Goal: Information Seeking & Learning: Compare options

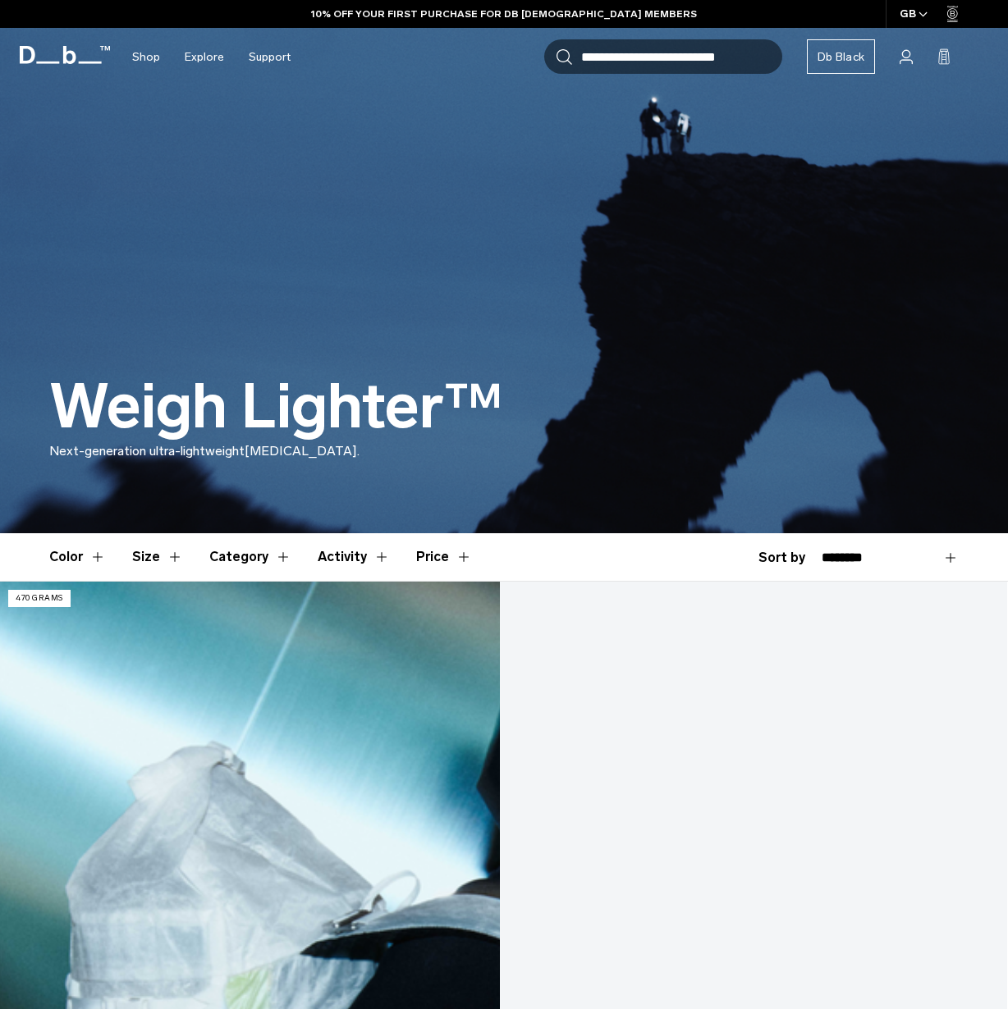
scroll to position [535, 0]
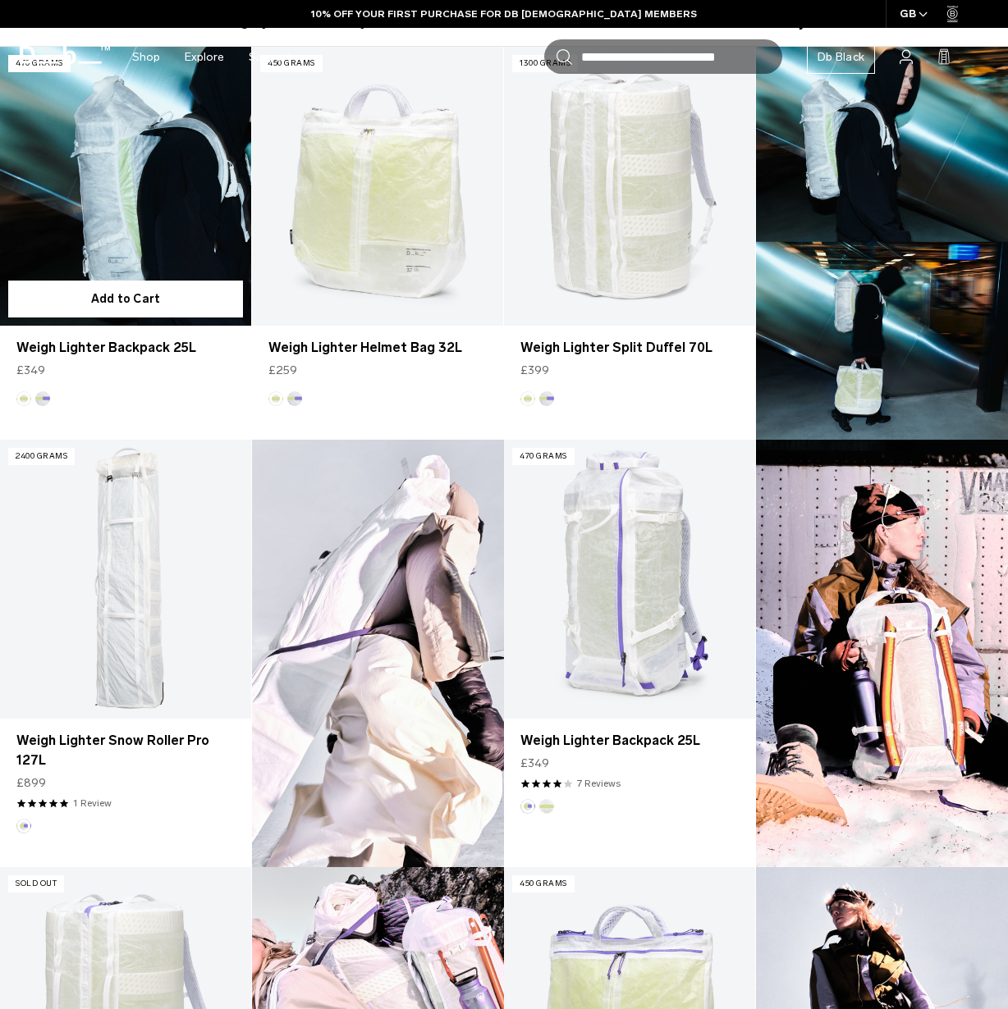
click at [195, 194] on link "Weigh Lighter Backpack 25L" at bounding box center [125, 186] width 251 height 279
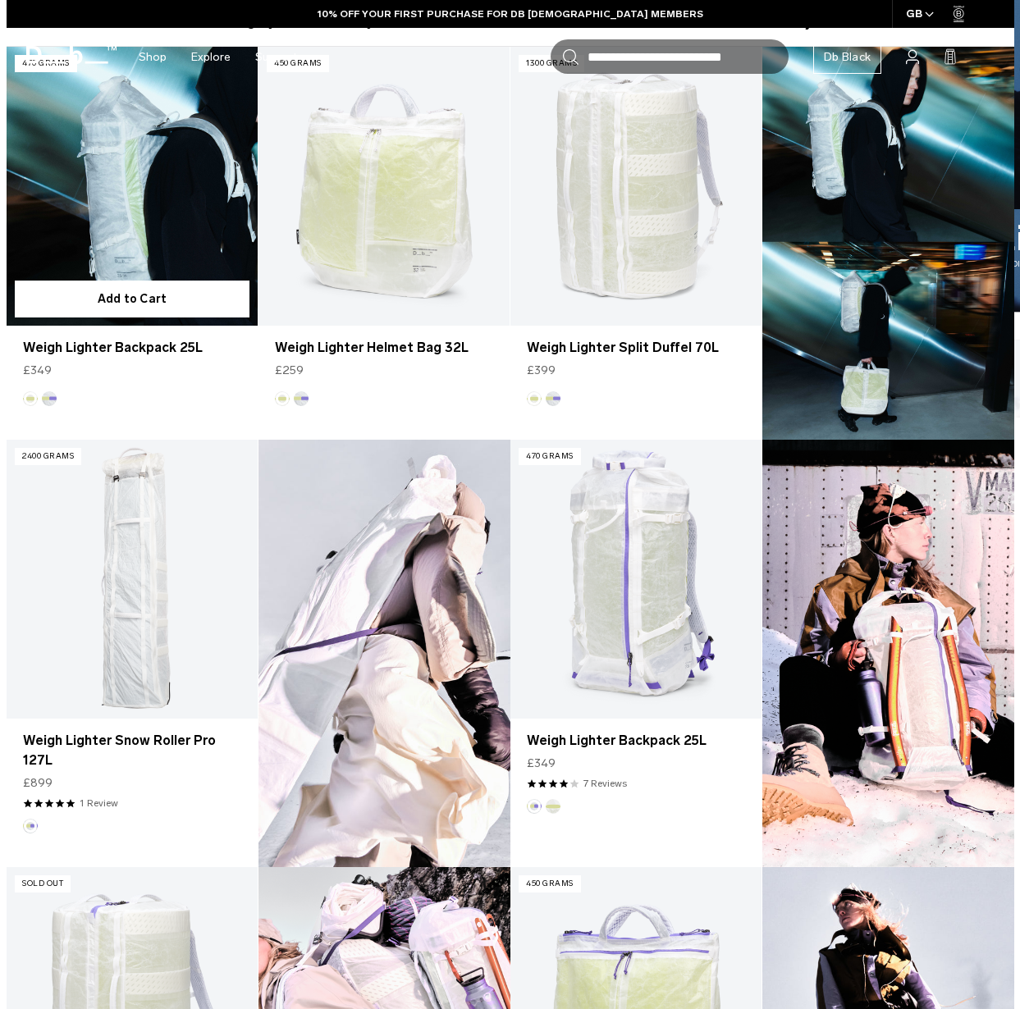
scroll to position [0, 0]
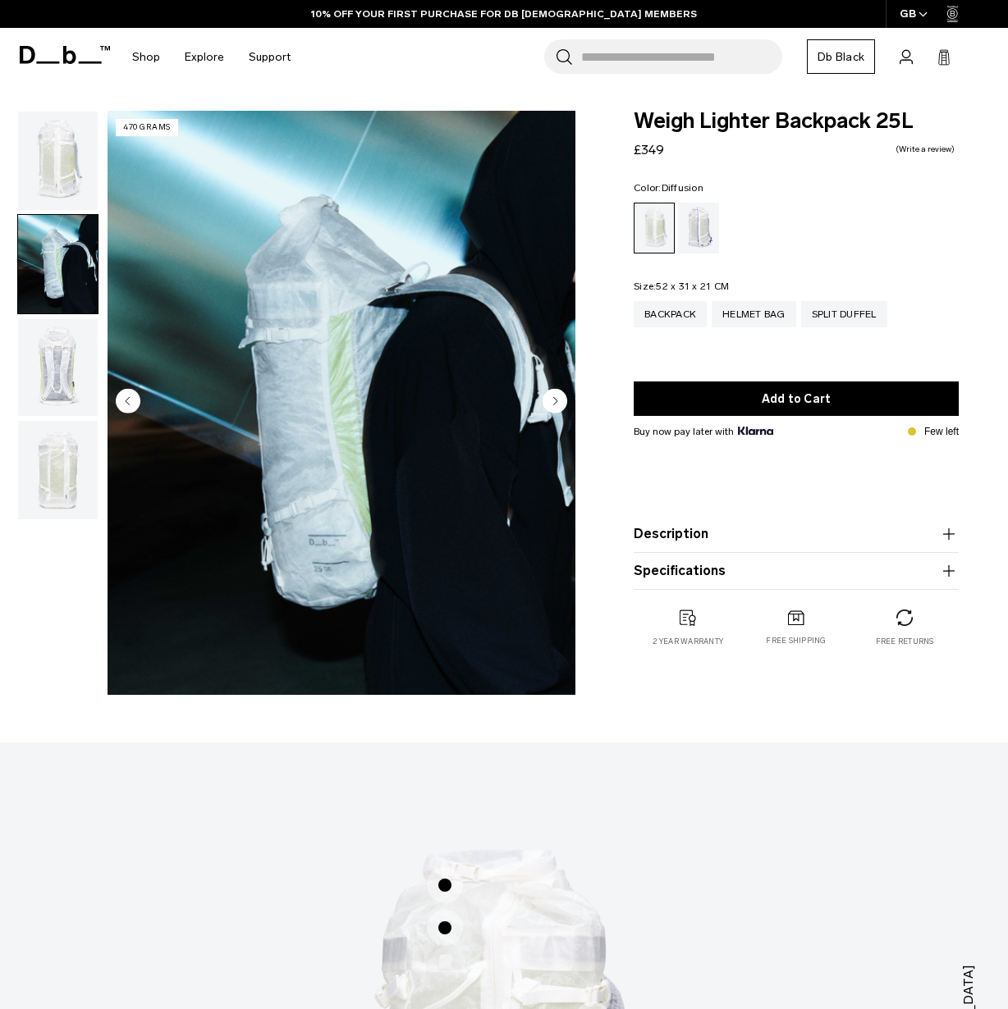
click at [550, 397] on circle "Next slide" at bounding box center [554, 401] width 25 height 25
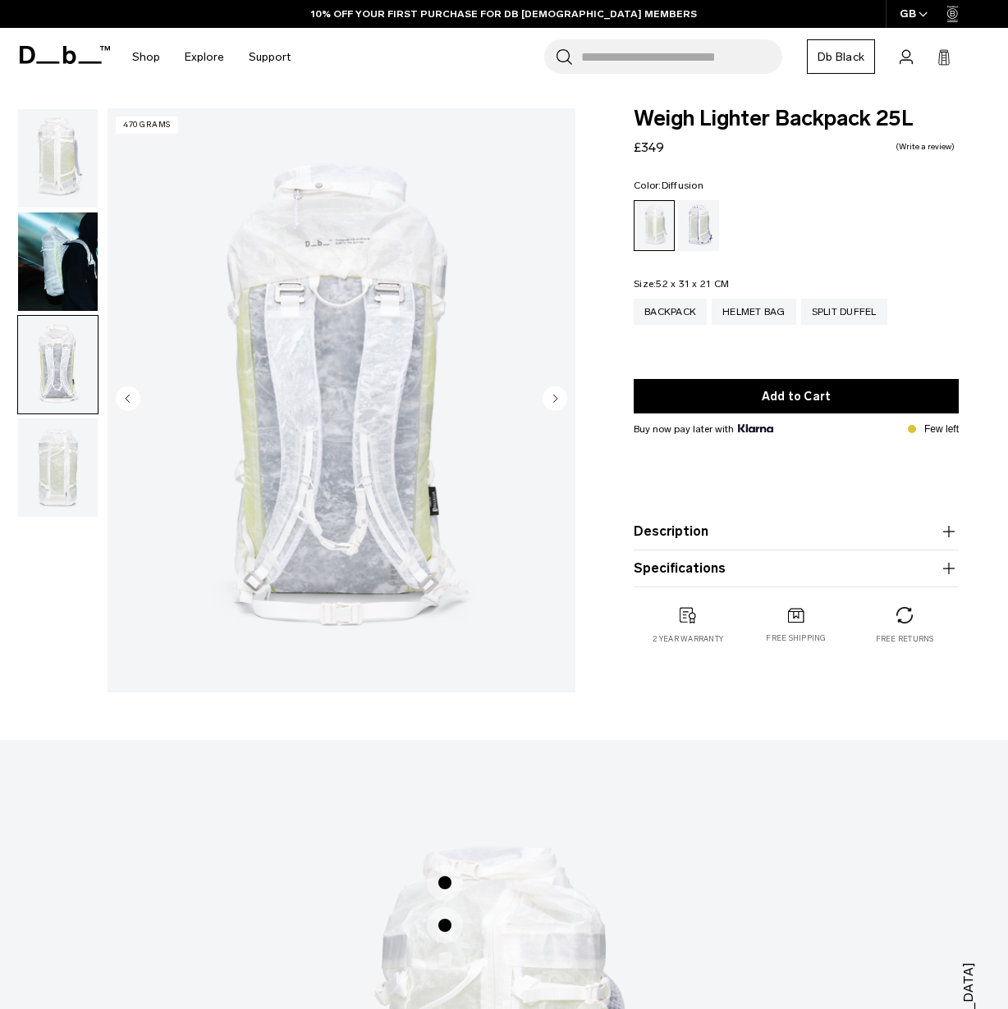
click at [550, 397] on circle "Next slide" at bounding box center [554, 399] width 25 height 25
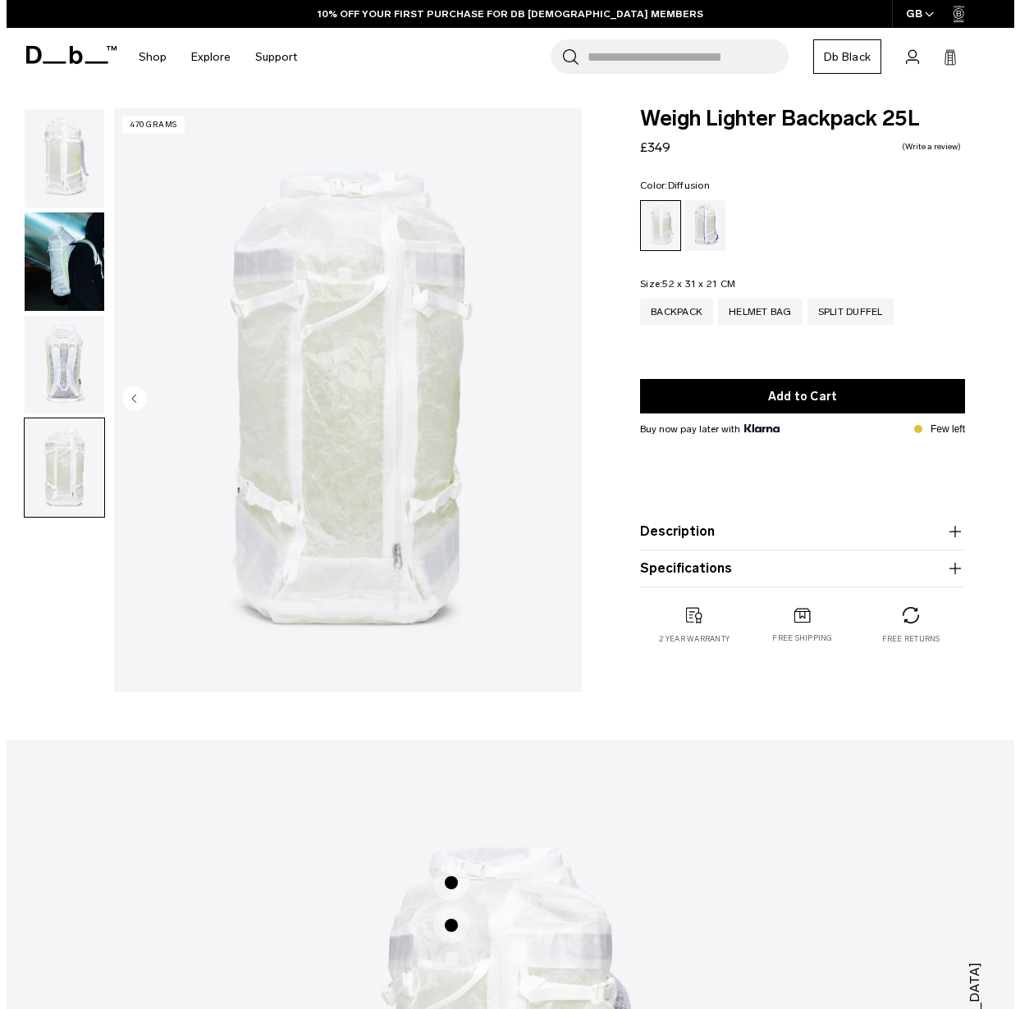
scroll to position [2, 0]
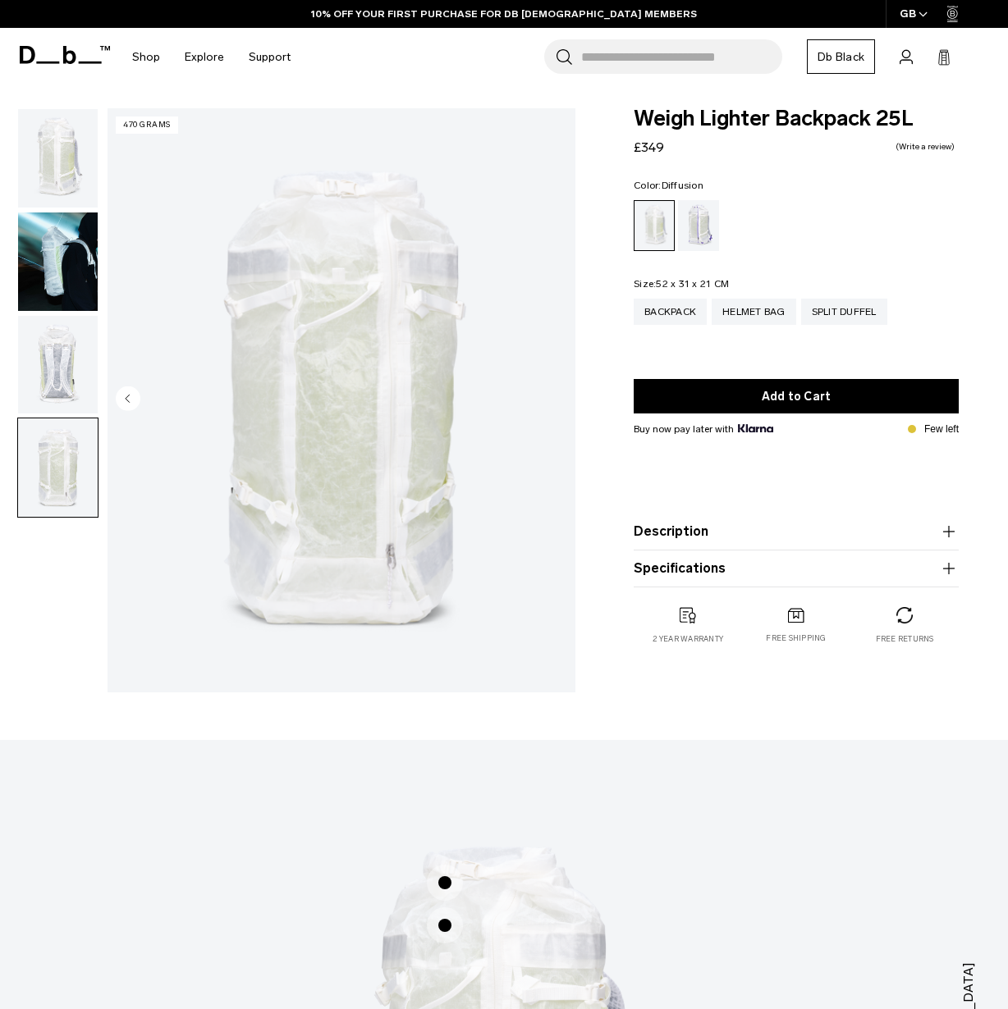
click at [550, 397] on img "4 / 4" at bounding box center [342, 400] width 468 height 584
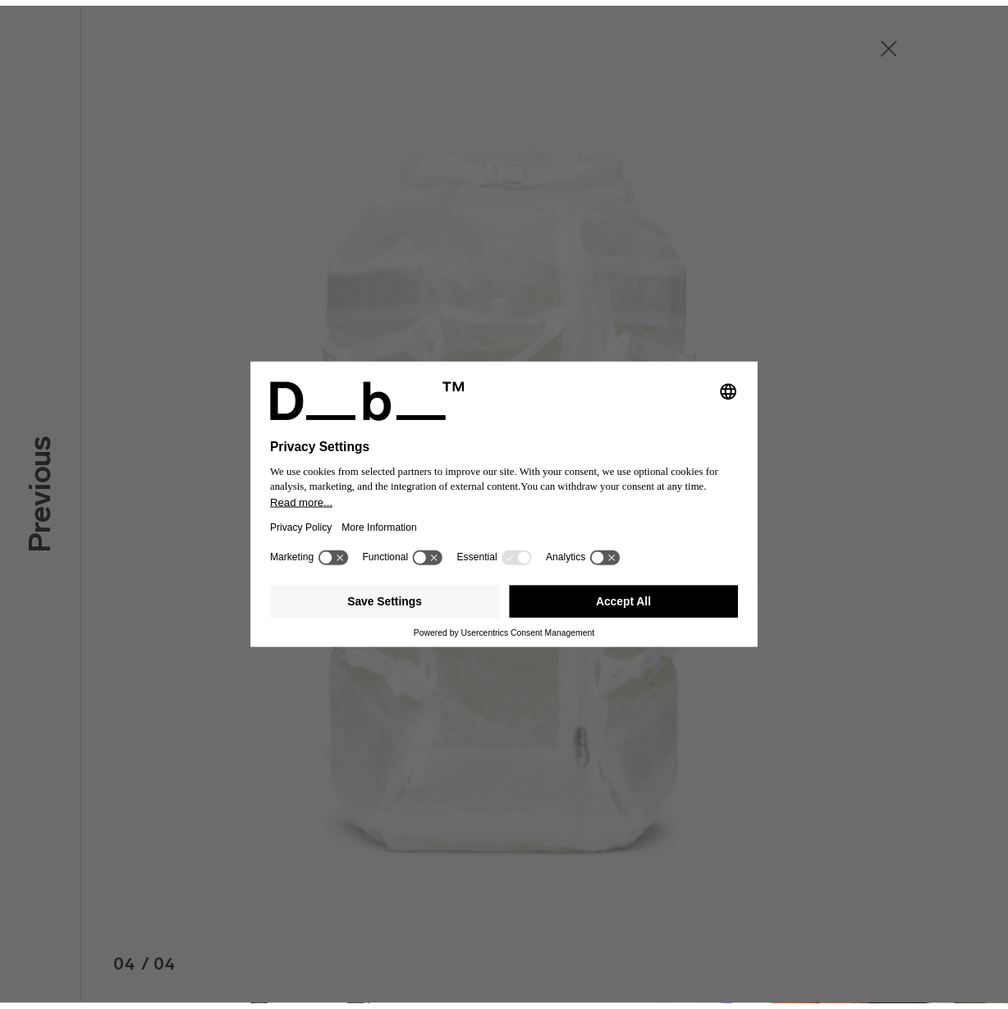
scroll to position [0, 0]
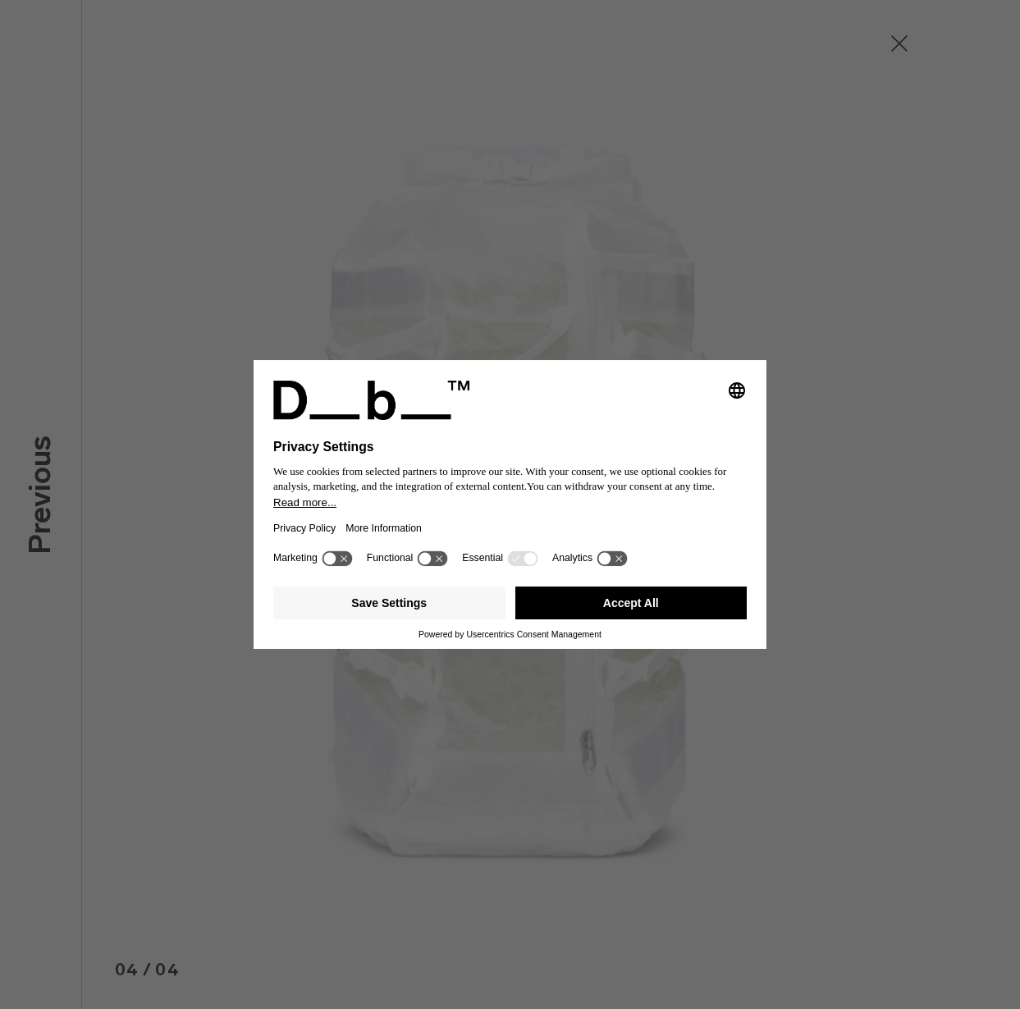
click at [597, 620] on button "Accept All" at bounding box center [631, 603] width 232 height 33
click at [635, 603] on button "Accept All" at bounding box center [631, 603] width 232 height 33
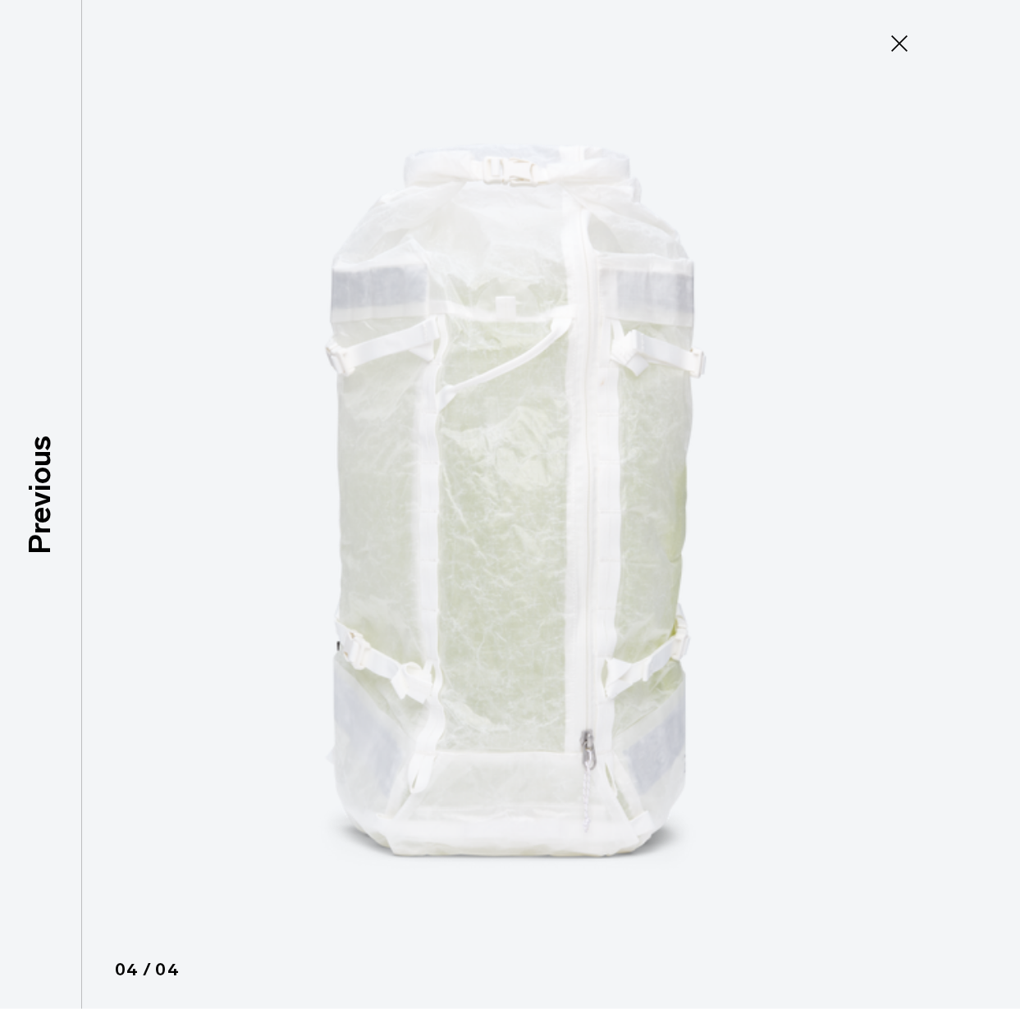
click at [909, 54] on icon at bounding box center [899, 43] width 26 height 26
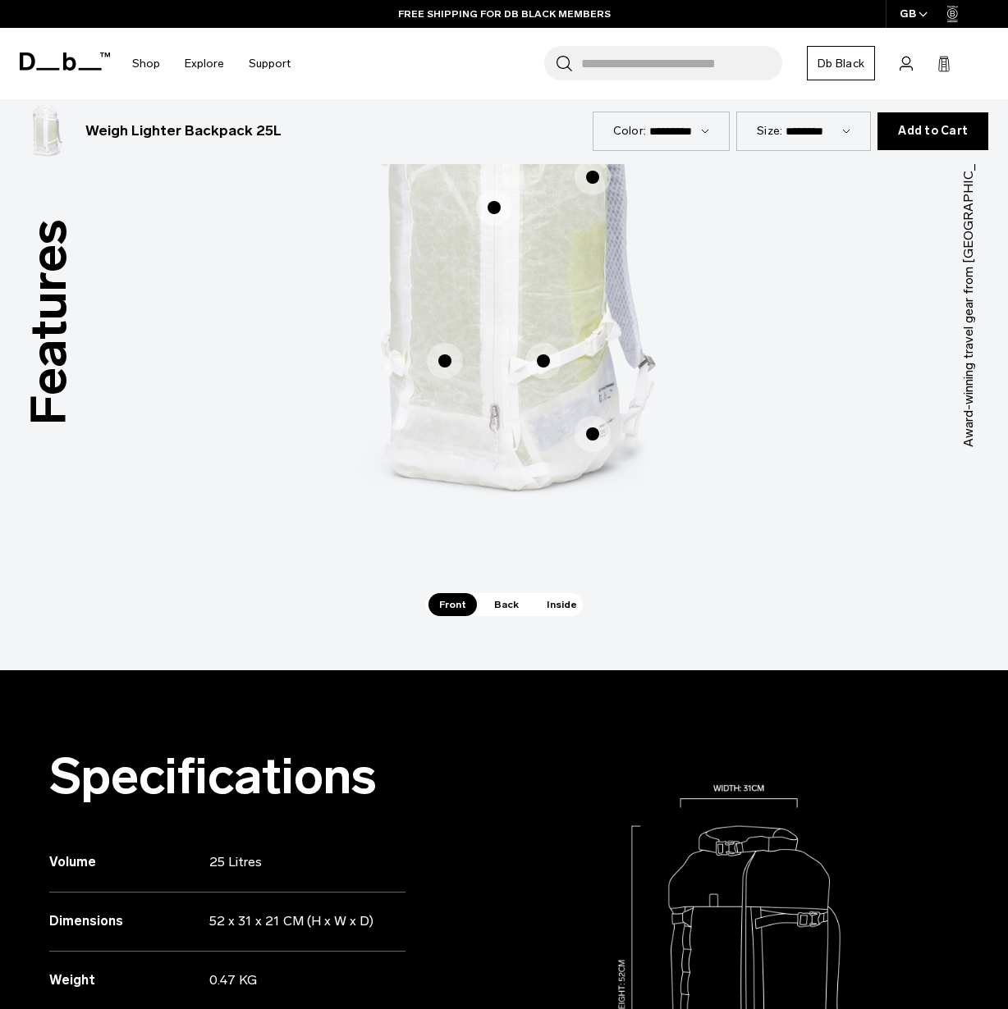
scroll to position [733, 0]
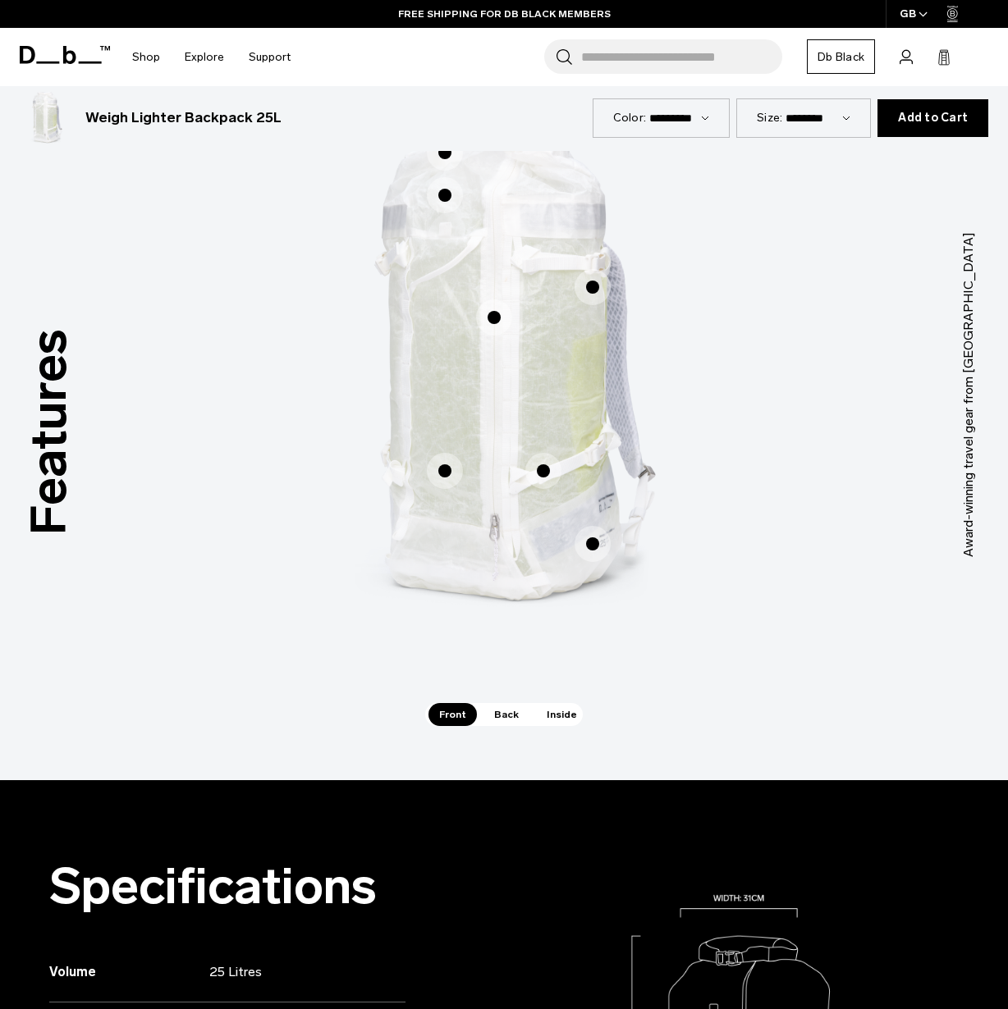
click at [549, 720] on span "Inside" at bounding box center [562, 714] width 52 height 23
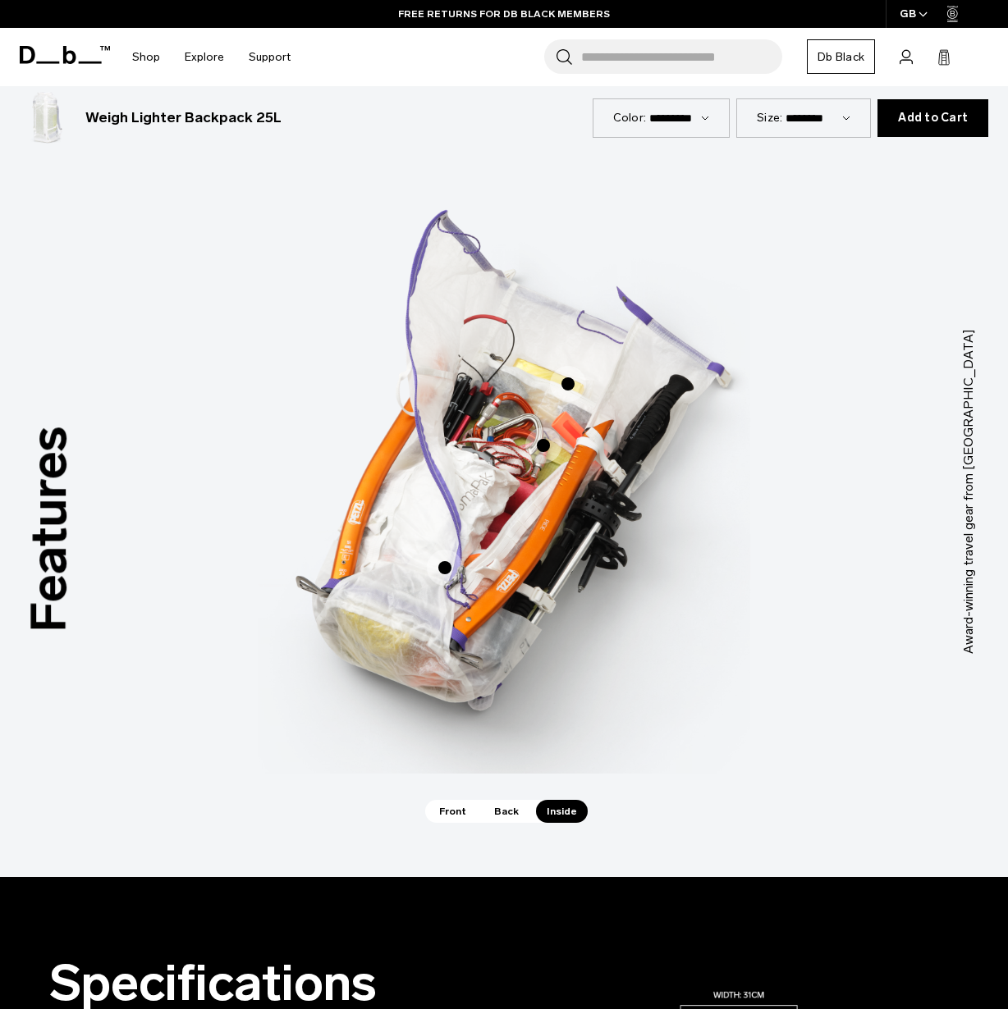
scroll to position [633, 0]
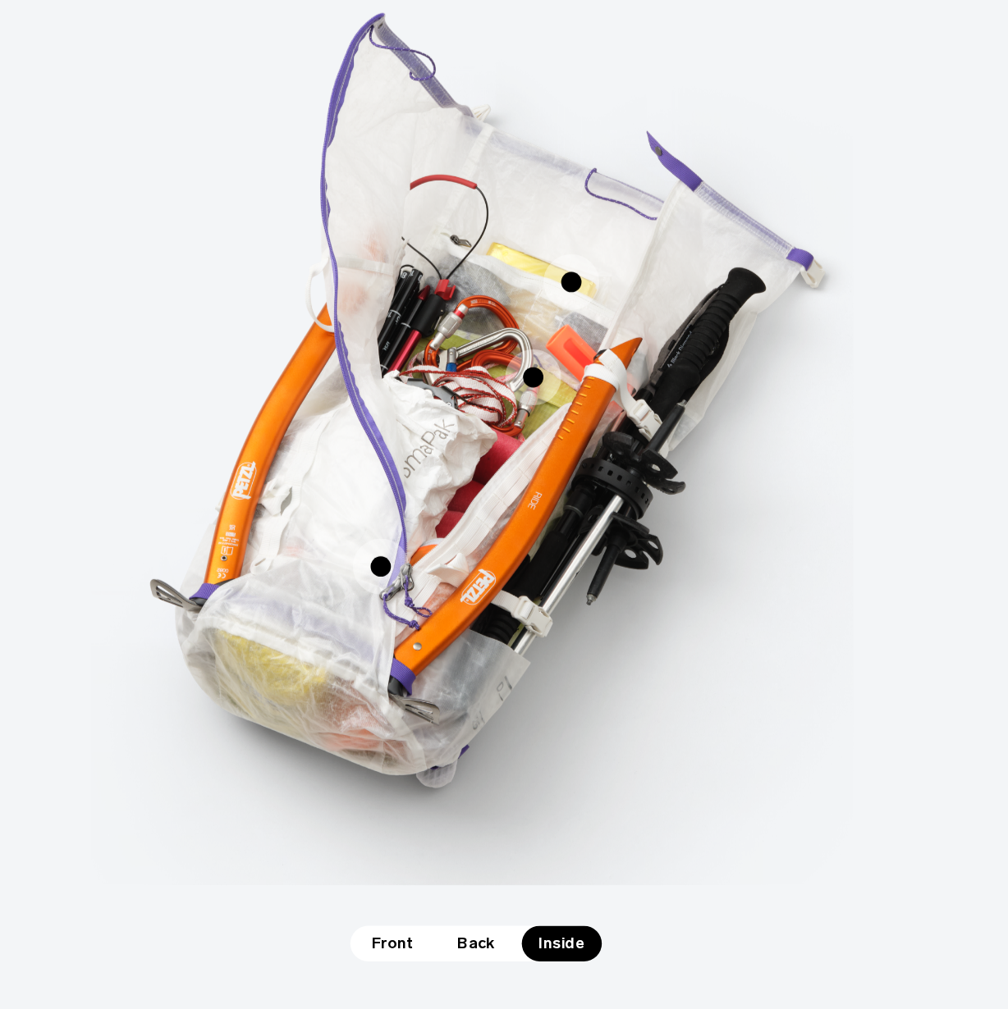
click at [568, 383] on span "3 / 3" at bounding box center [568, 387] width 36 height 36
click at [566, 391] on span "3 / 3" at bounding box center [568, 387] width 36 height 36
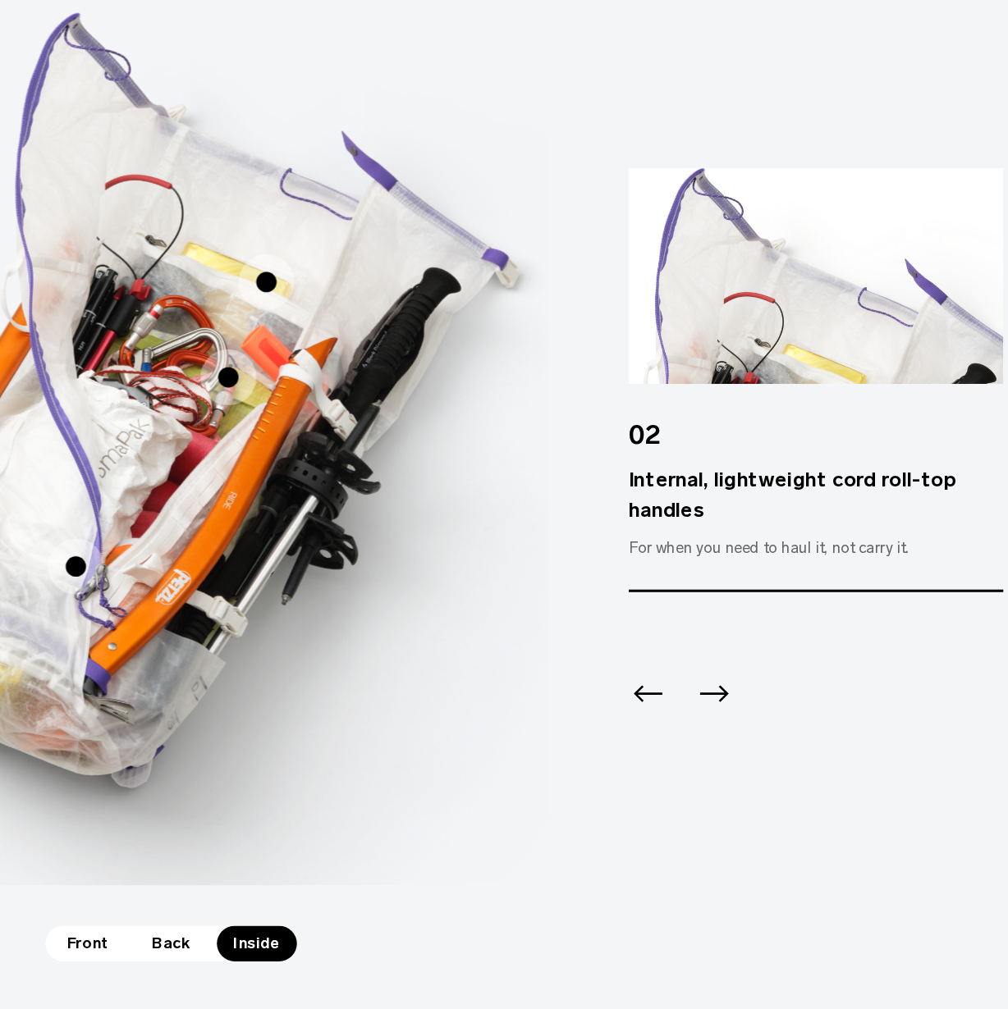
click at [344, 454] on span "3 / 3" at bounding box center [346, 449] width 36 height 36
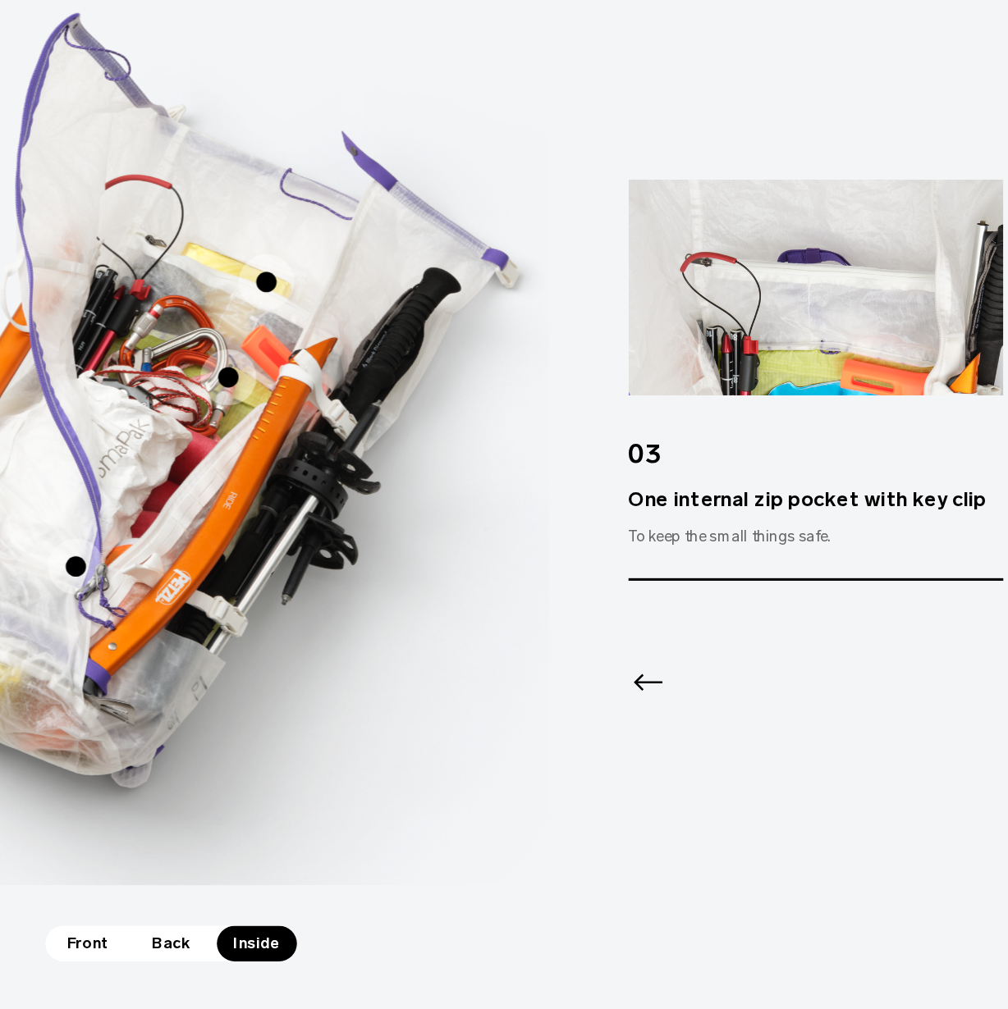
click at [246, 568] on span "3 / 3" at bounding box center [248, 571] width 36 height 36
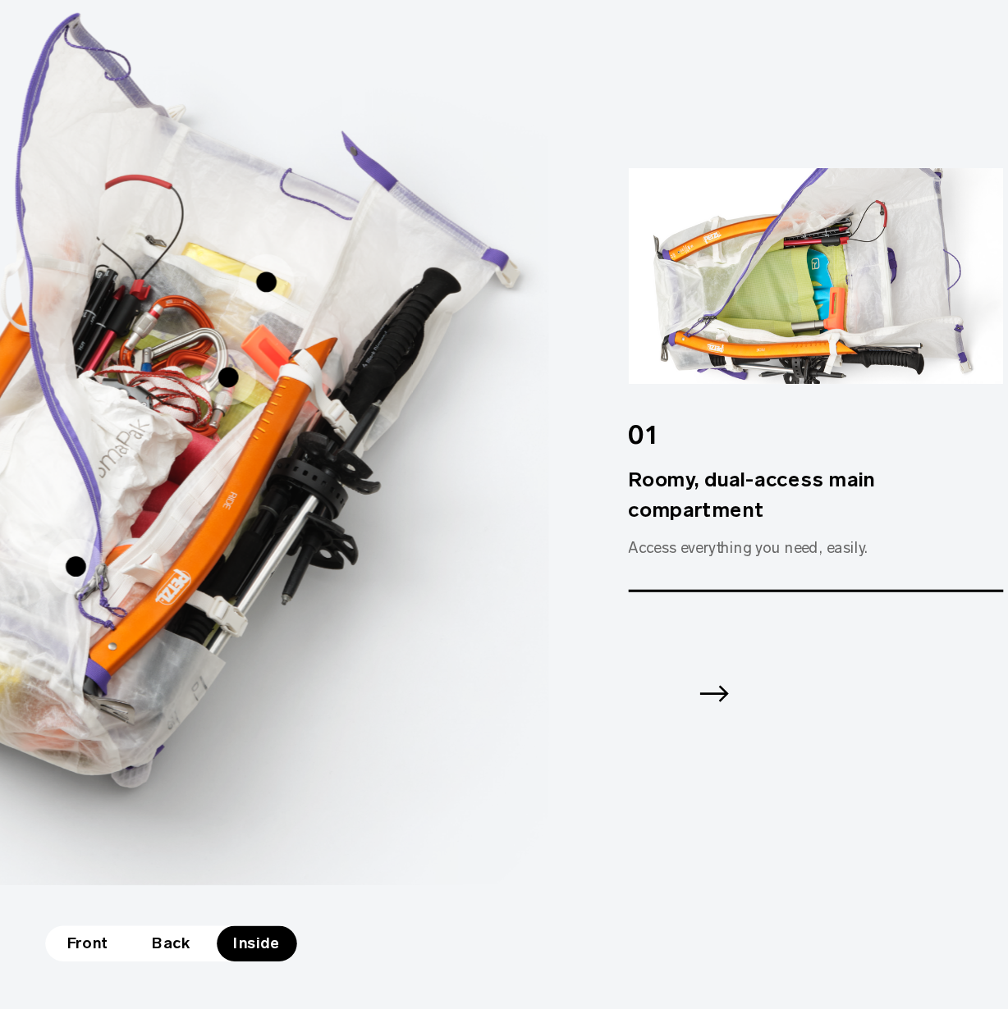
click at [373, 389] on span "3 / 3" at bounding box center [371, 387] width 36 height 36
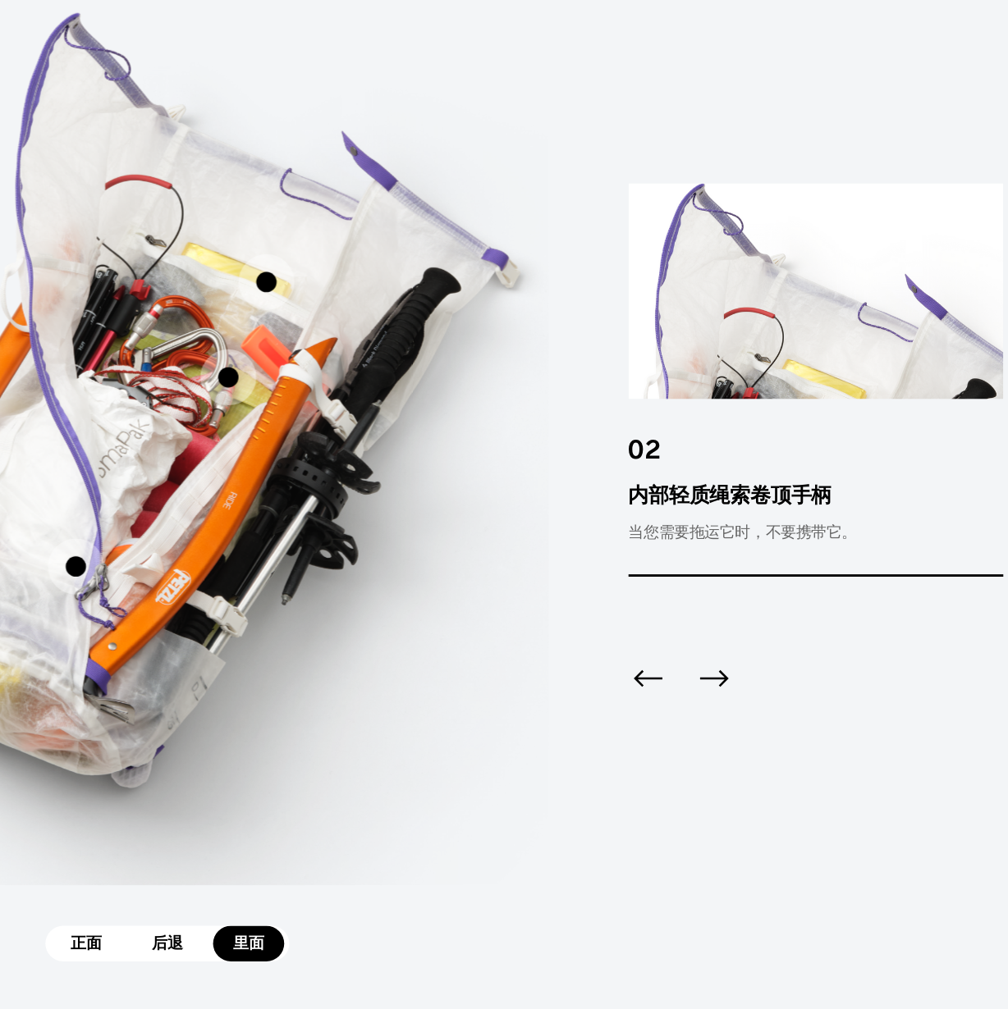
scroll to position [641, 0]
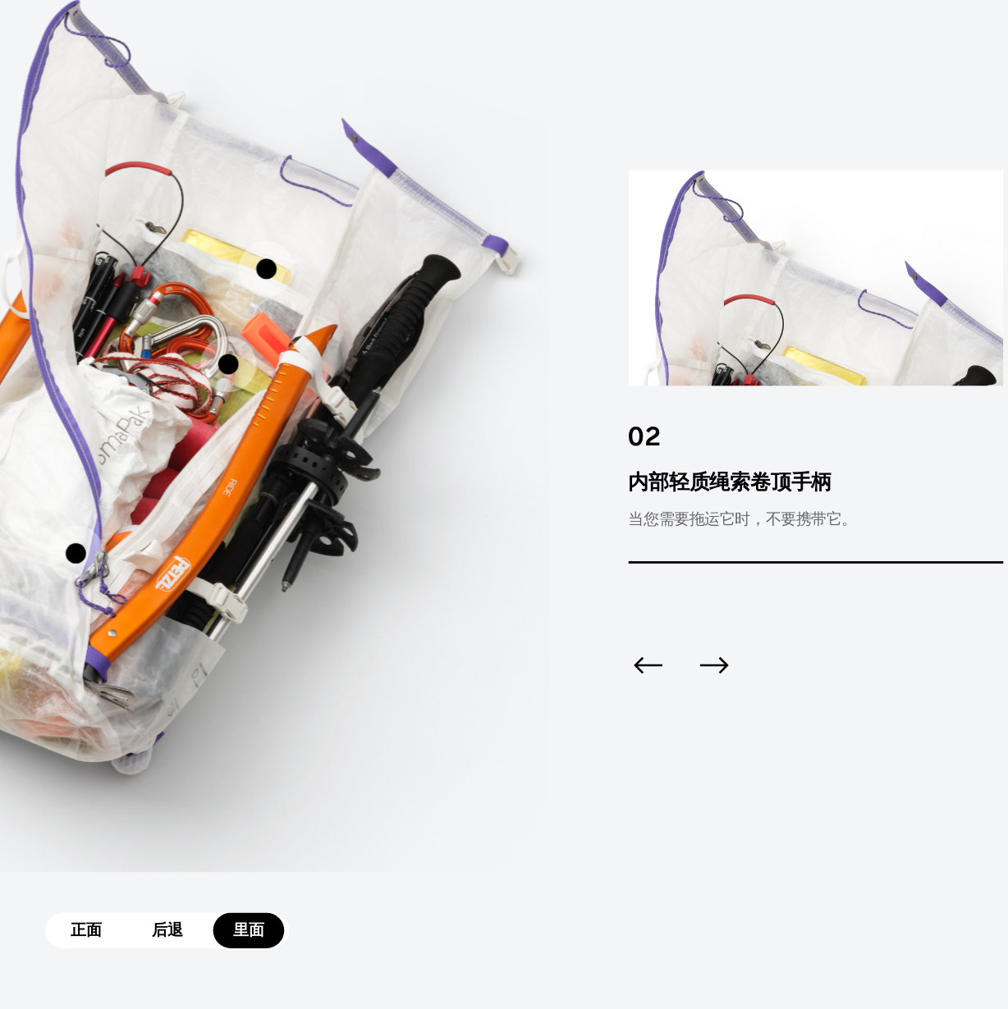
click at [242, 561] on span "3 / 3" at bounding box center [248, 563] width 36 height 36
click at [244, 564] on span "3 / 3" at bounding box center [248, 563] width 36 height 36
click at [245, 570] on span "3 / 3" at bounding box center [248, 563] width 36 height 36
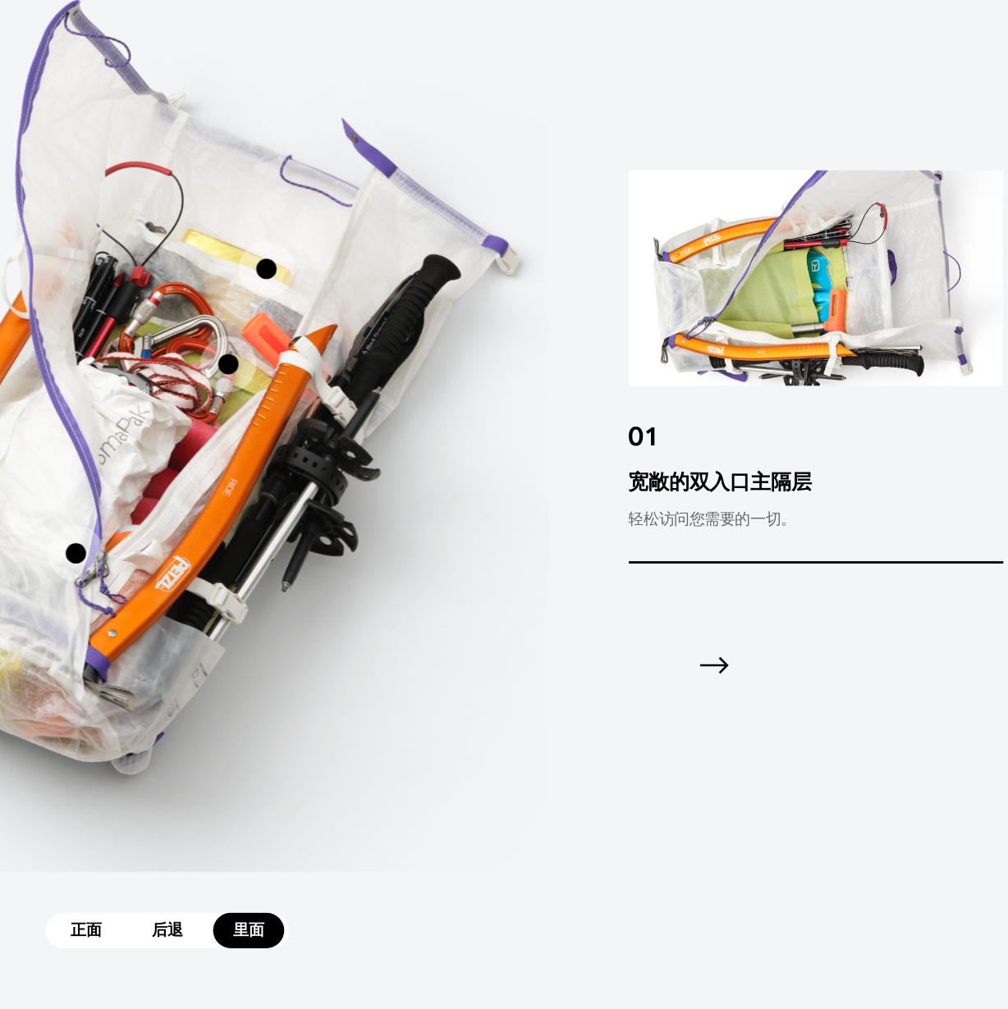
click at [345, 441] on span "3 / 3" at bounding box center [346, 441] width 36 height 36
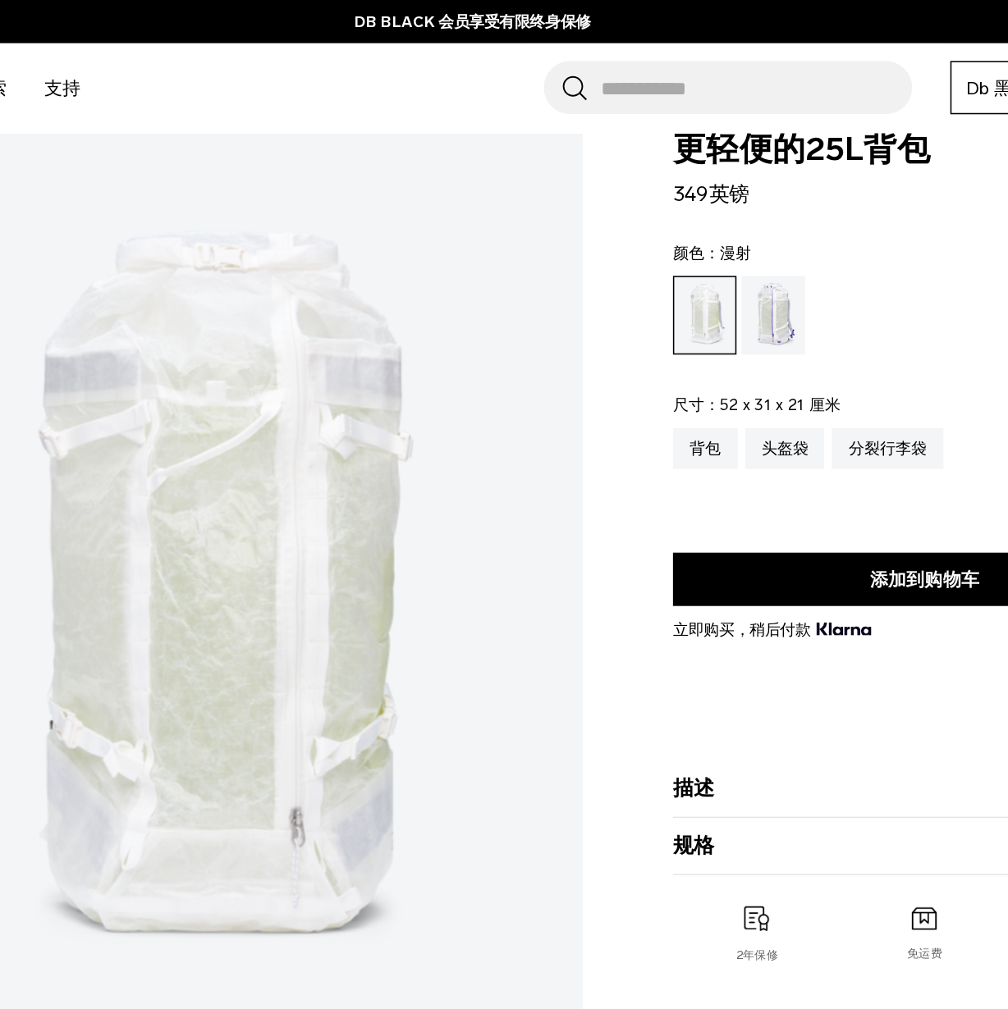
scroll to position [16, 0]
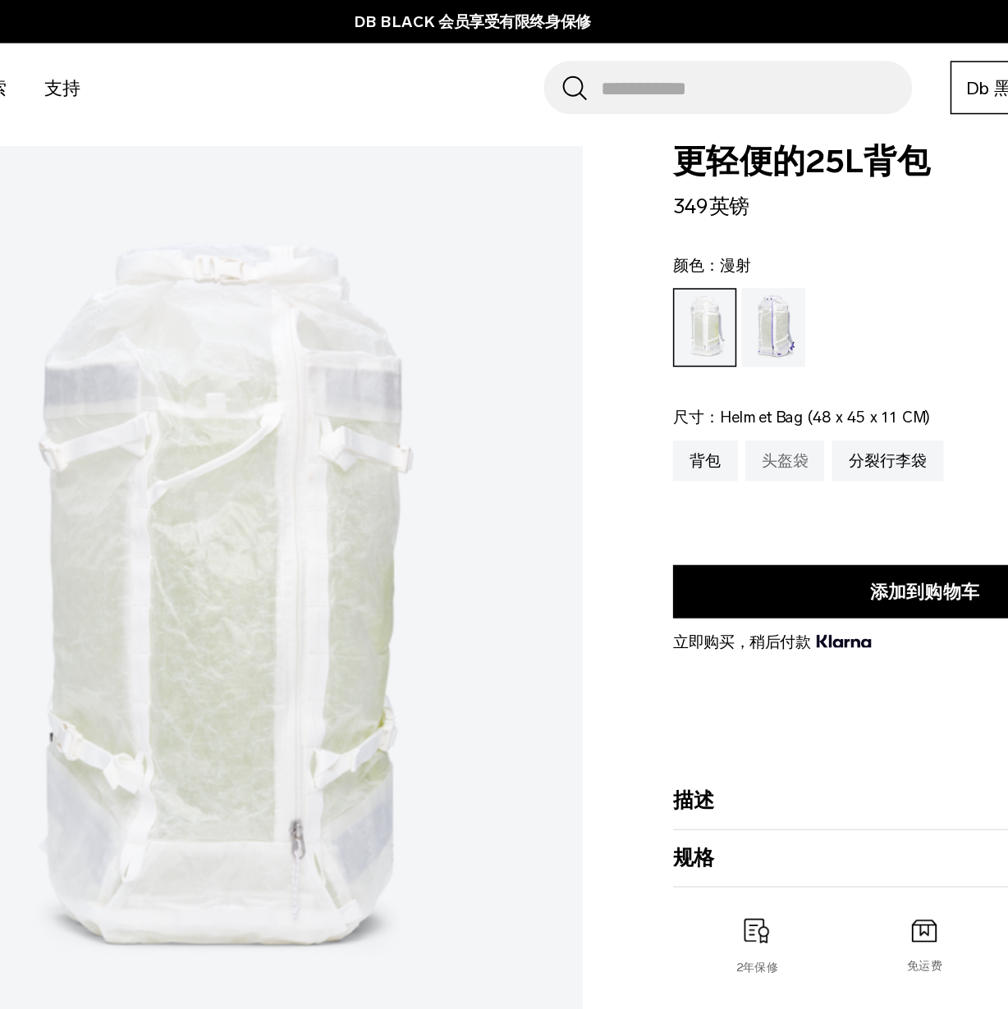
click at [706, 307] on div "头盔袋" at bounding box center [706, 298] width 52 height 26
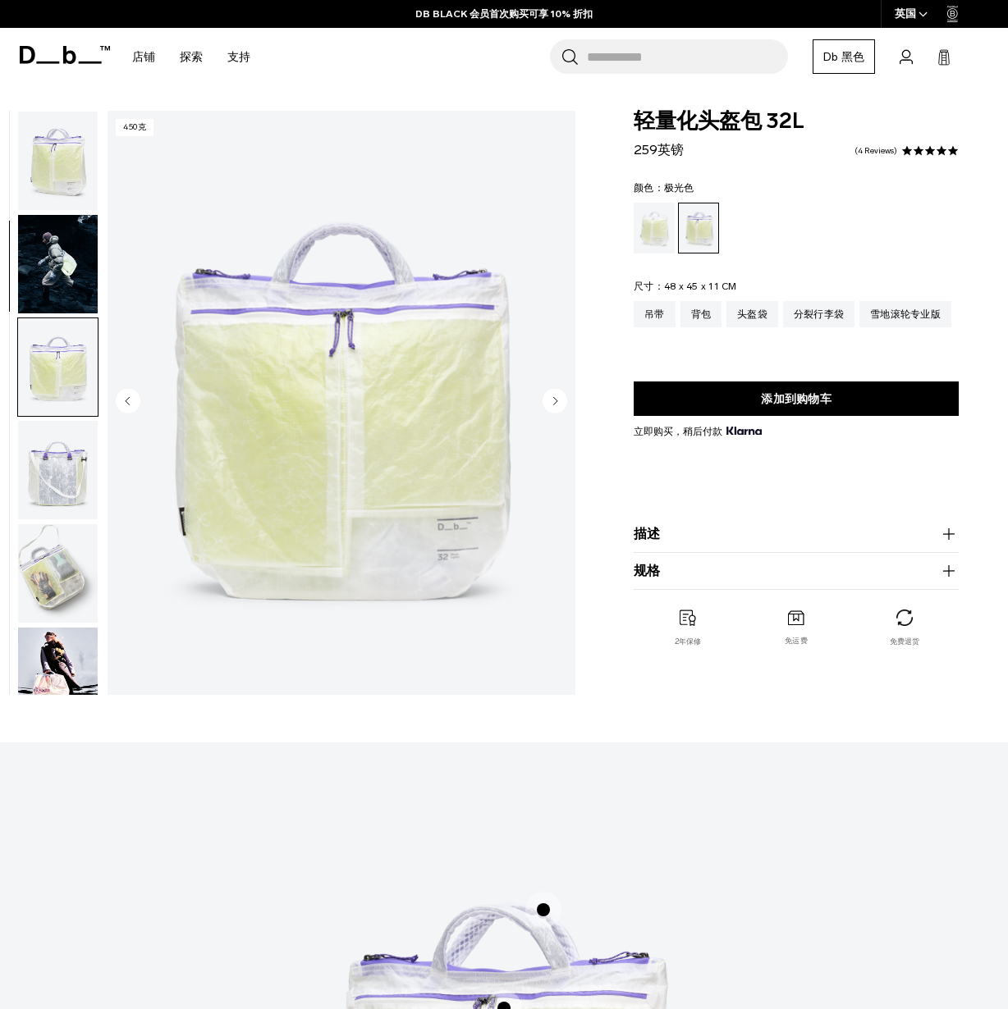
click at [559, 402] on circle "下一张幻灯片" at bounding box center [554, 401] width 25 height 25
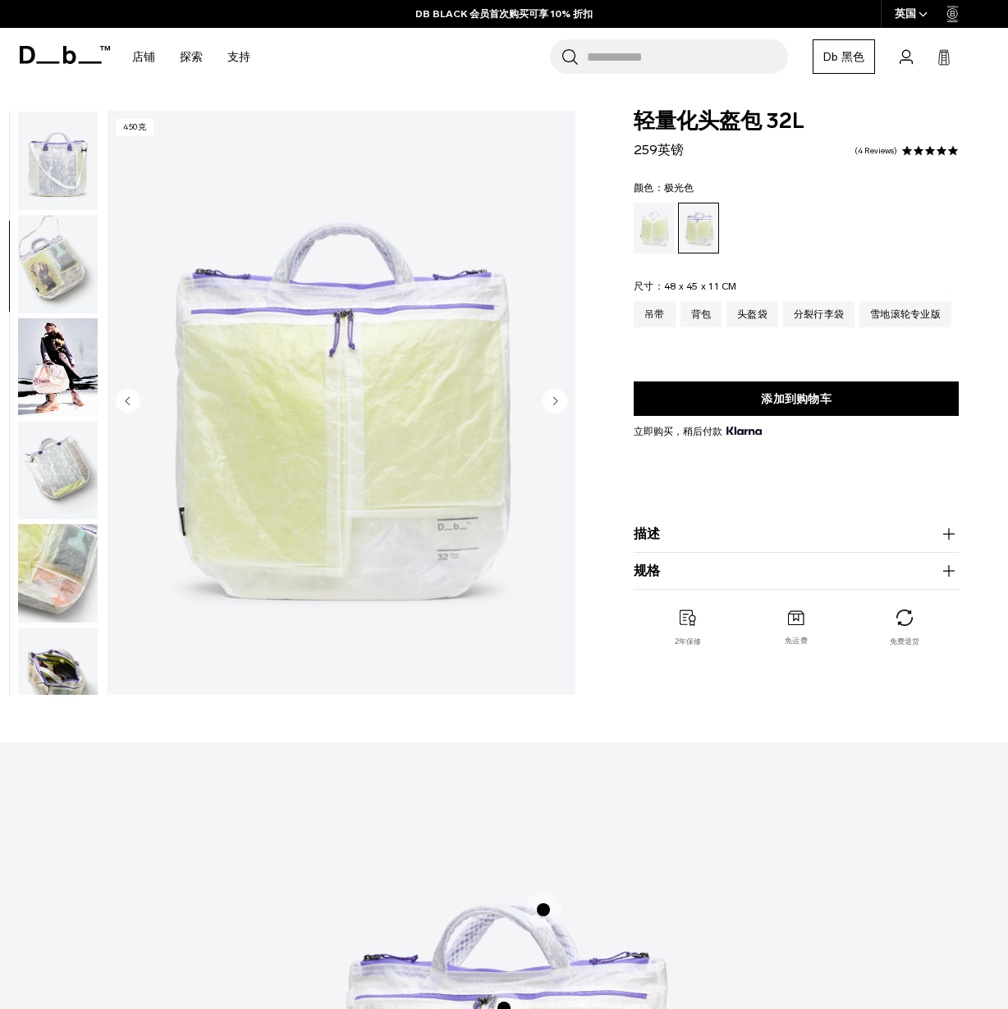
click at [559, 402] on circle "下一张幻灯片" at bounding box center [554, 401] width 25 height 25
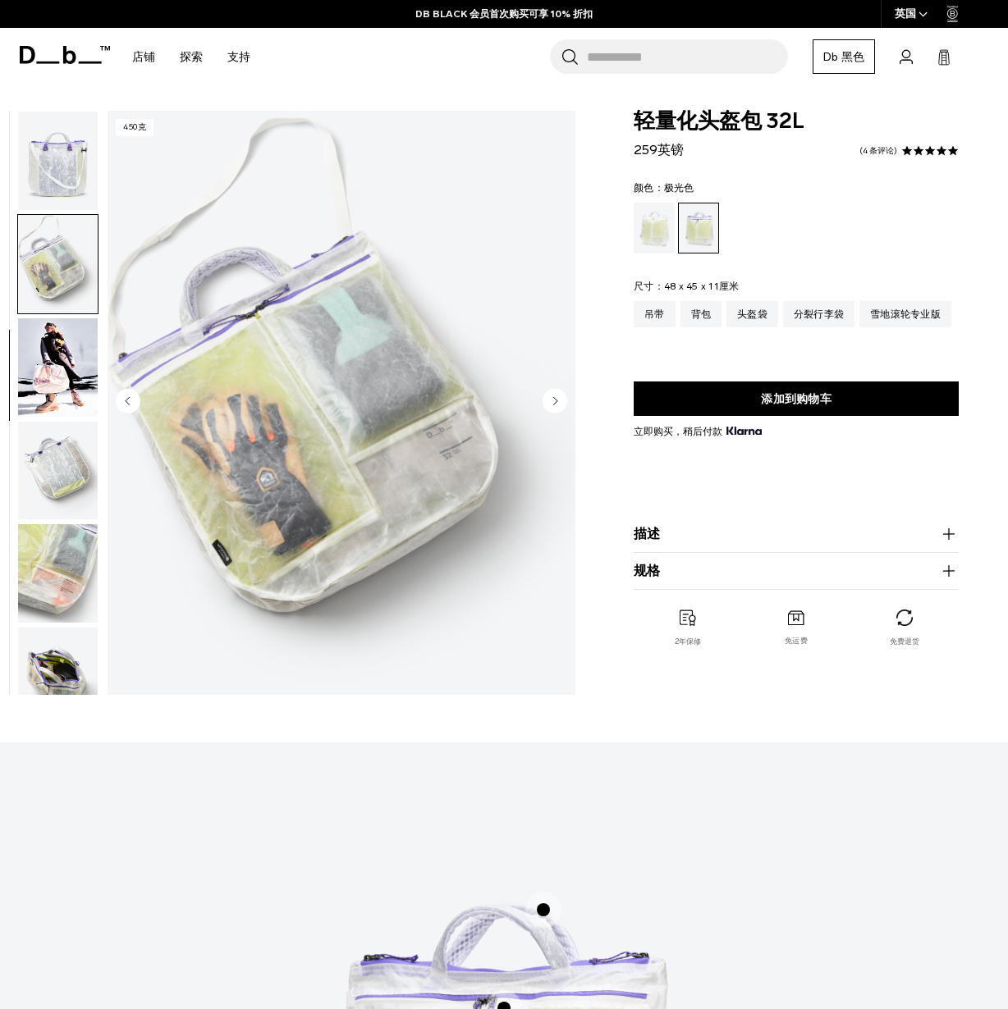
click at [559, 402] on circle "下一张幻灯片" at bounding box center [554, 401] width 25 height 25
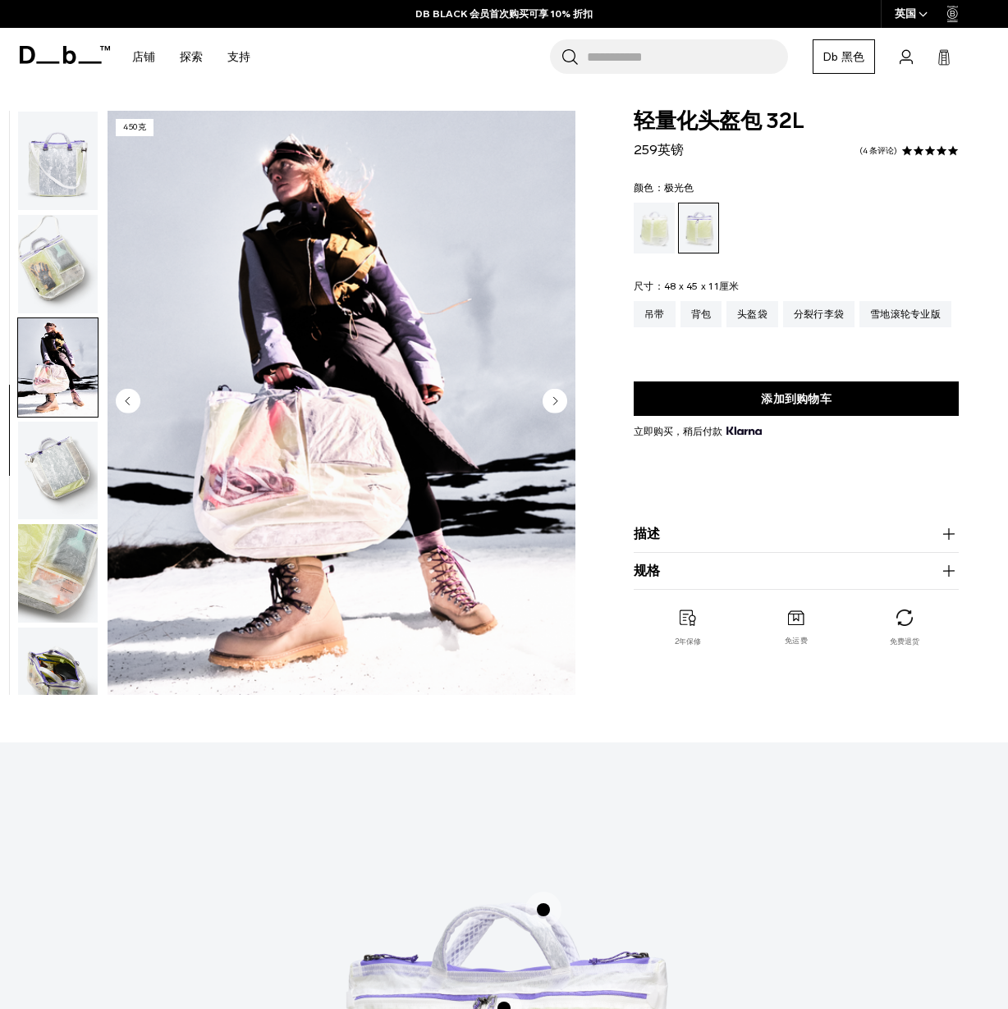
scroll to position [445, 0]
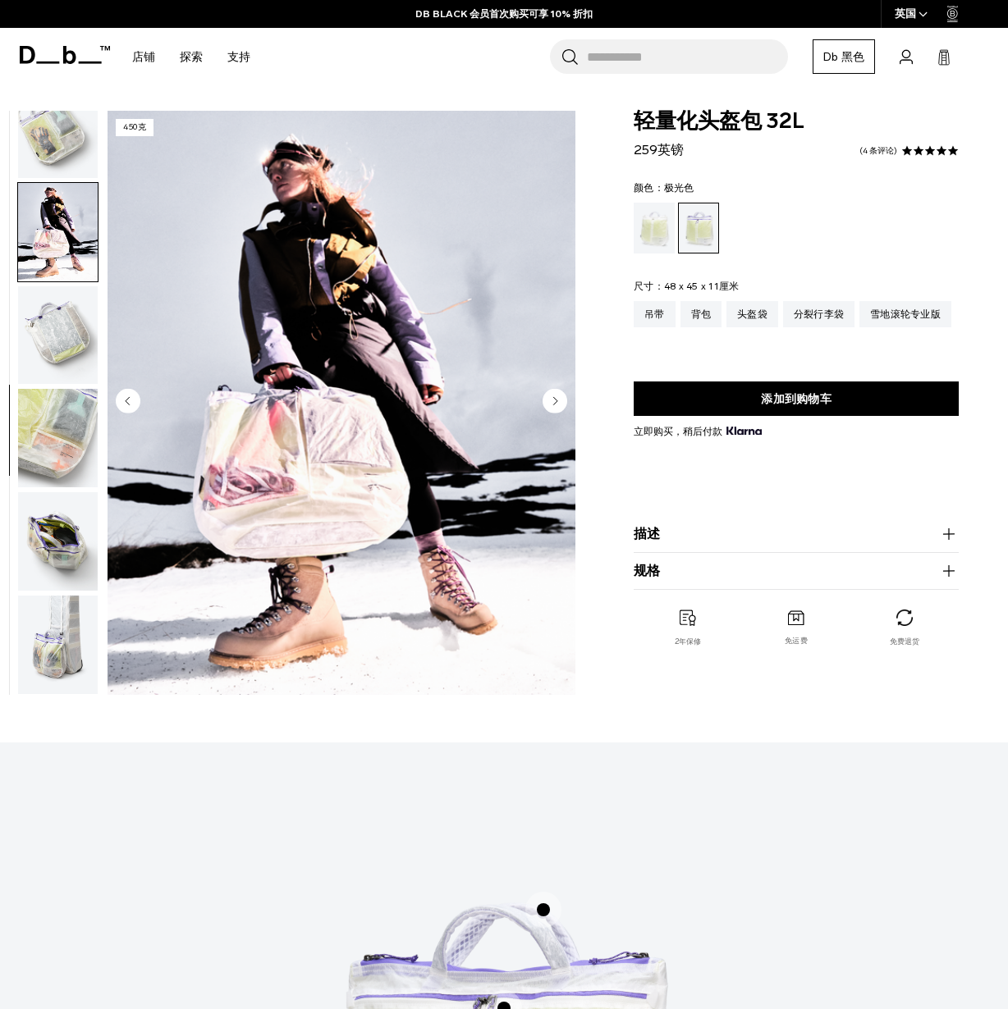
click at [559, 402] on circle "下一张幻灯片" at bounding box center [554, 401] width 25 height 25
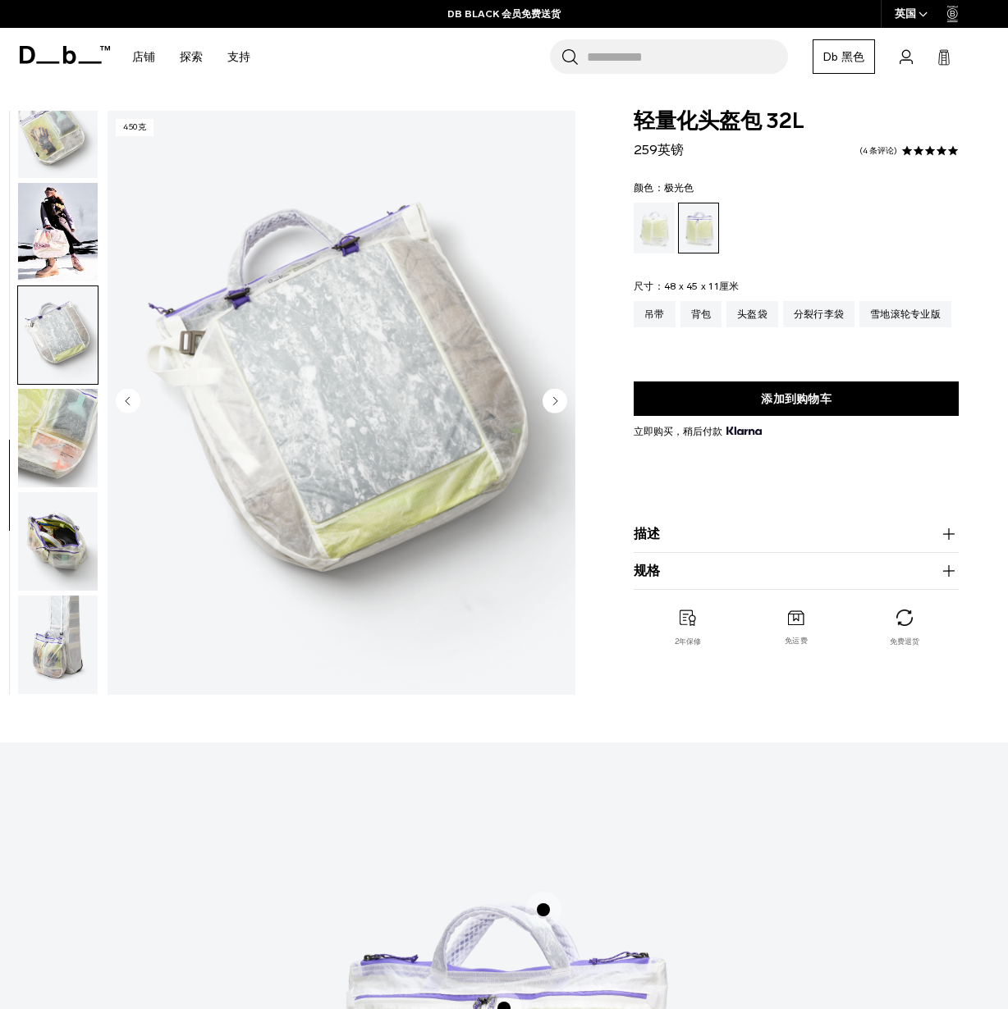
click at [559, 402] on circle "下一张幻灯片" at bounding box center [554, 401] width 25 height 25
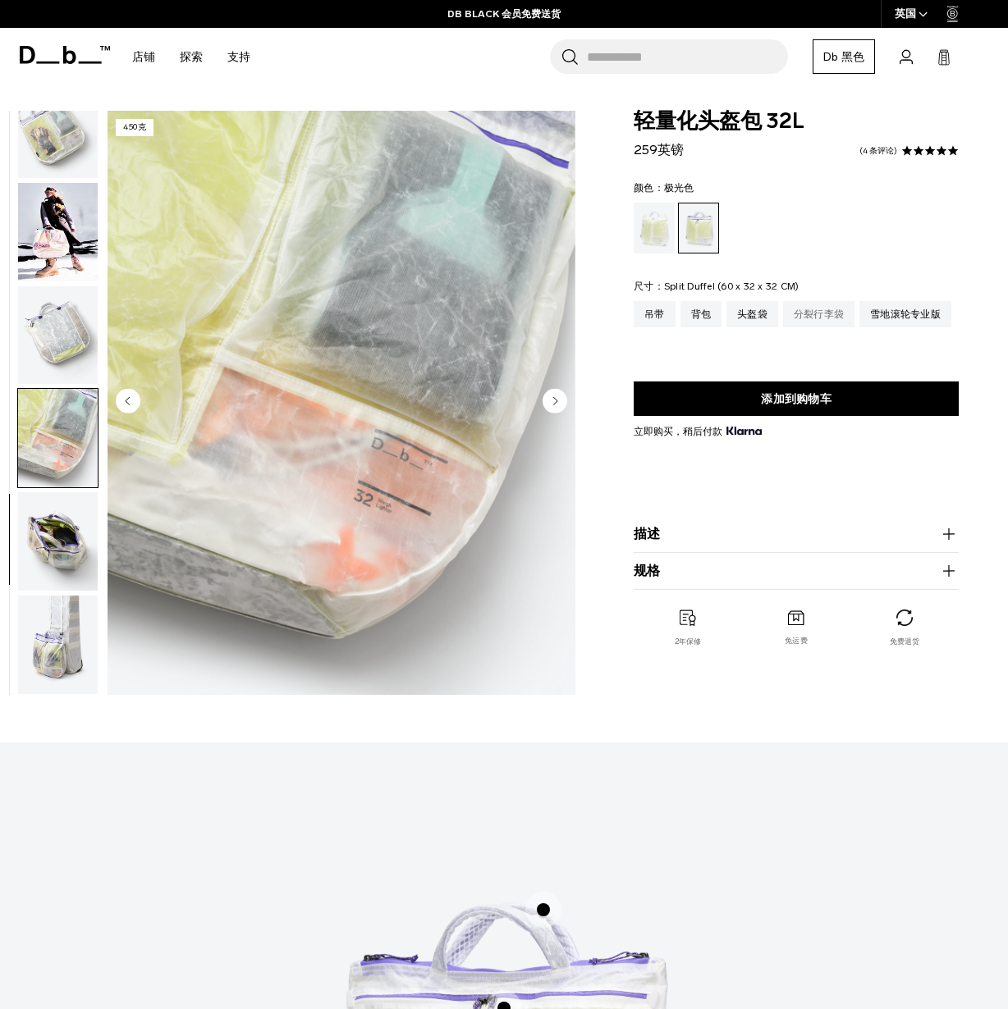
scroll to position [0, 0]
click at [822, 312] on div "分裂行李袋" at bounding box center [818, 314] width 71 height 26
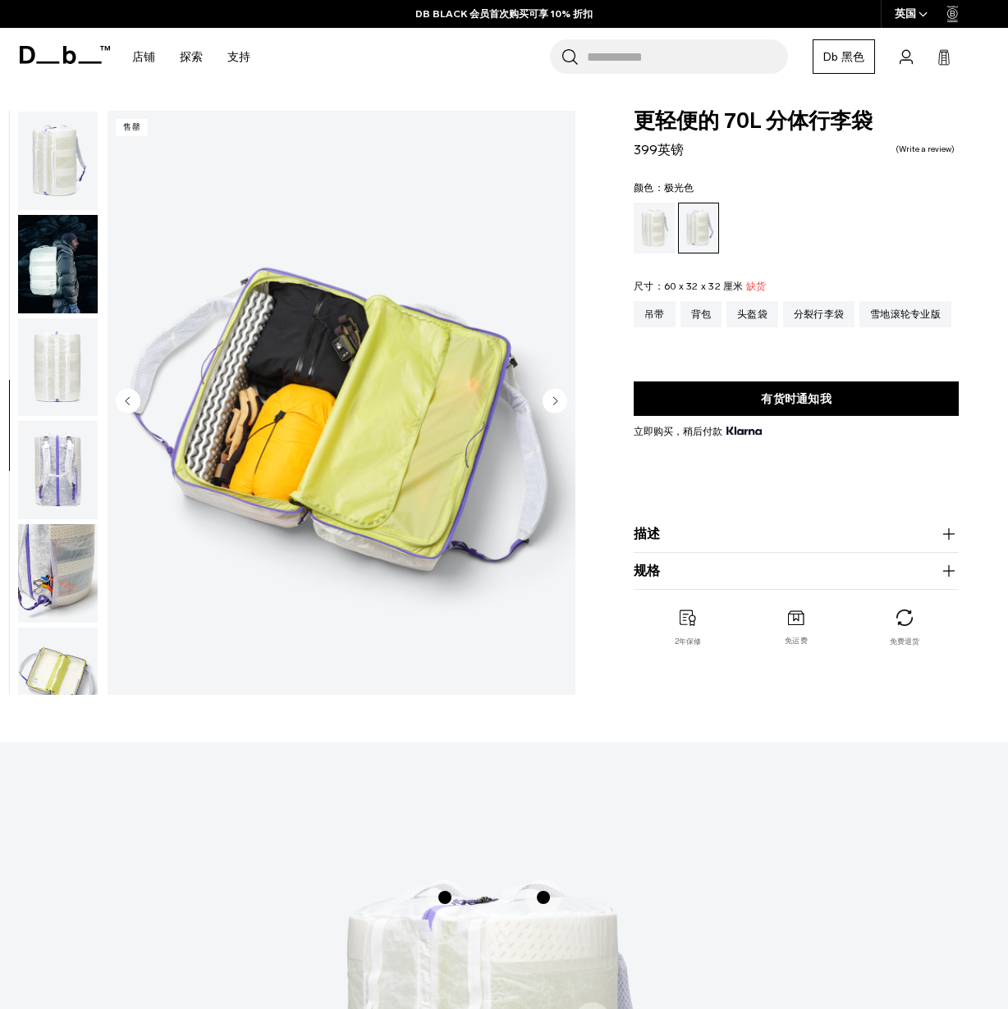
click at [553, 409] on circle "下一张幻灯片" at bounding box center [554, 401] width 25 height 25
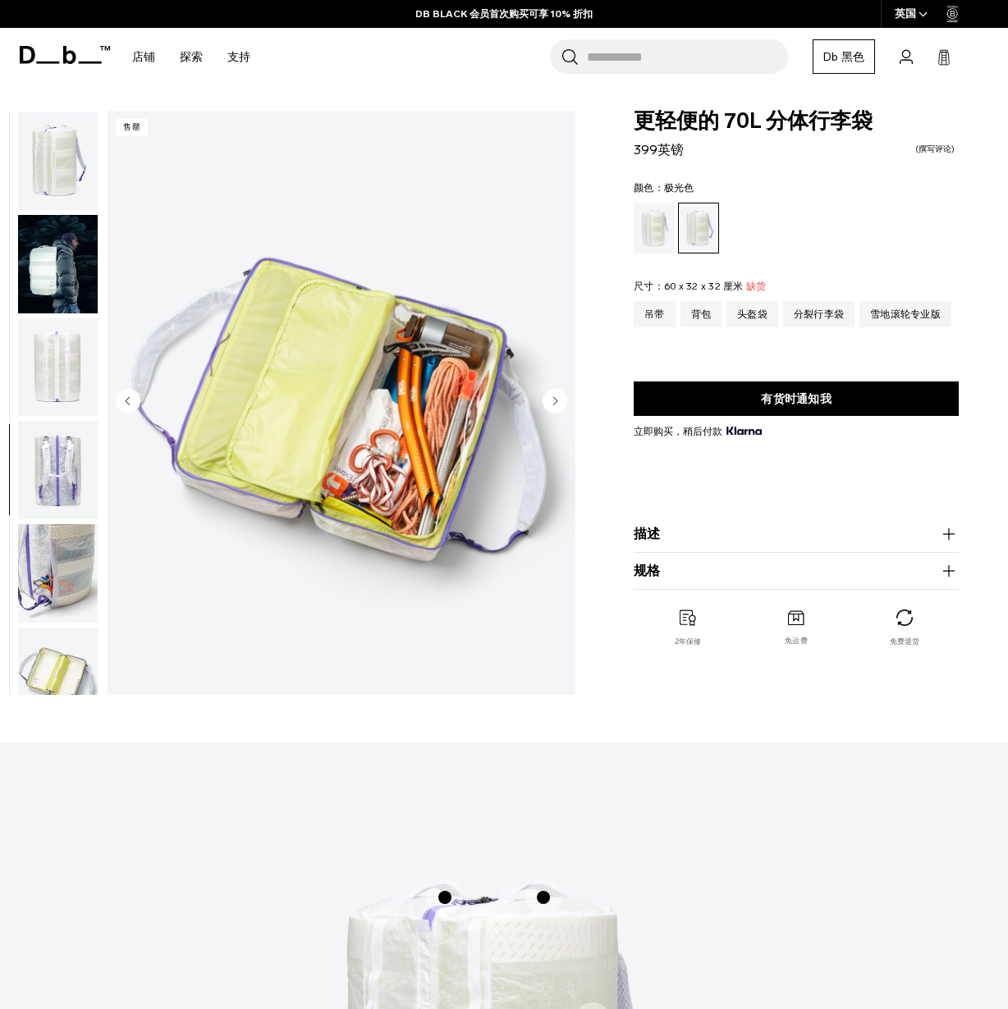
scroll to position [651, 0]
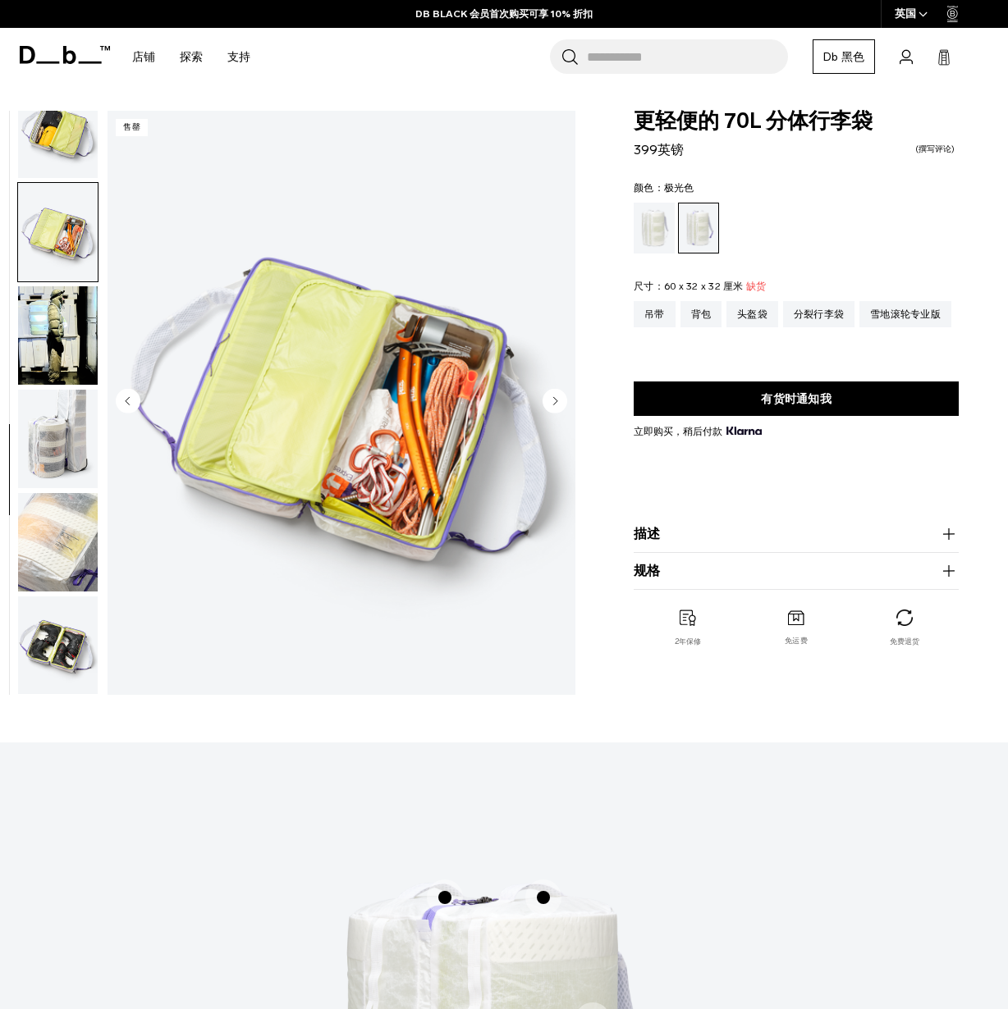
click at [553, 409] on circle "下一张幻灯片" at bounding box center [554, 401] width 25 height 25
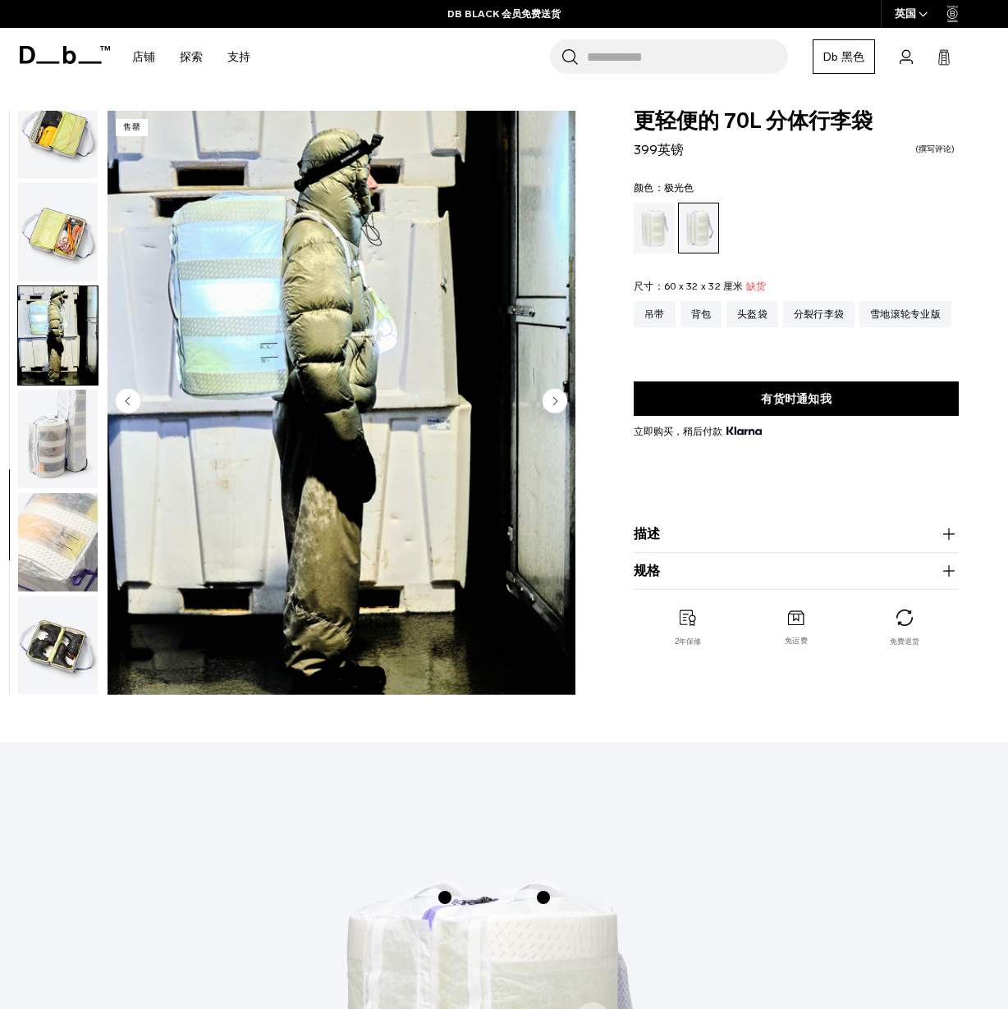
scroll to position [0, 0]
click at [553, 408] on circle "下一张幻灯片" at bounding box center [554, 401] width 25 height 25
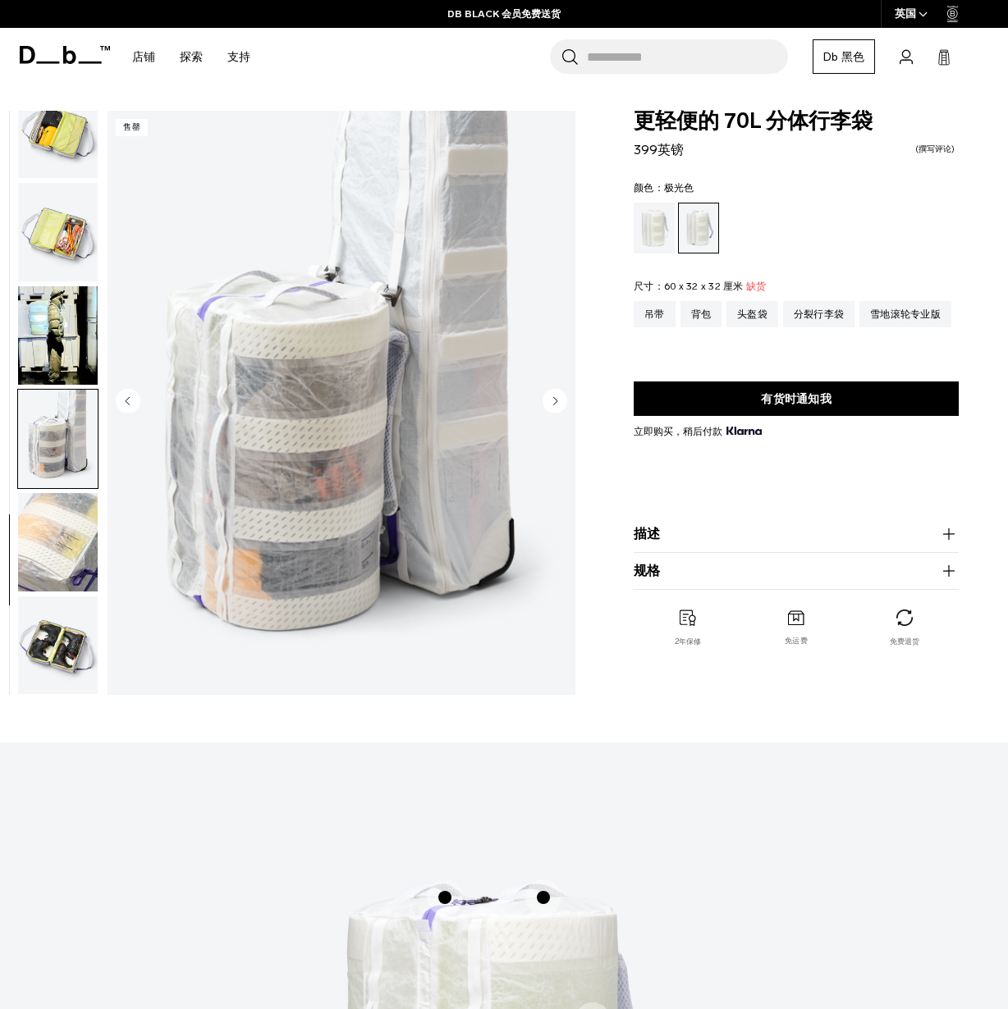
scroll to position [10, 0]
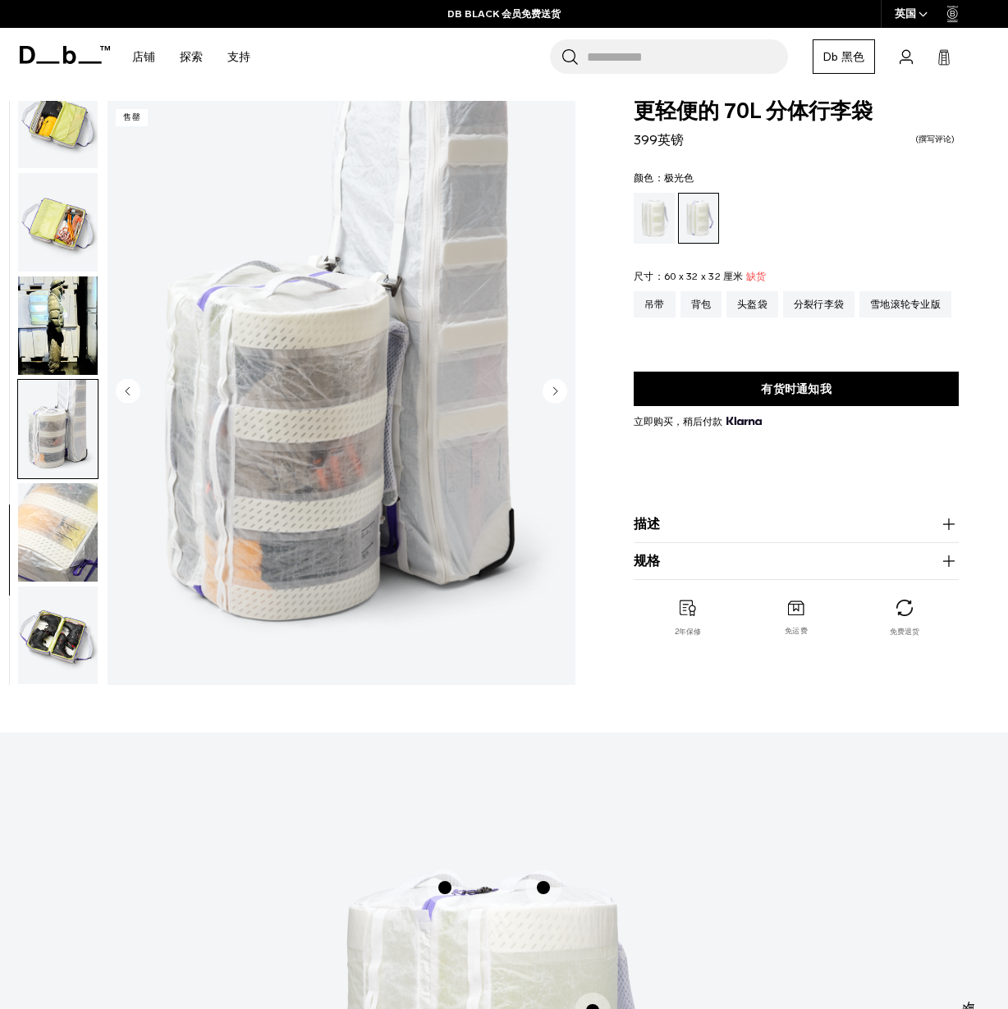
click at [556, 395] on circle "下一张幻灯片" at bounding box center [554, 391] width 25 height 25
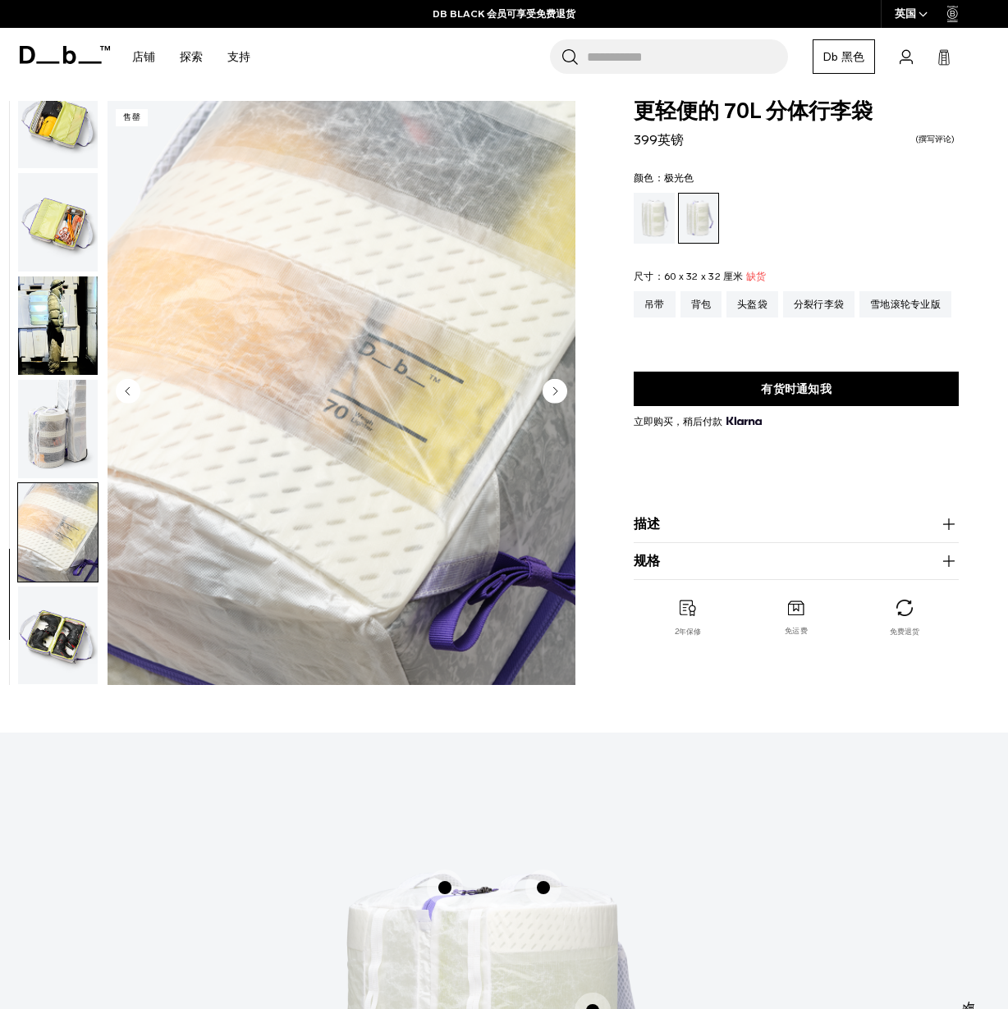
click at [556, 395] on circle "下一张幻灯片" at bounding box center [554, 391] width 25 height 25
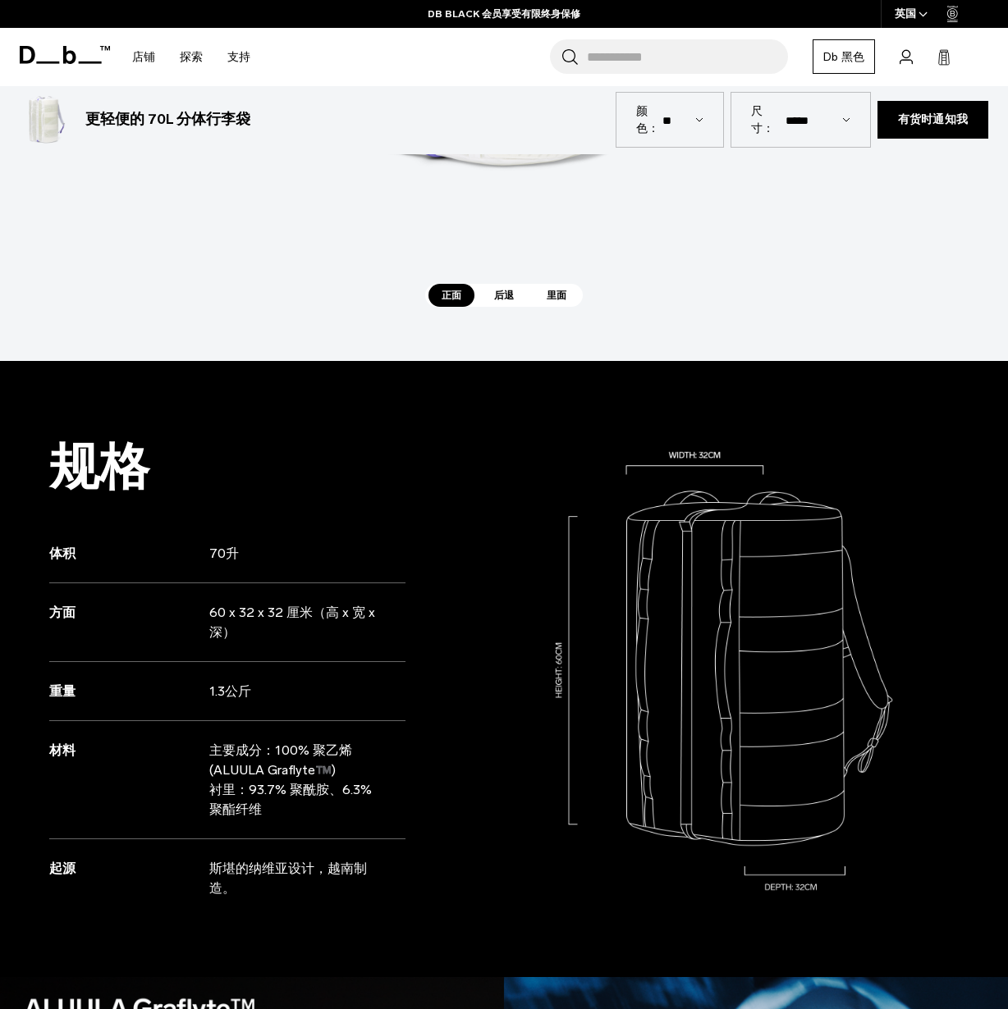
scroll to position [775, 0]
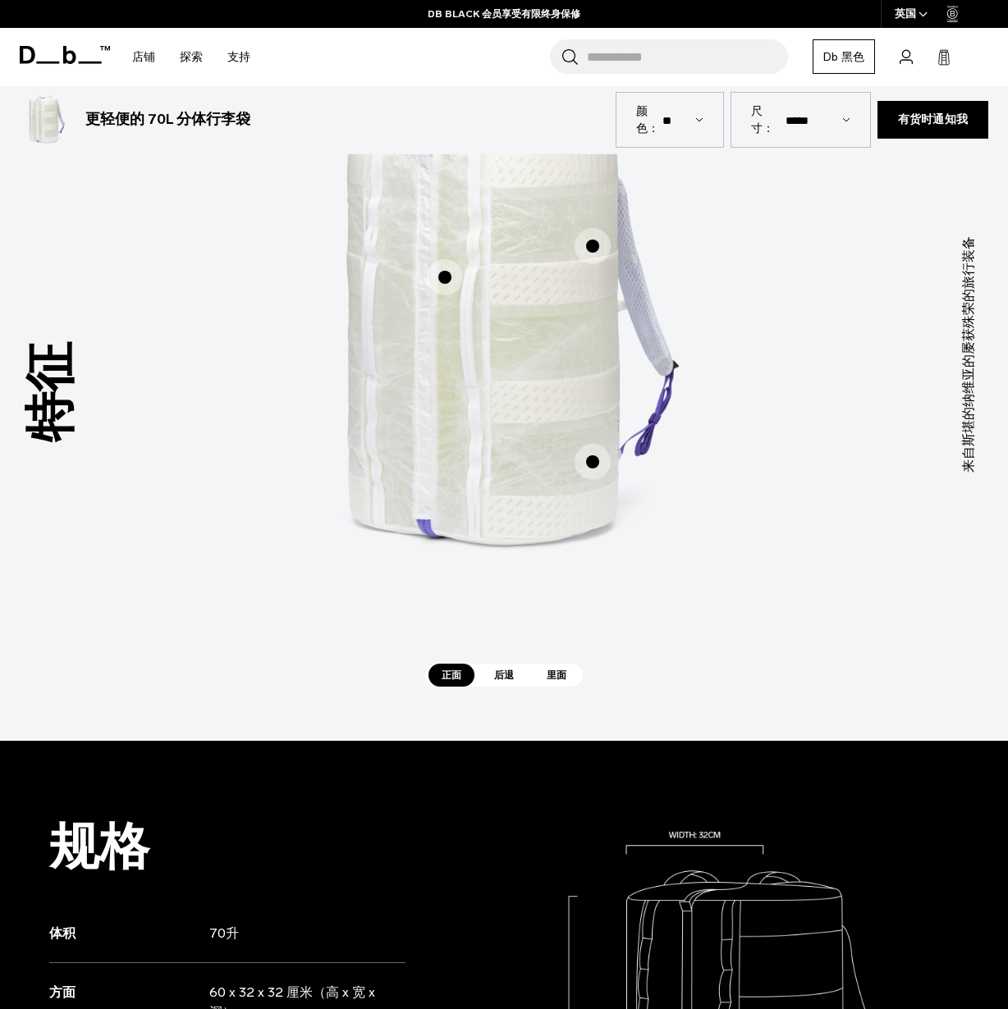
click at [501, 683] on span "后退" at bounding box center [504, 675] width 46 height 23
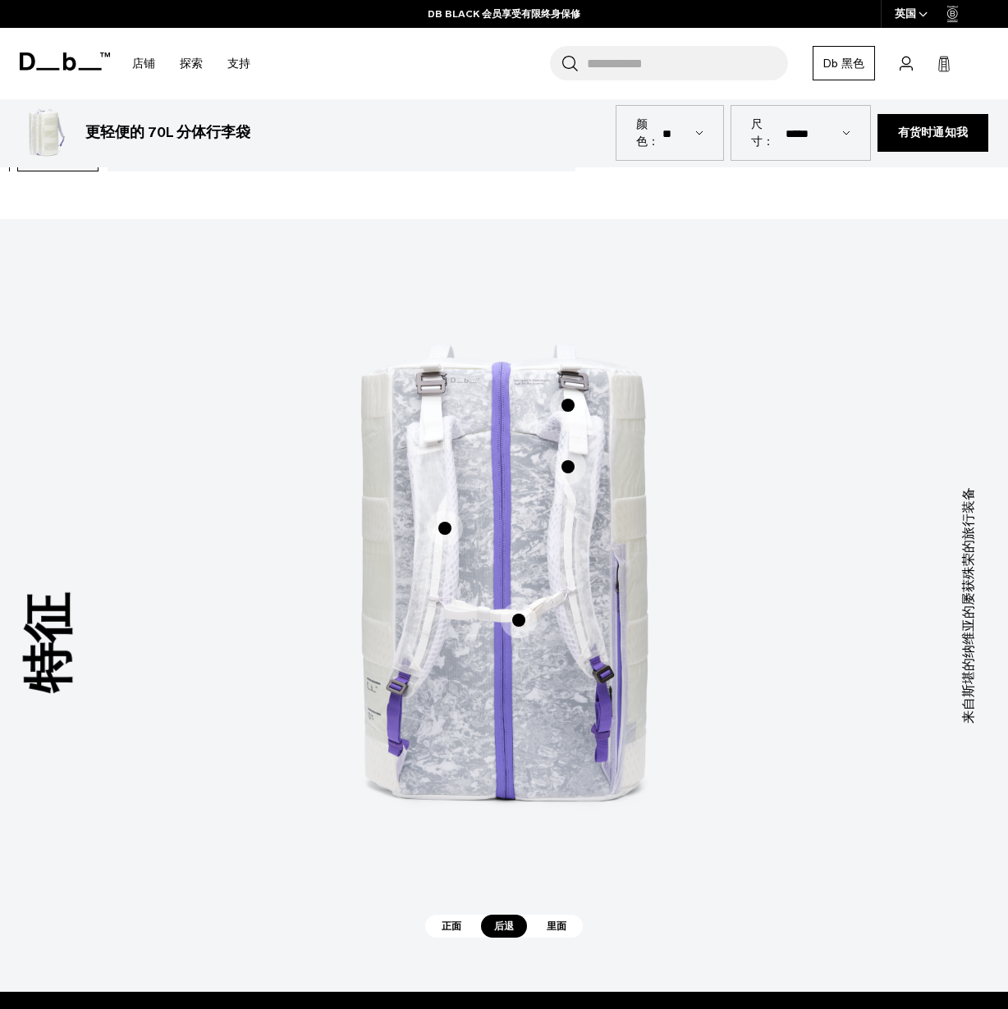
scroll to position [557, 0]
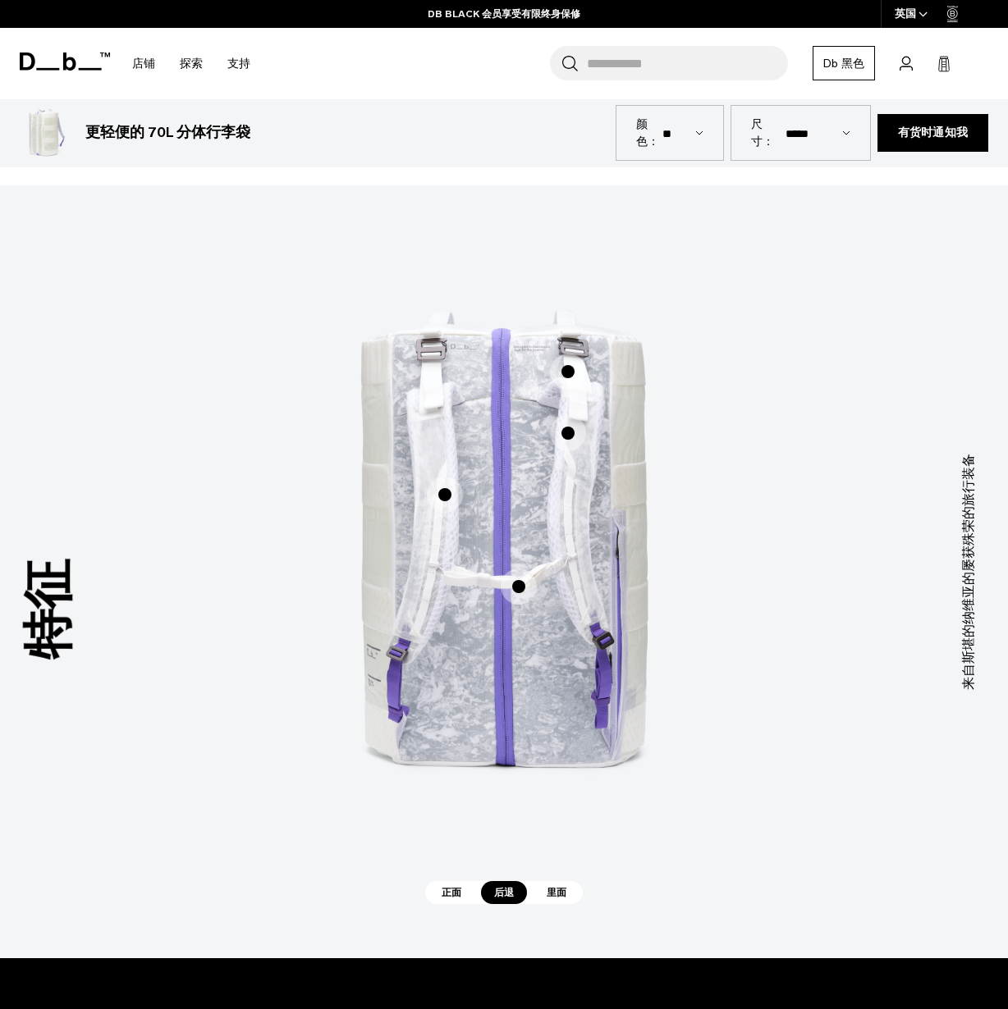
click at [556, 893] on font "里面" at bounding box center [557, 892] width 20 height 11
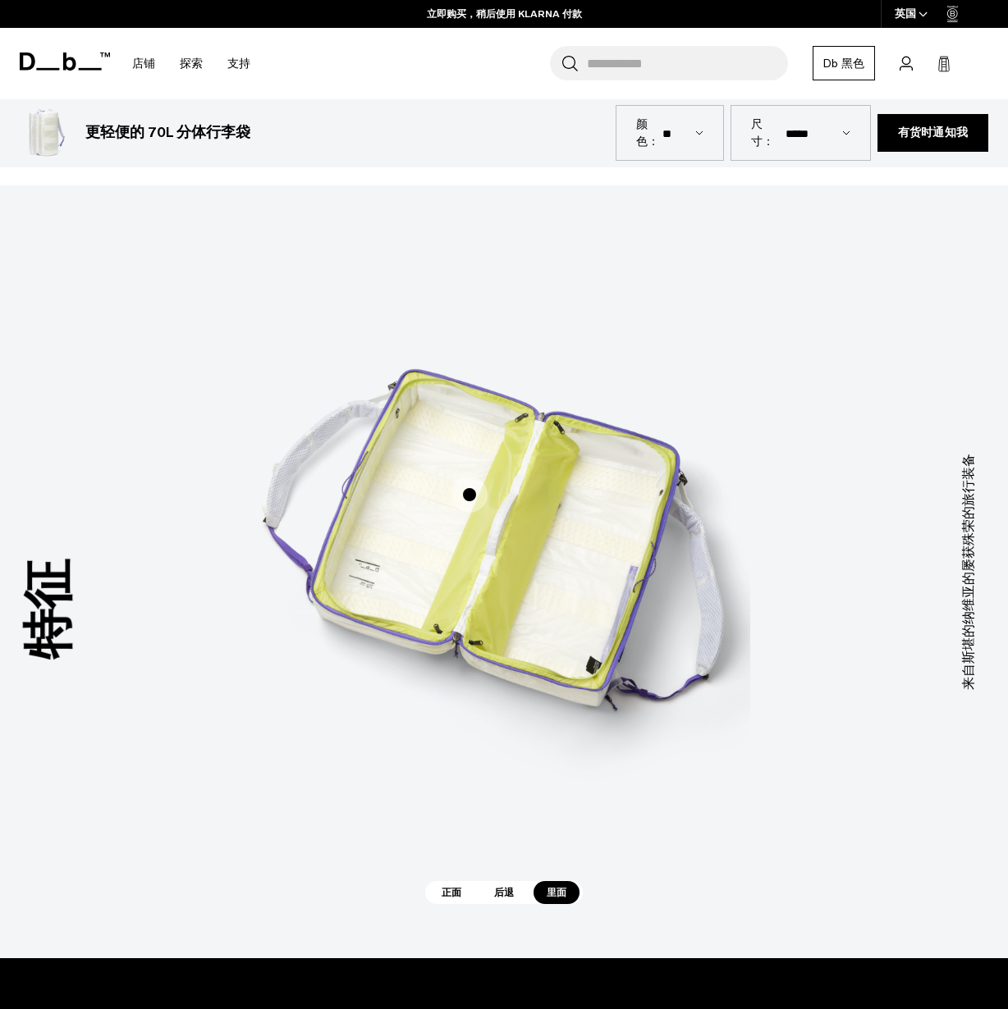
click at [476, 502] on span "3 / 3" at bounding box center [469, 495] width 36 height 36
click at [469, 486] on span "3 / 3" at bounding box center [469, 495] width 36 height 36
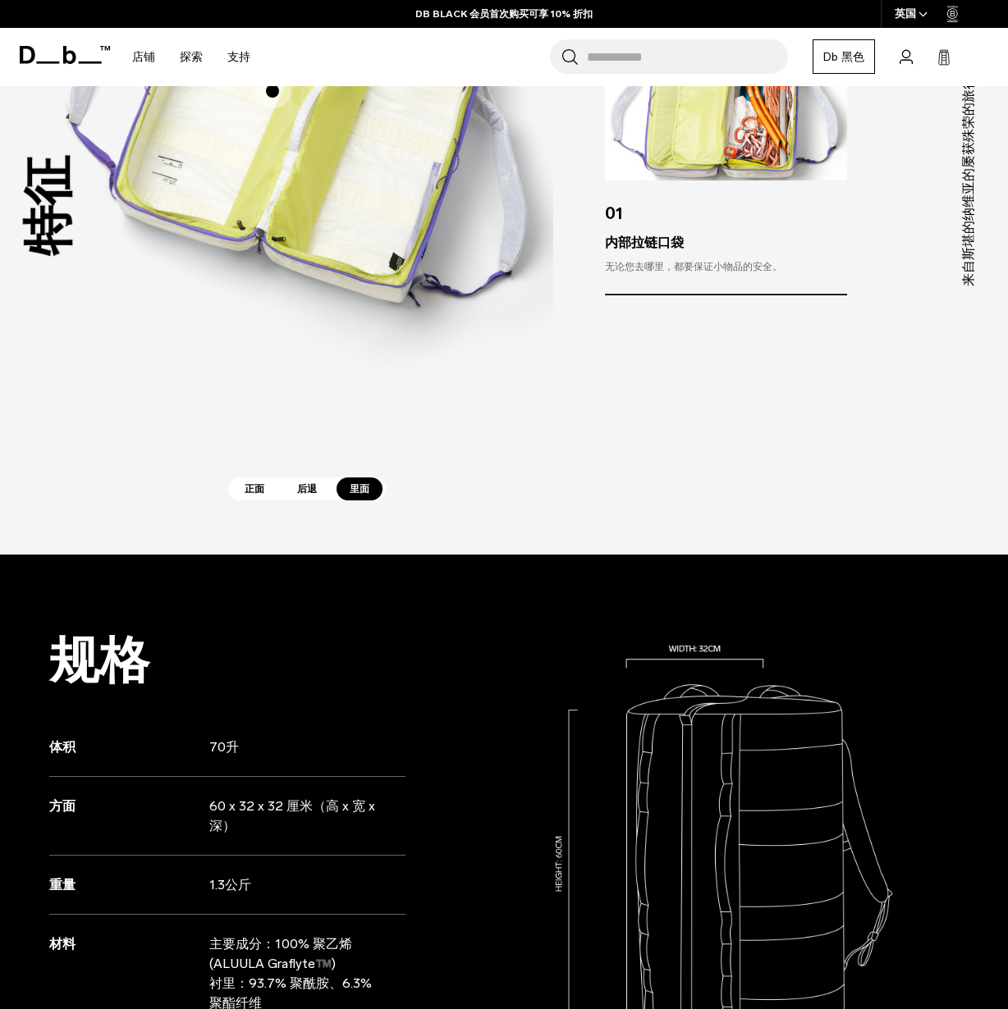
scroll to position [0, 0]
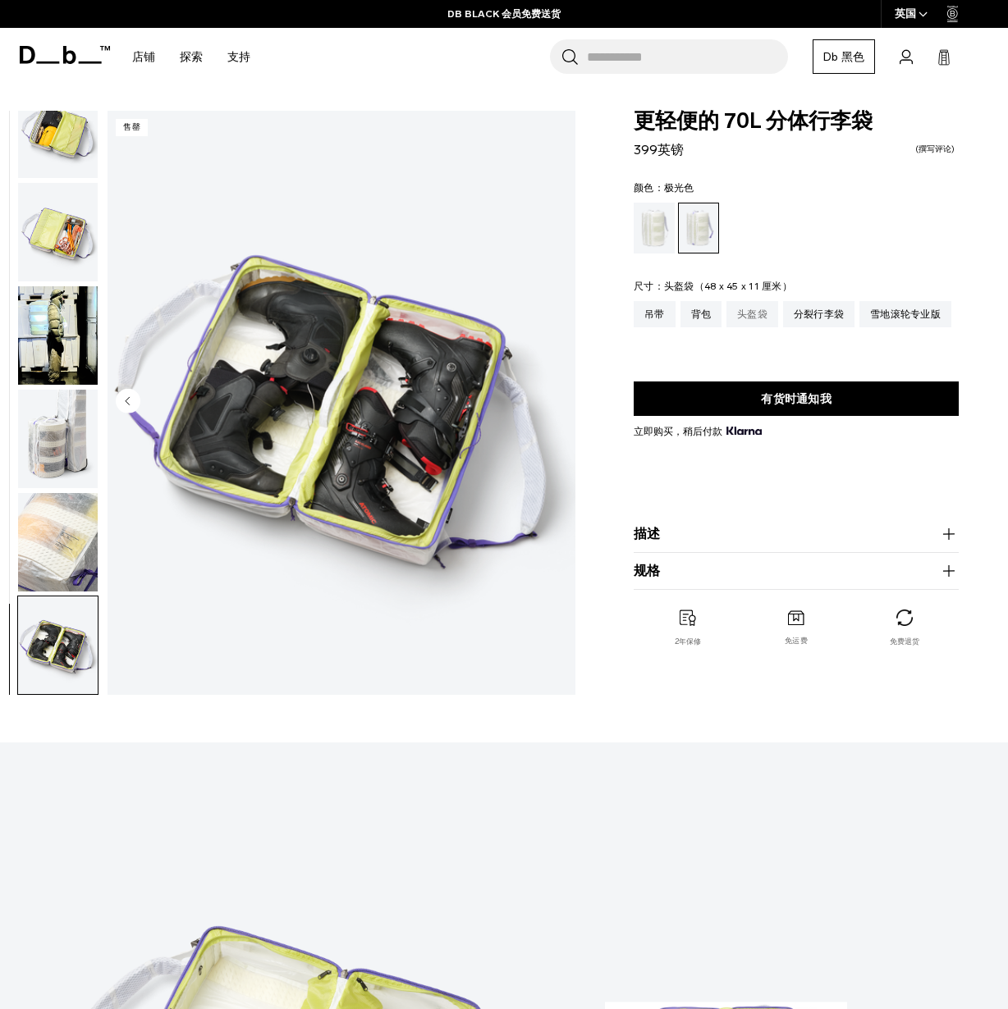
click at [746, 311] on div "头盔袋" at bounding box center [752, 314] width 52 height 26
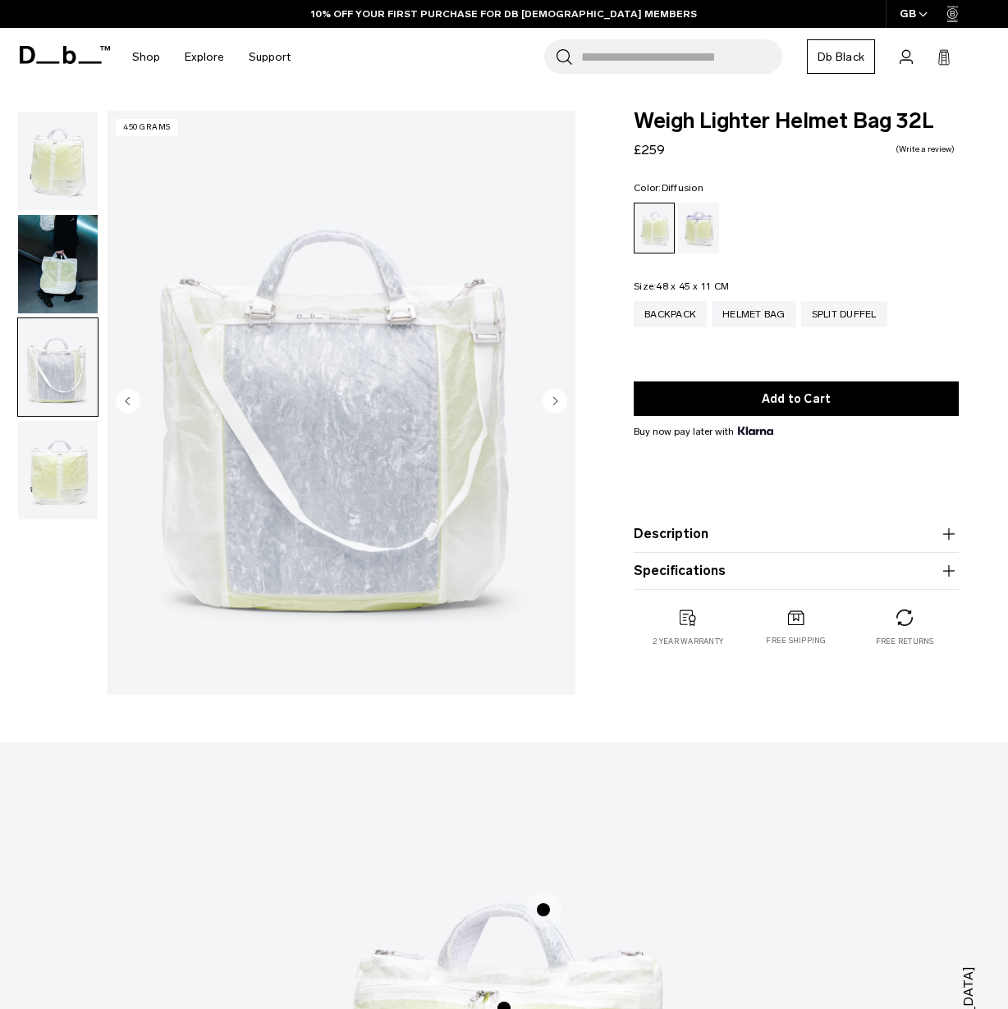
click at [556, 401] on icon "Next slide" at bounding box center [556, 400] width 4 height 7
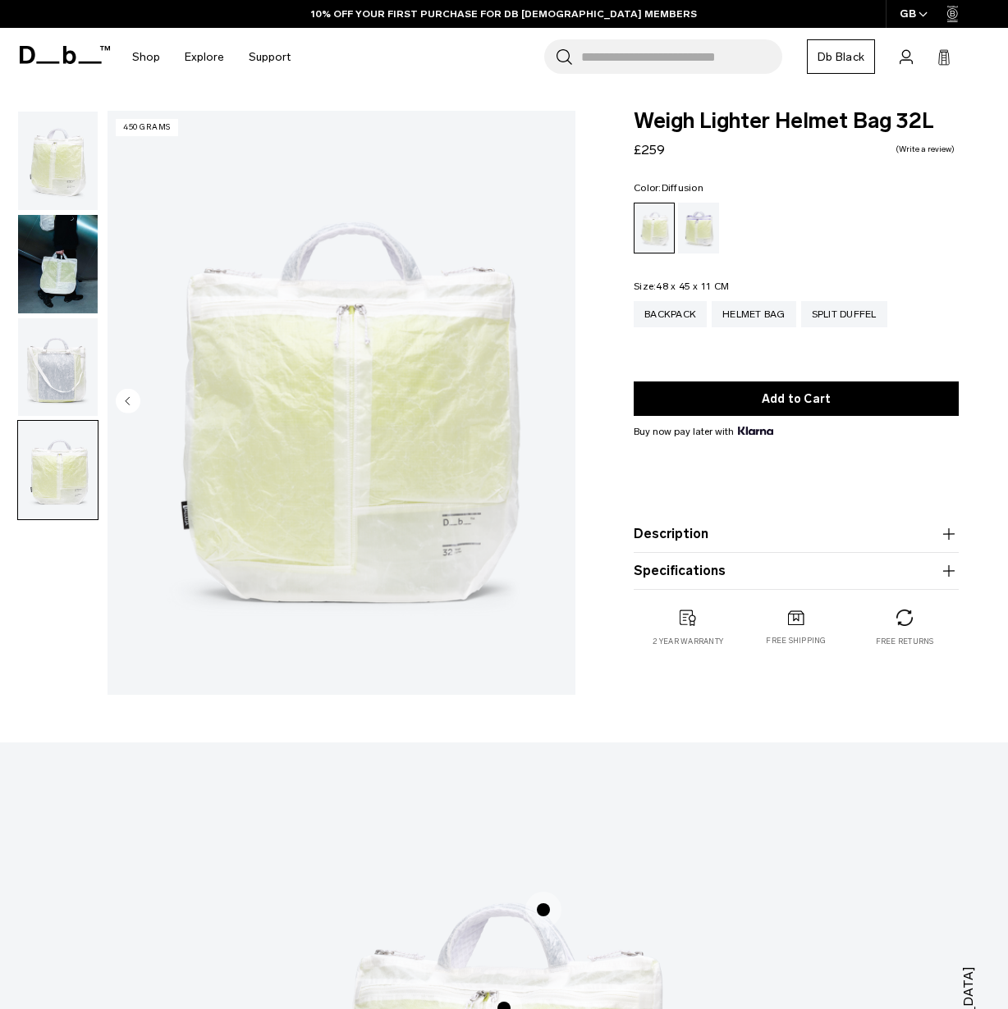
click at [556, 401] on img "4 / 4" at bounding box center [342, 403] width 468 height 584
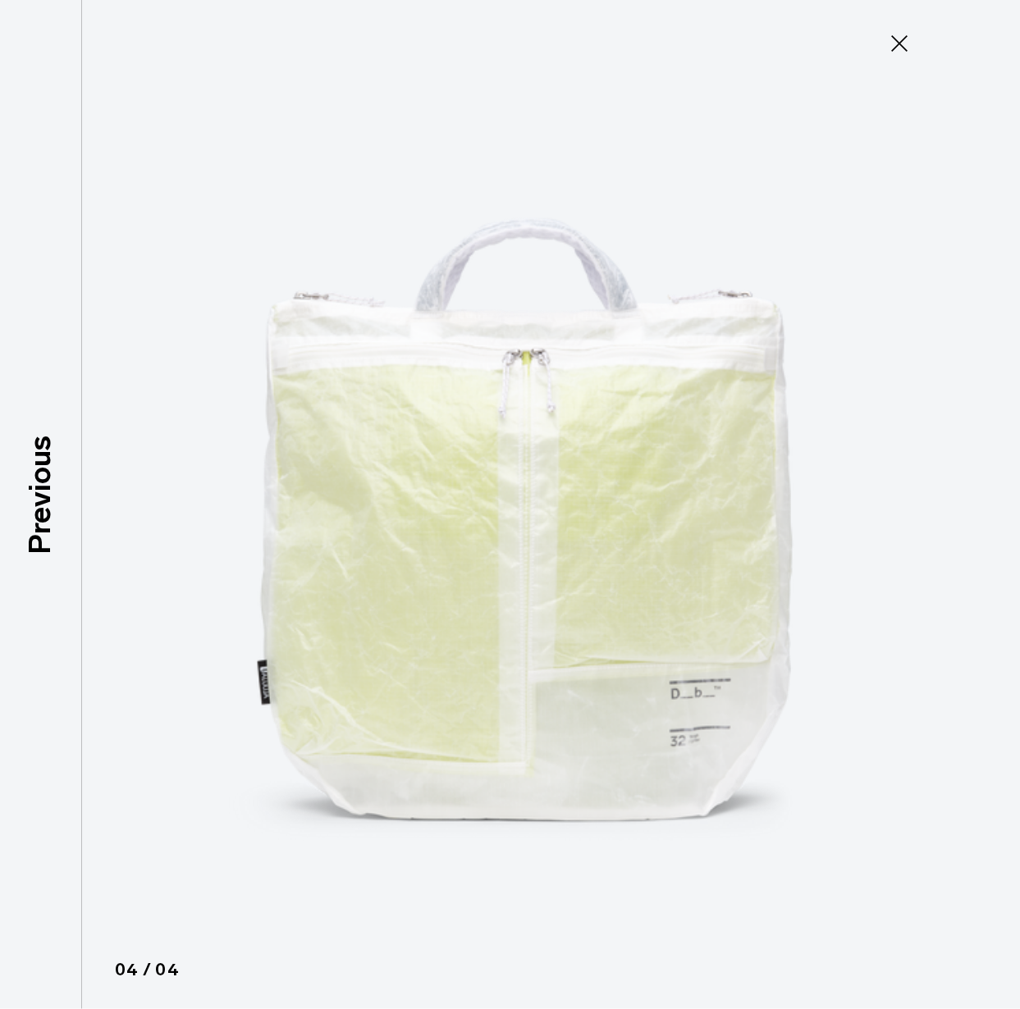
click at [895, 42] on icon at bounding box center [899, 43] width 26 height 26
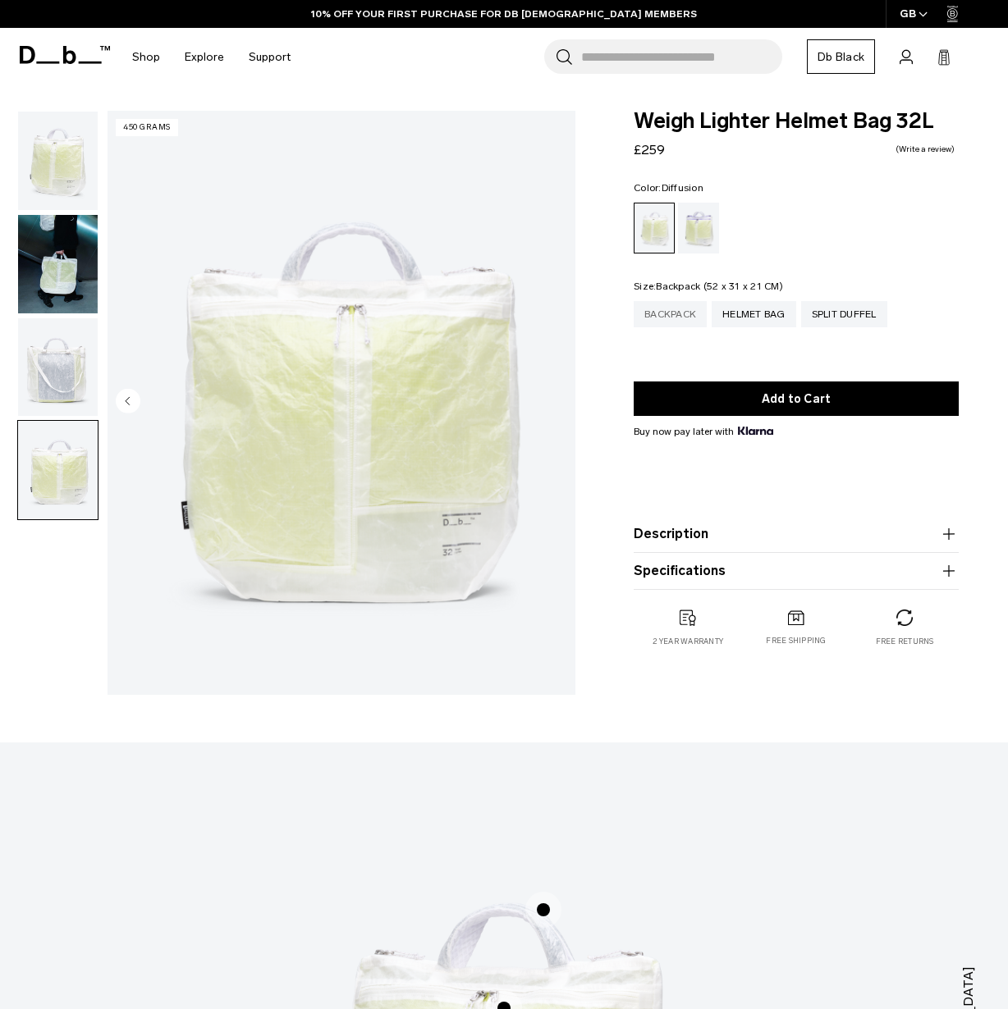
click at [660, 318] on div "Backpack" at bounding box center [670, 314] width 73 height 26
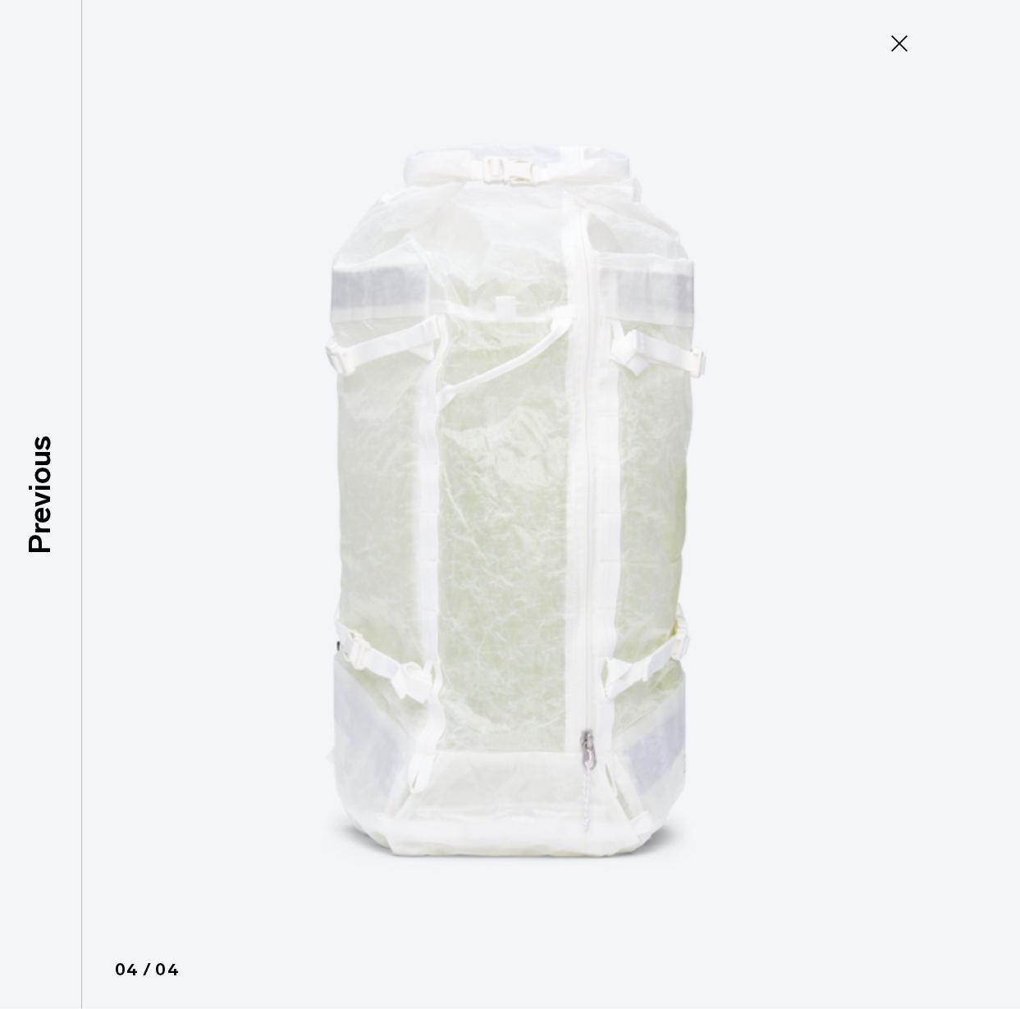
click at [900, 34] on icon at bounding box center [899, 43] width 26 height 26
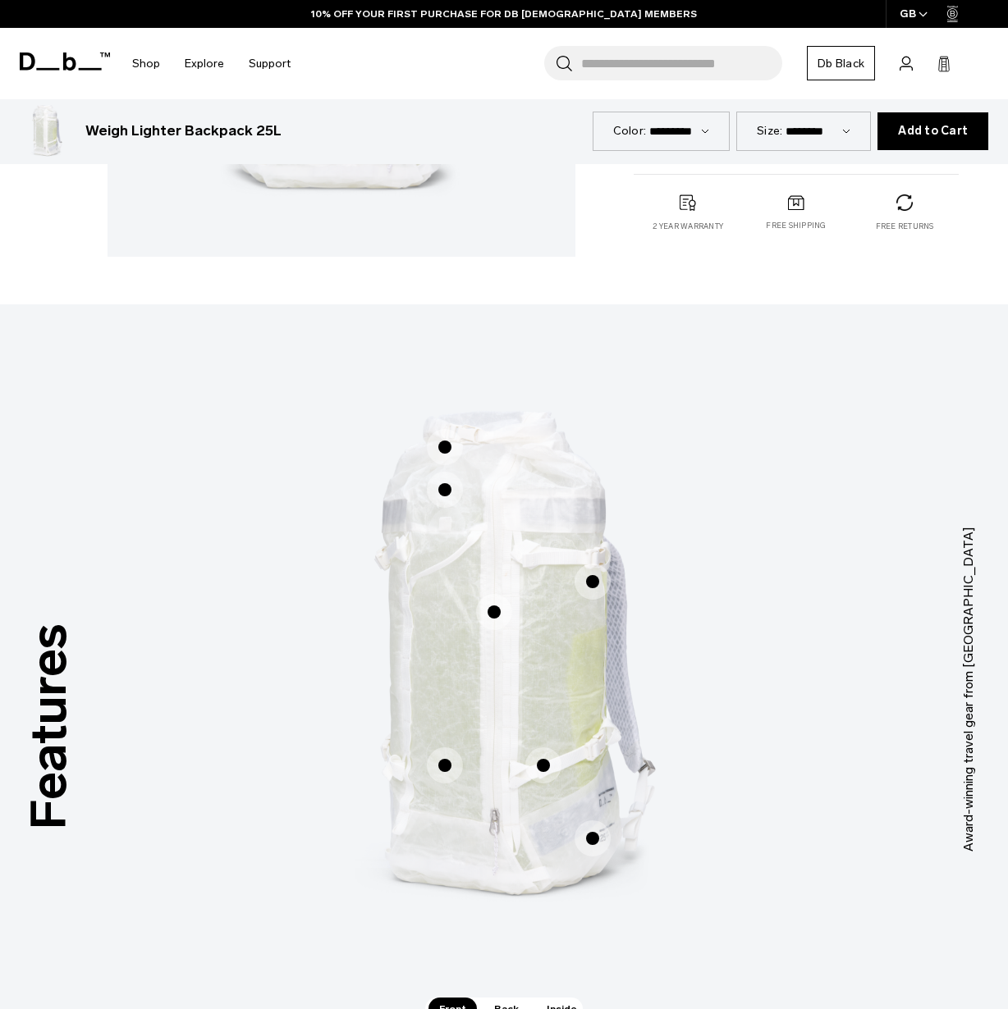
scroll to position [635, 0]
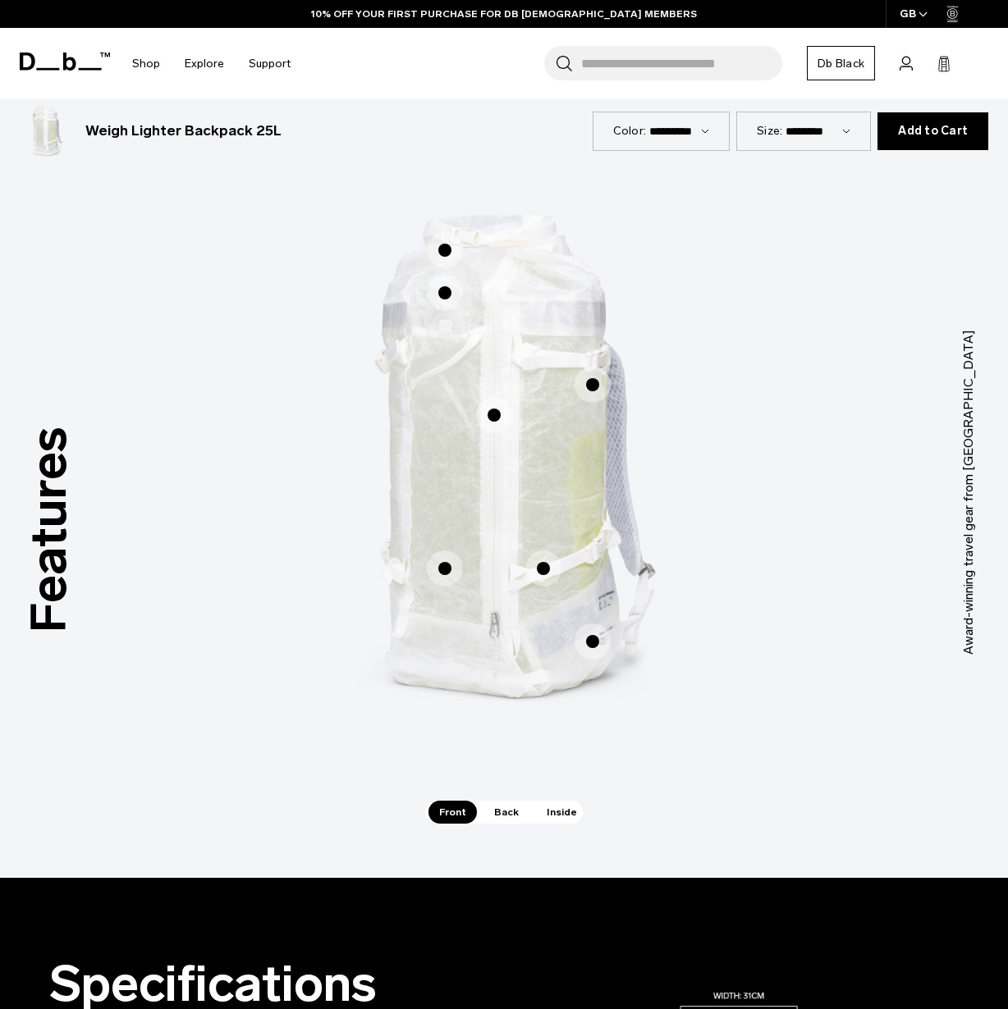
click at [502, 815] on span "Back" at bounding box center [506, 812] width 46 height 23
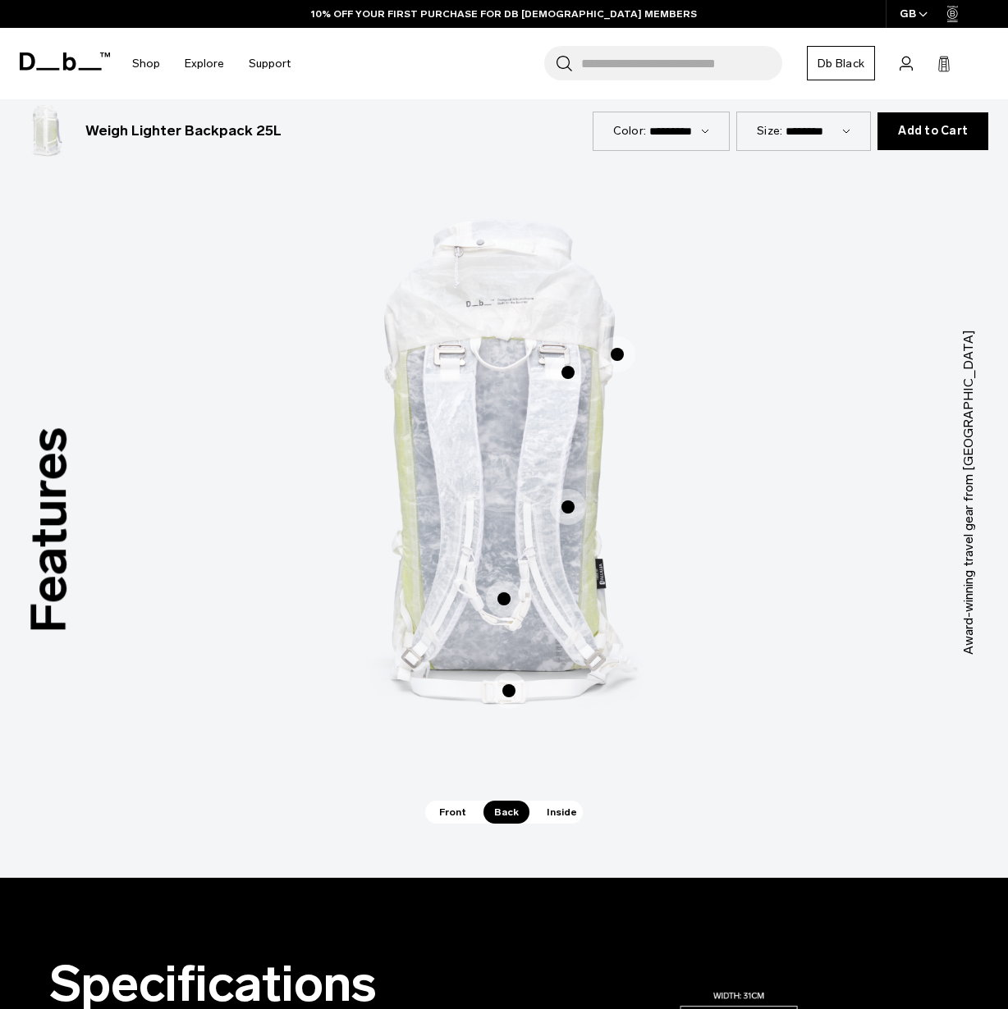
click at [553, 819] on span "Inside" at bounding box center [562, 812] width 52 height 23
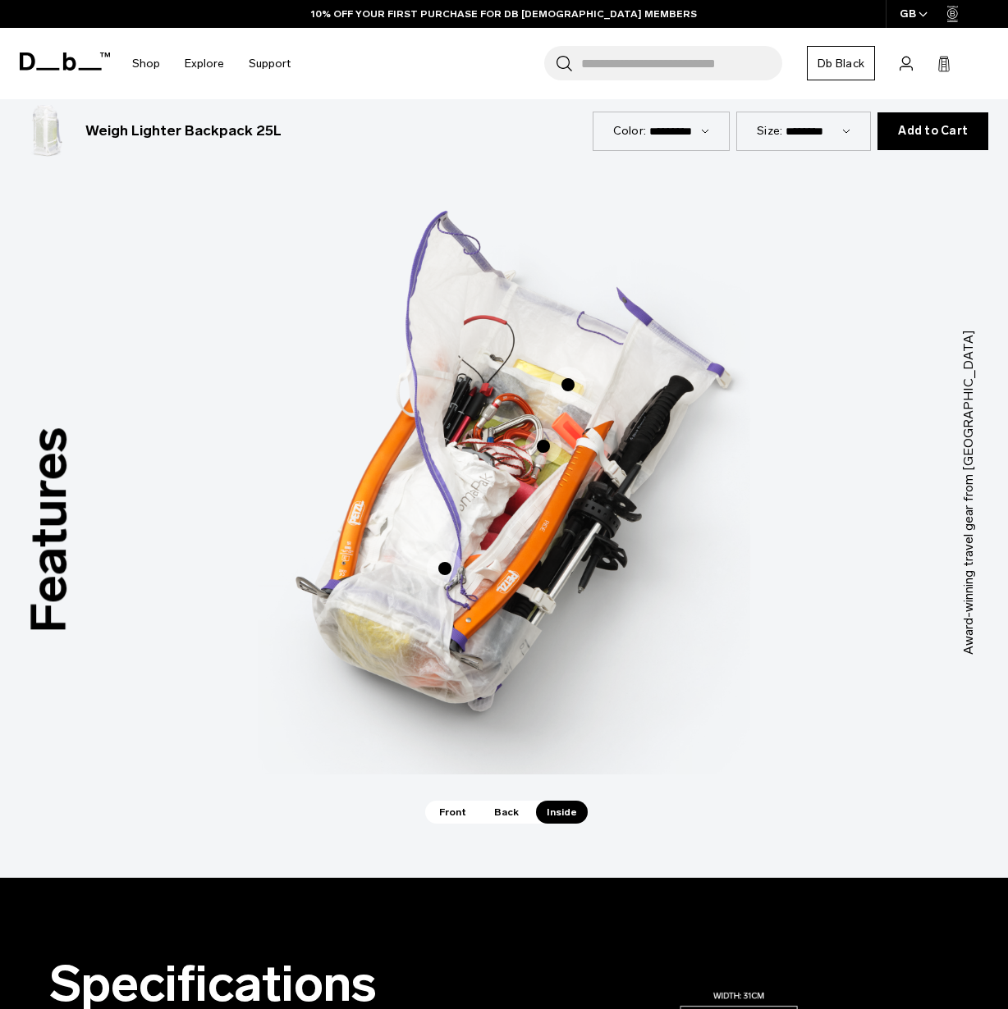
click at [497, 812] on span "Back" at bounding box center [506, 812] width 46 height 23
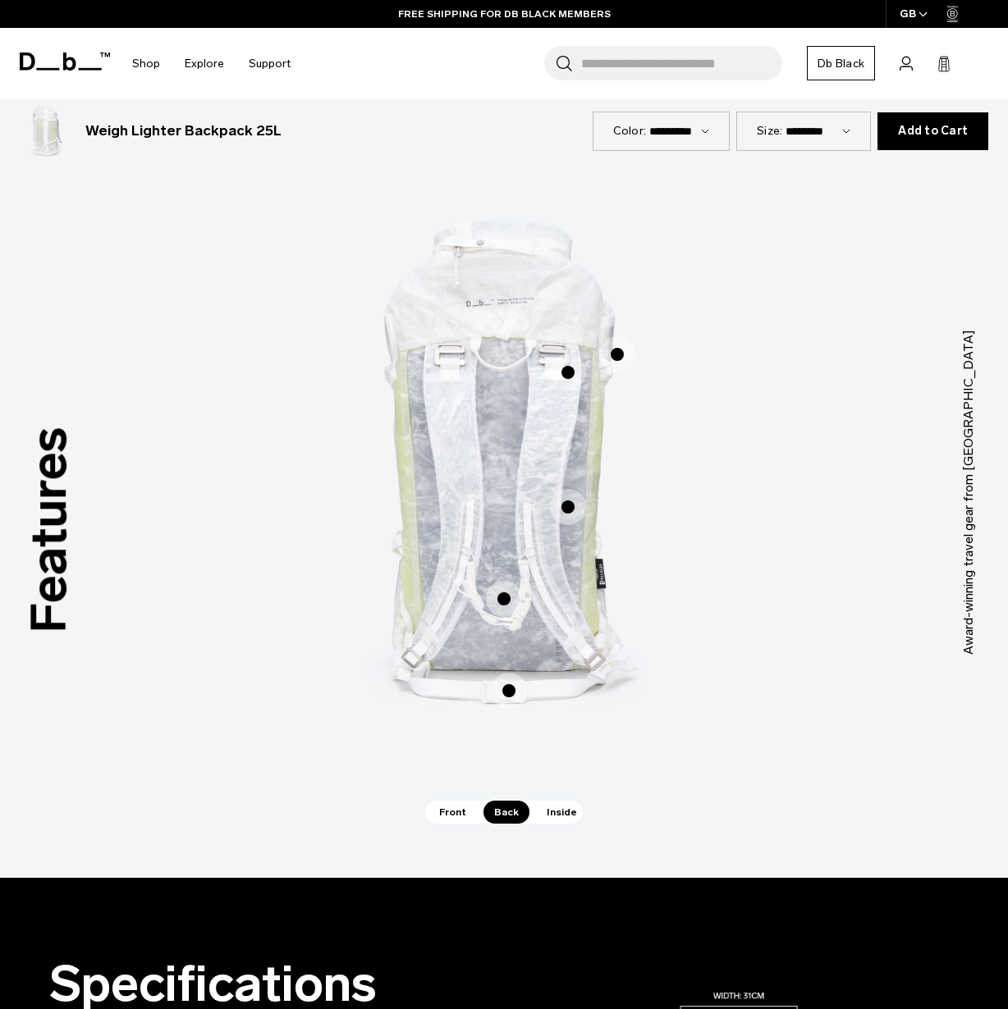
click at [465, 804] on span "Front" at bounding box center [452, 812] width 48 height 23
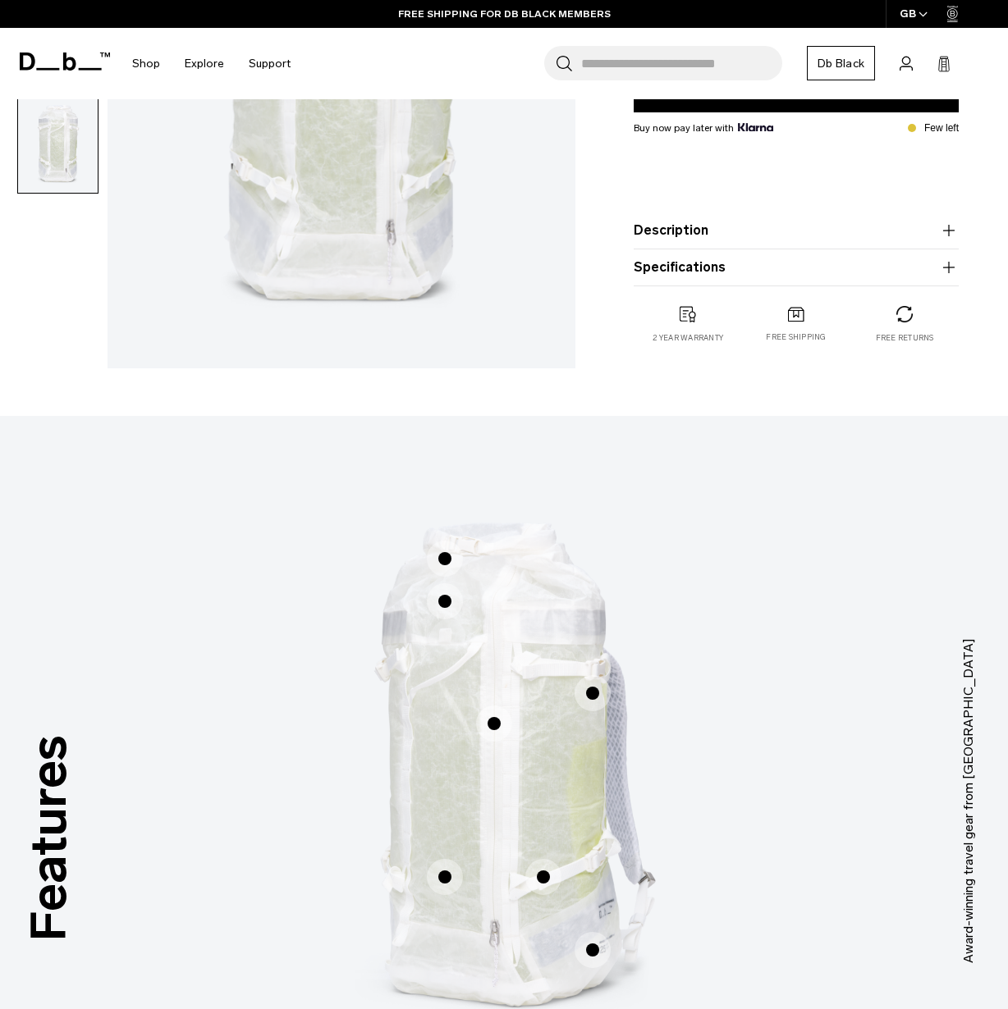
scroll to position [0, 0]
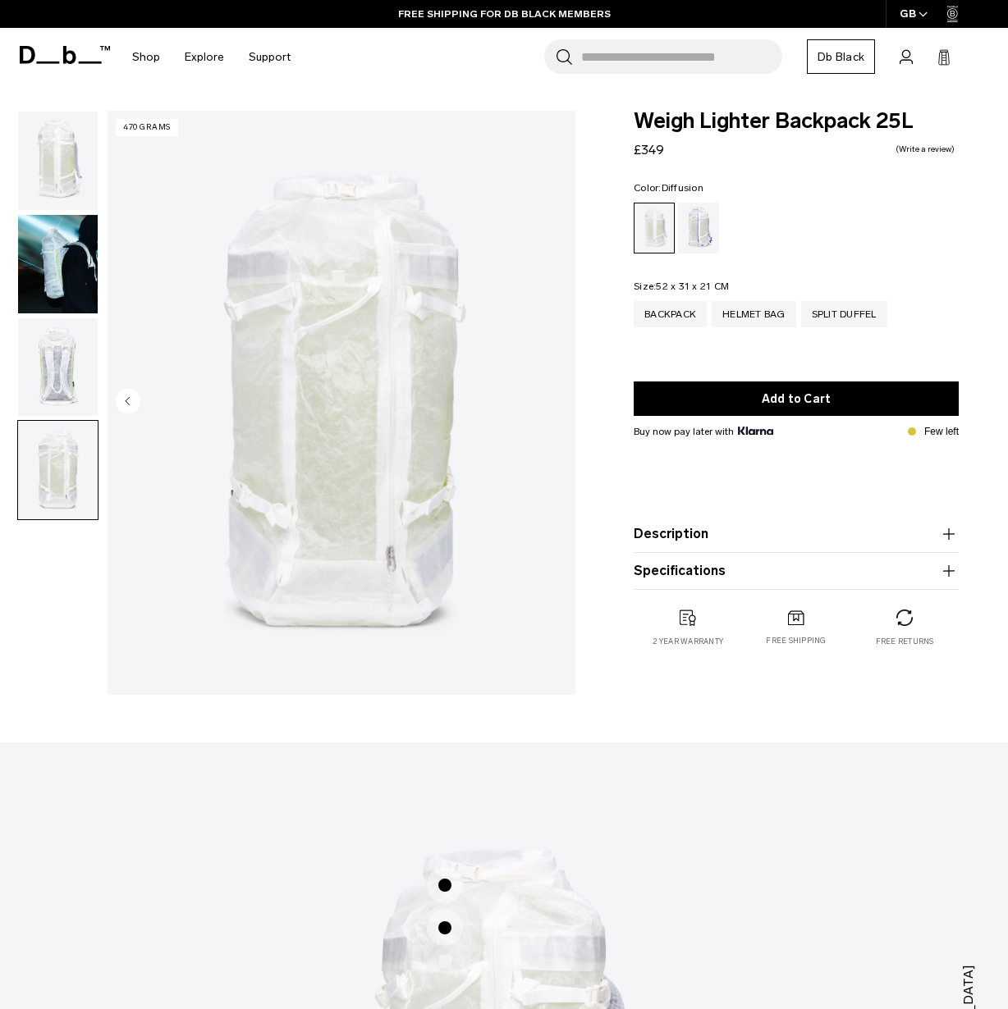
click at [729, 529] on button "Description" at bounding box center [796, 534] width 325 height 20
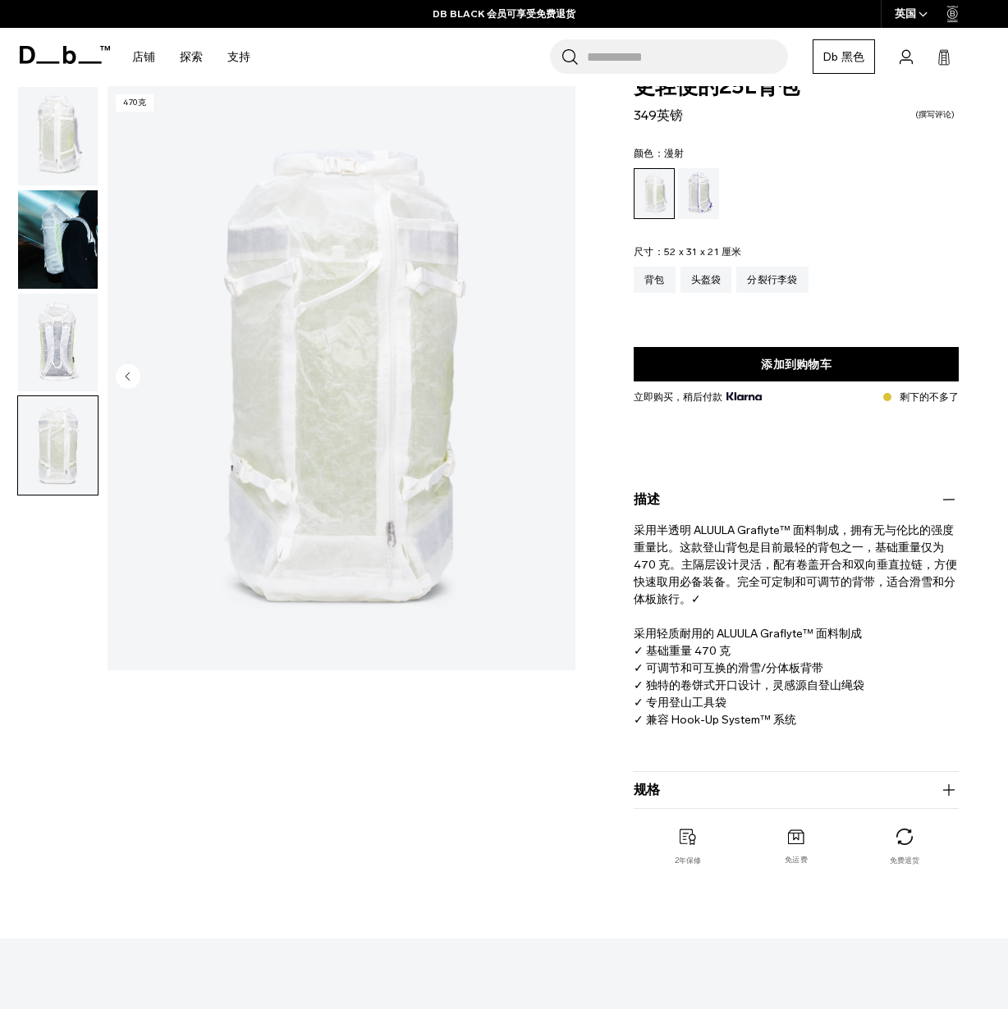
scroll to position [36, 0]
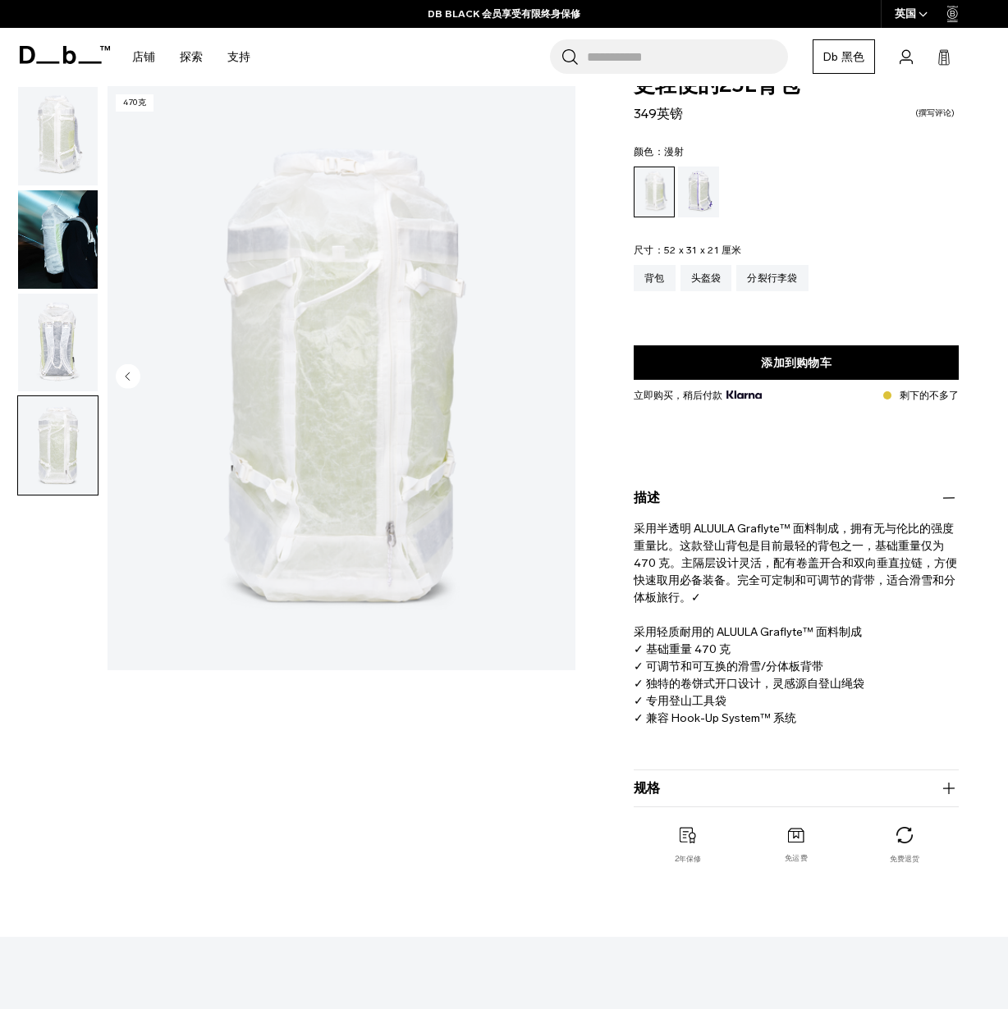
drag, startPoint x: 866, startPoint y: 545, endPoint x: 846, endPoint y: 707, distance: 162.9
click at [846, 707] on p "采用半透明 ALUULA Graflyte™ 面料制成，拥有无与伦比的强度重量比。这款登山背包是目前最轻的背包之一，基础重量仅为 470 克。主隔层设计灵活，…" at bounding box center [796, 617] width 325 height 219
click at [830, 799] on button "规格" at bounding box center [796, 789] width 325 height 20
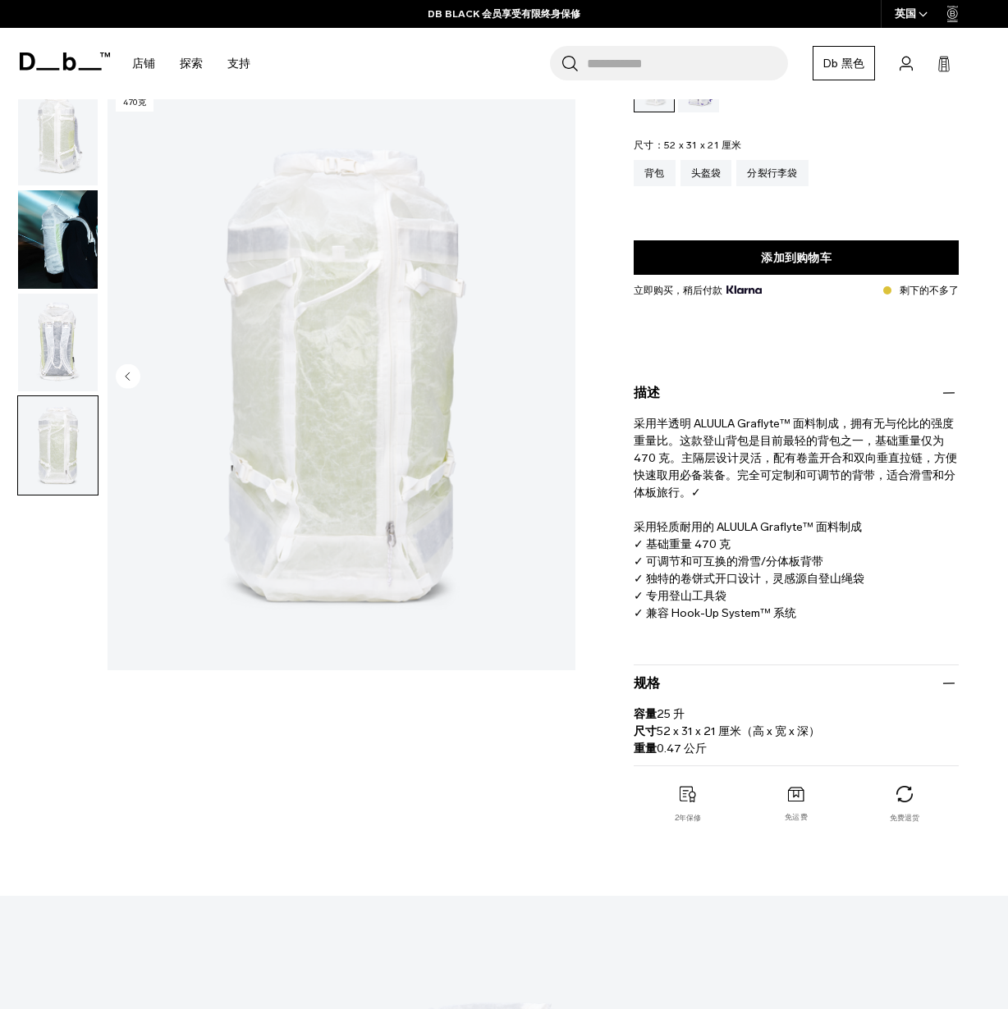
scroll to position [147, 0]
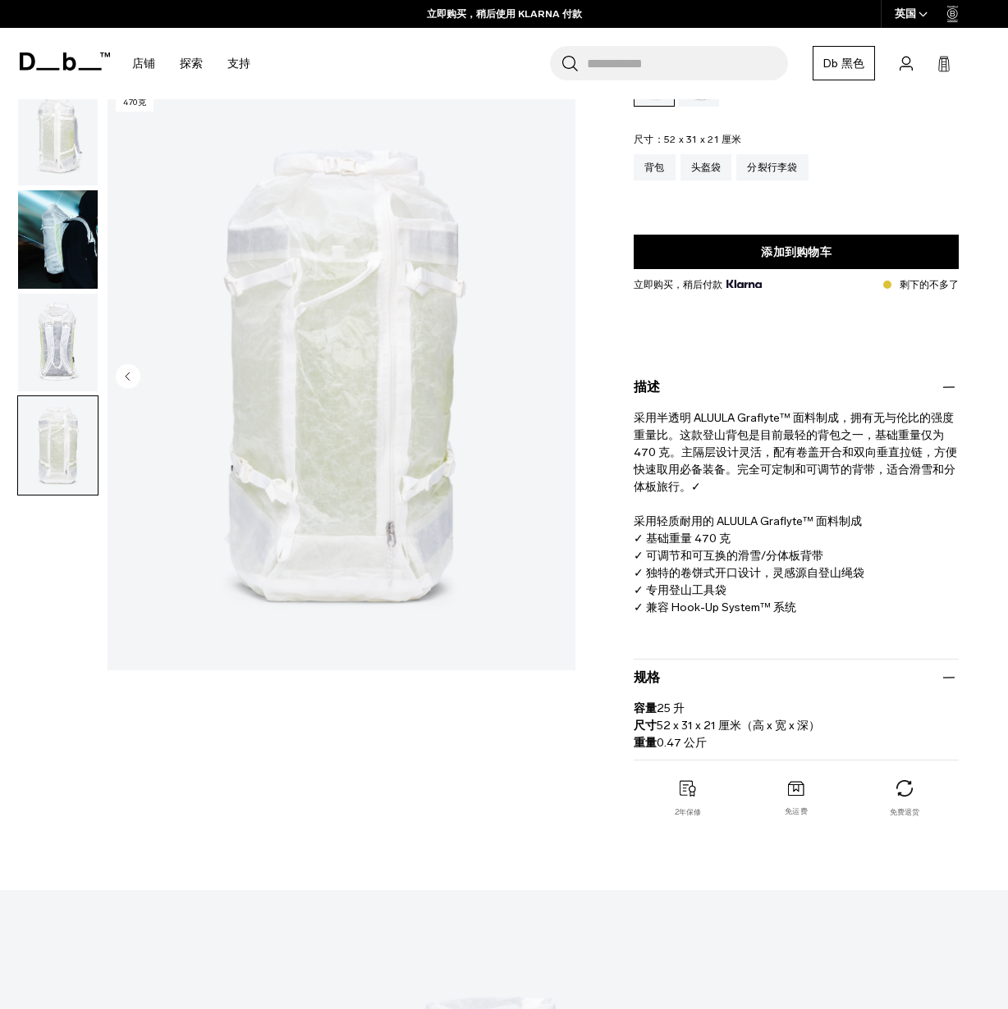
drag, startPoint x: 816, startPoint y: 762, endPoint x: 816, endPoint y: 670, distance: 92.7
click at [816, 670] on div "更轻便的25L背包 349英镑 0.0 星级 撰写评论 颜色： 漫射 Out of stock 尺寸： 52 x 31 x 21 厘米 Out of stoc…" at bounding box center [795, 407] width 423 height 887
click at [816, 670] on button "规格" at bounding box center [796, 678] width 325 height 20
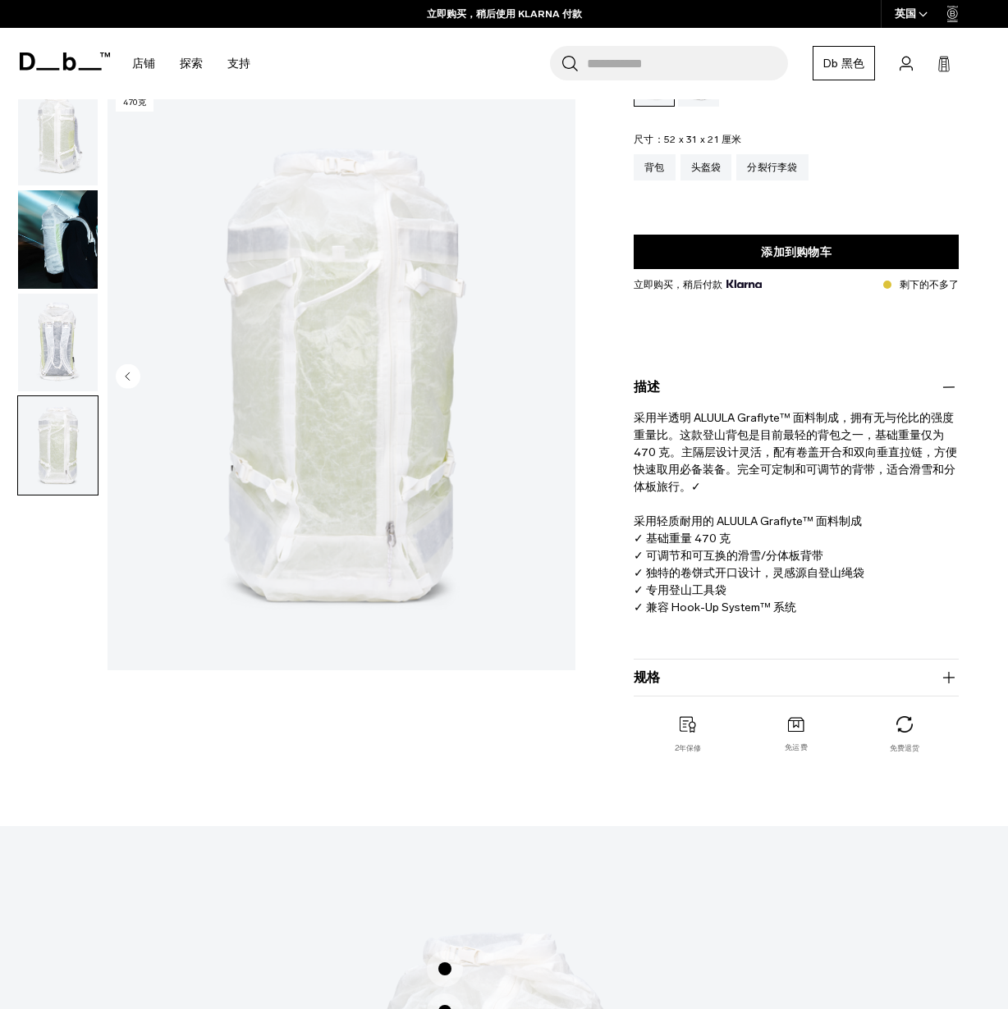
click at [903, 676] on button "规格" at bounding box center [796, 678] width 325 height 20
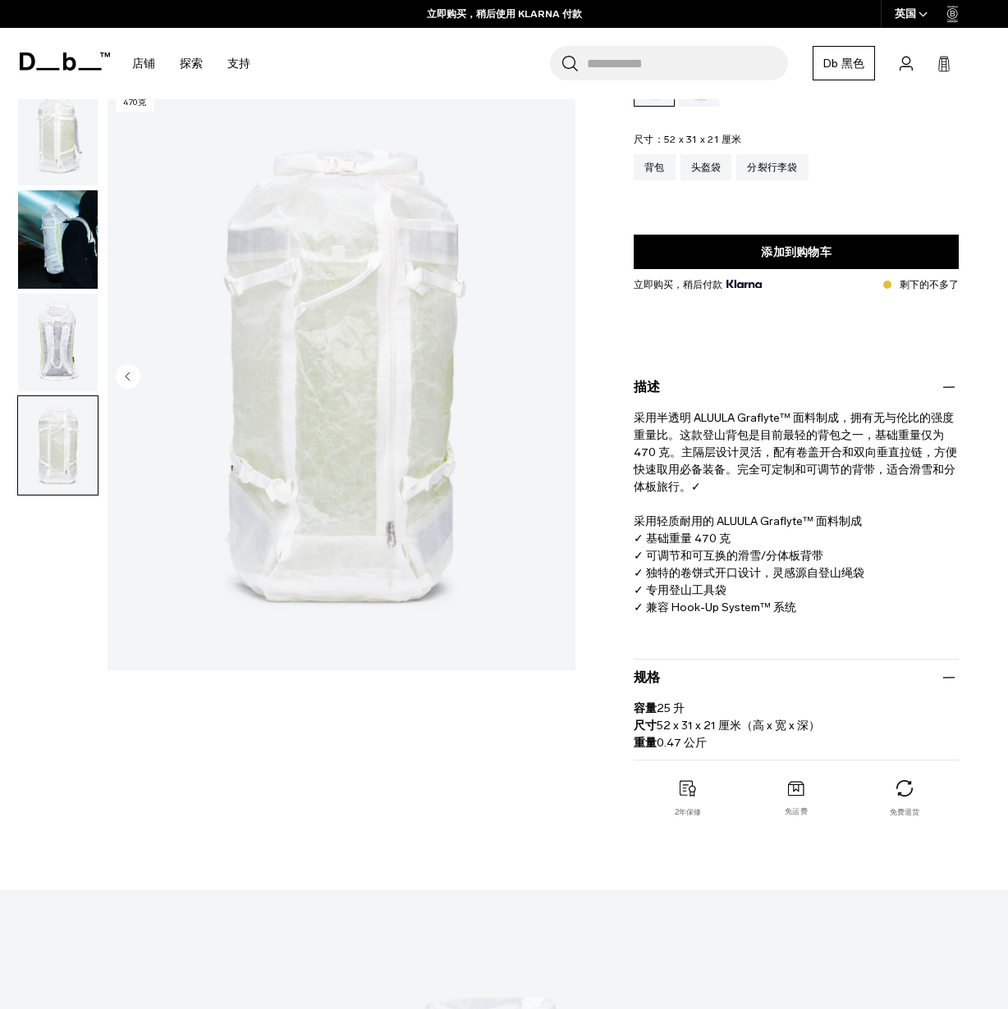
click at [813, 736] on p "容量 25 升 尺寸 52 x 31 x 21 厘米（高 x 宽 x 深） 重量 0.47 公斤" at bounding box center [796, 720] width 325 height 64
drag, startPoint x: 778, startPoint y: 618, endPoint x: 773, endPoint y: 502, distance: 115.8
click at [773, 502] on div "采用半透明 ALUULA Graflyte™ 面料制成，拥有无与伦比的强度重量比。这款登山背包是目前最轻的背包之一，基础重量仅为 470 克。主隔层设计灵活，…" at bounding box center [796, 524] width 325 height 254
click at [773, 502] on p "采用半透明 ALUULA Graflyte™ 面料制成，拥有无与伦比的强度重量比。这款登山背包是目前最轻的背包之一，基础重量仅为 470 克。主隔层设计灵活，…" at bounding box center [796, 506] width 325 height 219
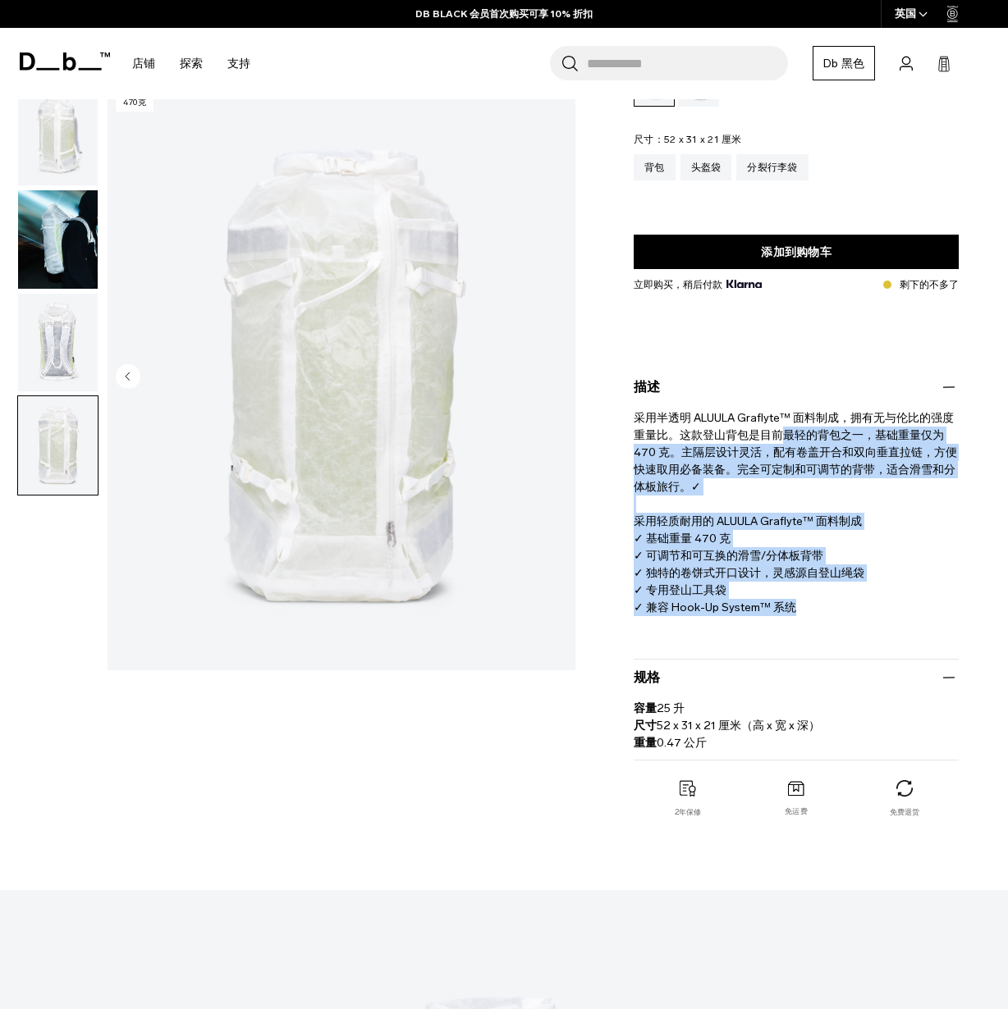
drag, startPoint x: 788, startPoint y: 437, endPoint x: 793, endPoint y: 606, distance: 168.3
click at [793, 606] on p "采用半透明 ALUULA Graflyte™ 面料制成，拥有无与伦比的强度重量比。这款登山背包是目前最轻的背包之一，基础重量仅为 470 克。主隔层设计灵活，…" at bounding box center [796, 506] width 325 height 219
click at [794, 612] on font "✓ 兼容 Hook-Up System™ 系统" at bounding box center [715, 608] width 162 height 14
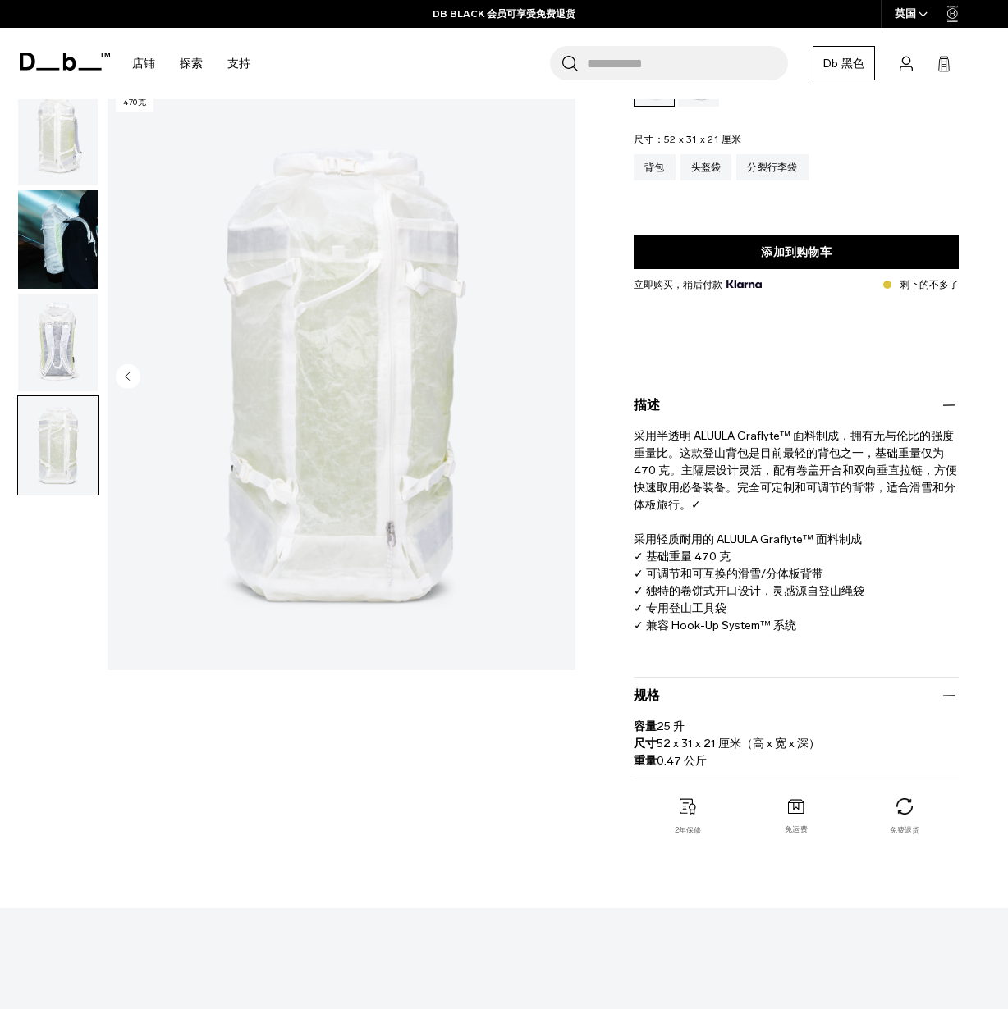
click at [756, 494] on font "采用半透明 ALUULA Graflyte™ 面料制成，拥有无与伦比的强度重量比。这款登山背包是目前最轻的背包之一，基础重量仅为 470 克。主隔层设计灵活，…" at bounding box center [795, 470] width 323 height 83
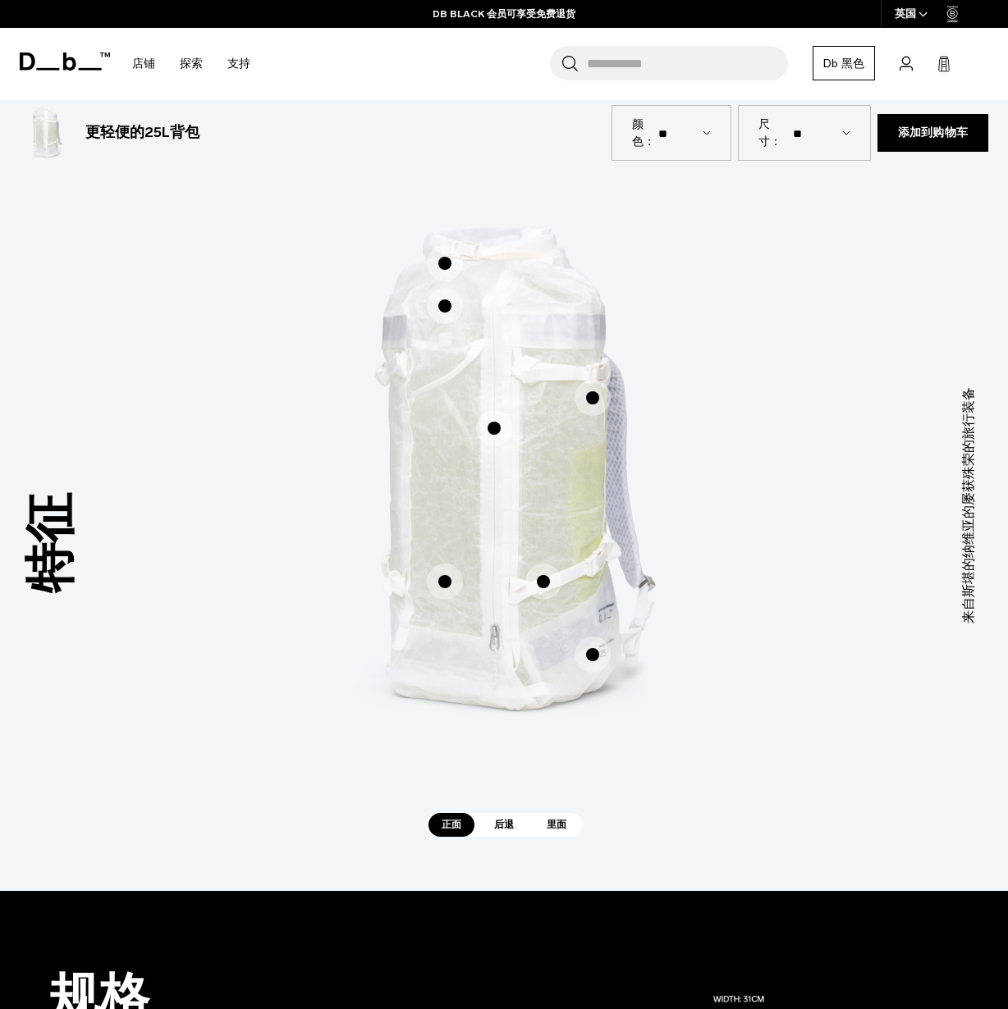
scroll to position [918, 0]
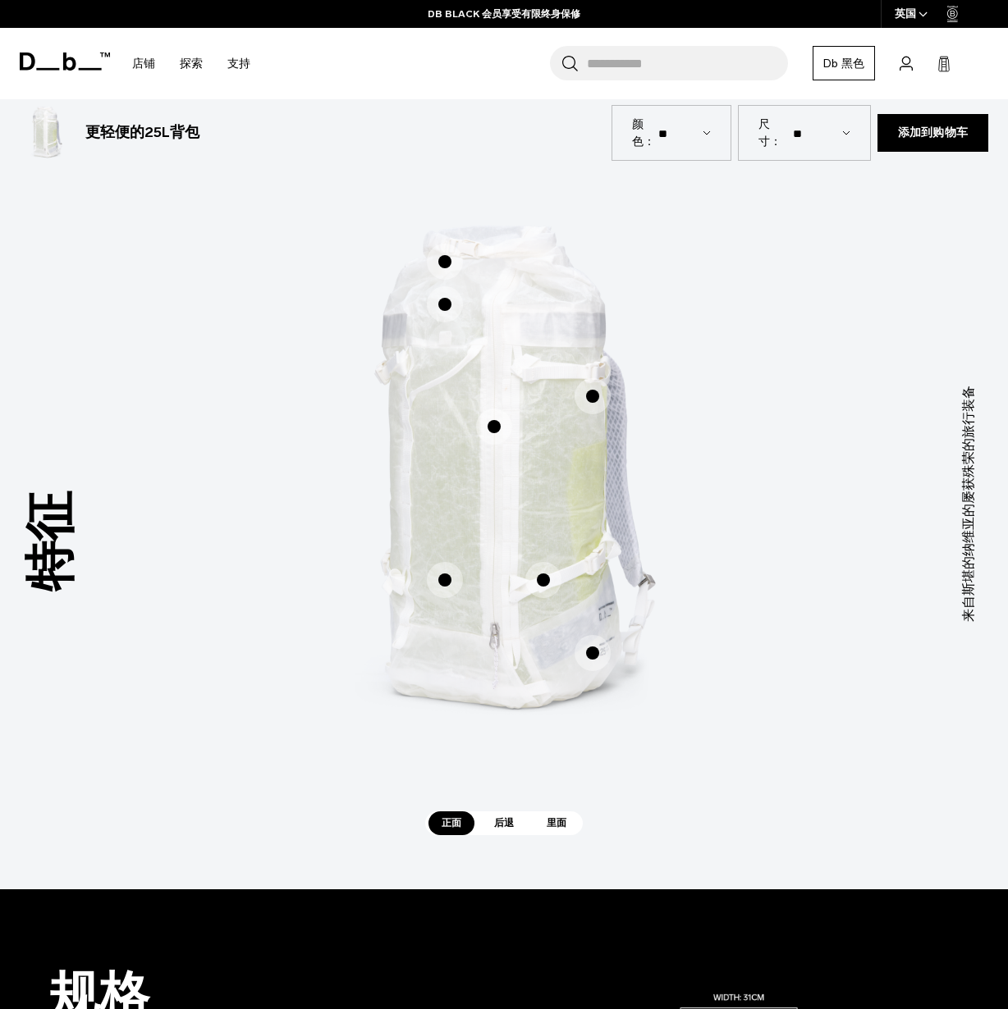
click at [503, 828] on font "后退" at bounding box center [504, 822] width 20 height 11
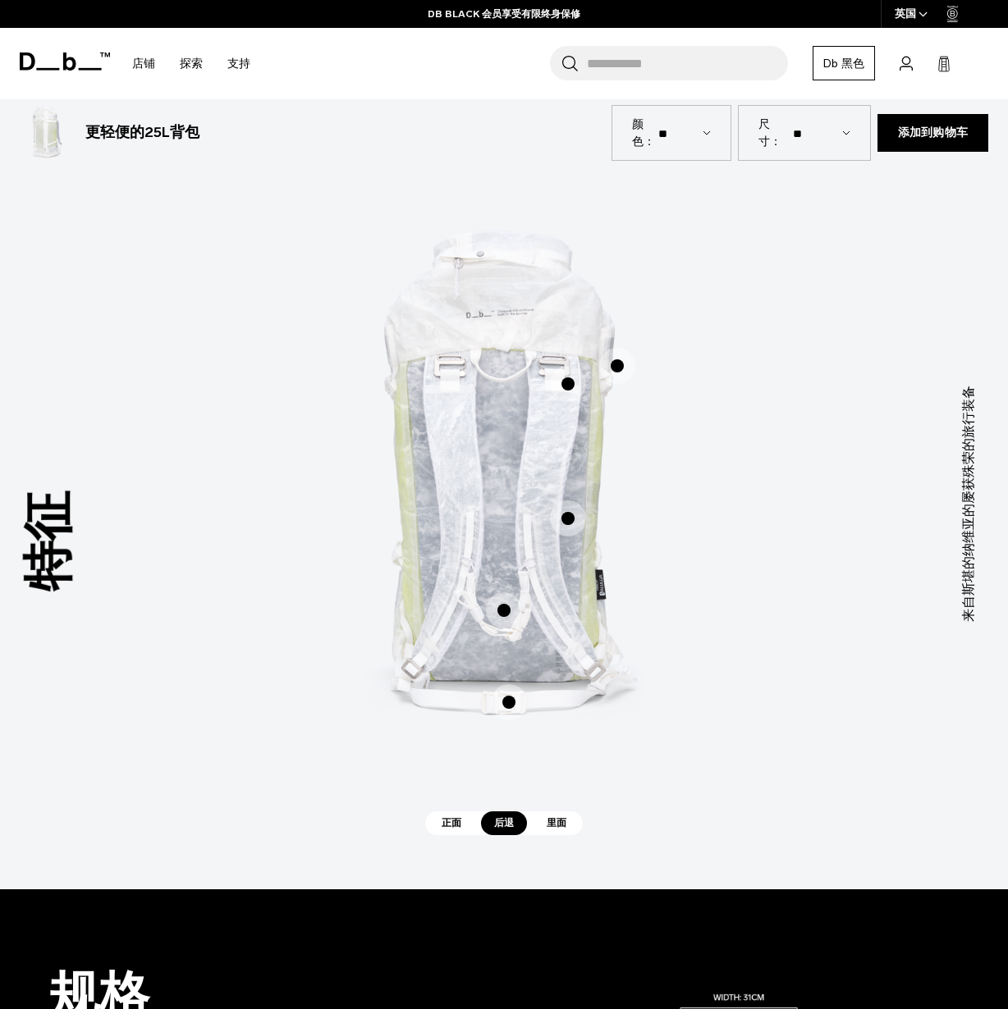
click at [611, 368] on span "2 / 3" at bounding box center [617, 366] width 36 height 36
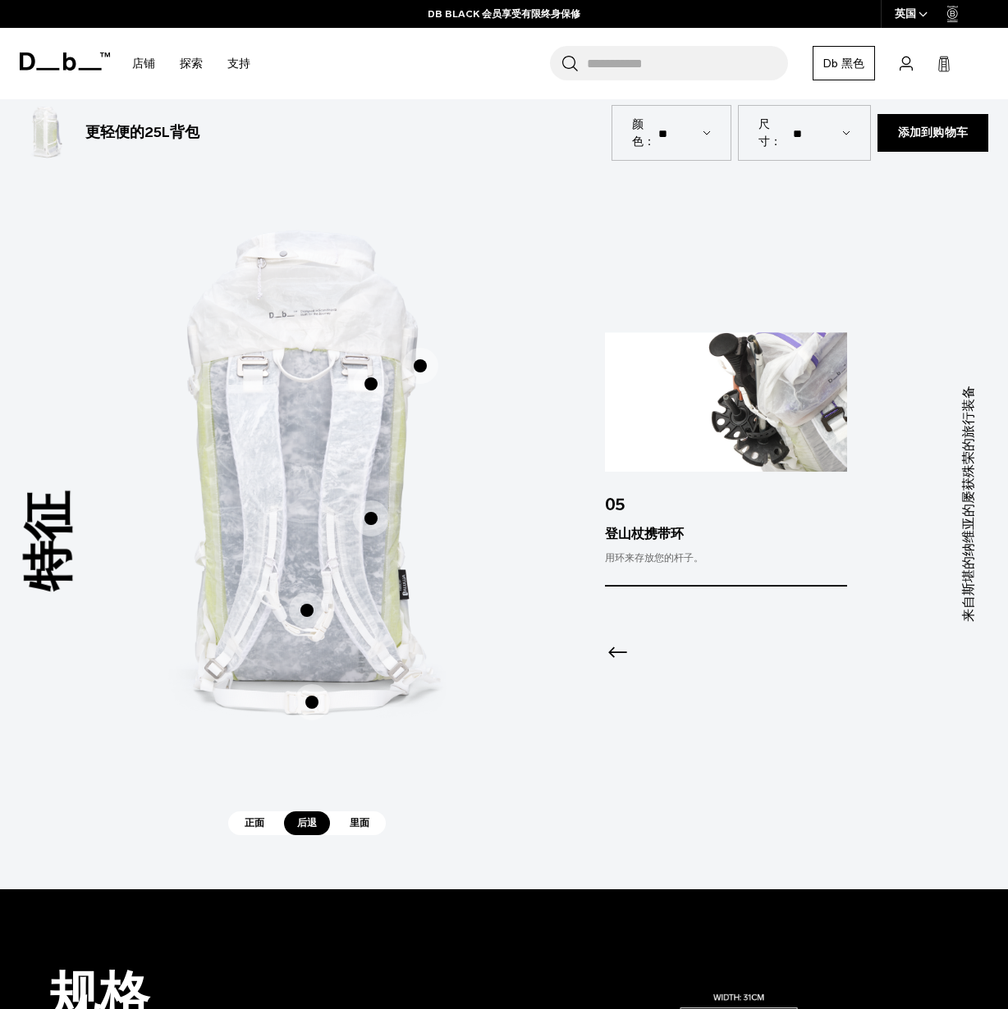
click at [373, 384] on span "2 / 3" at bounding box center [371, 384] width 36 height 36
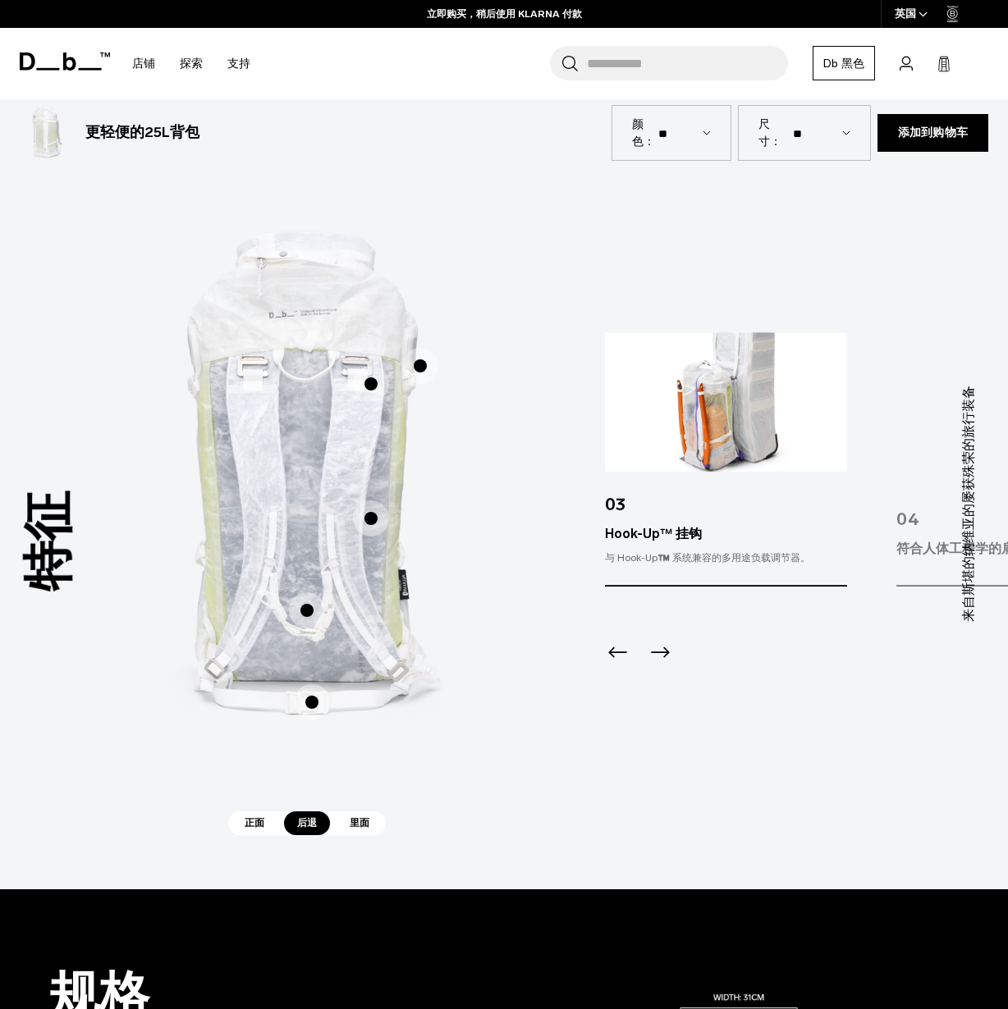
click at [368, 513] on span "2 / 3" at bounding box center [371, 519] width 36 height 36
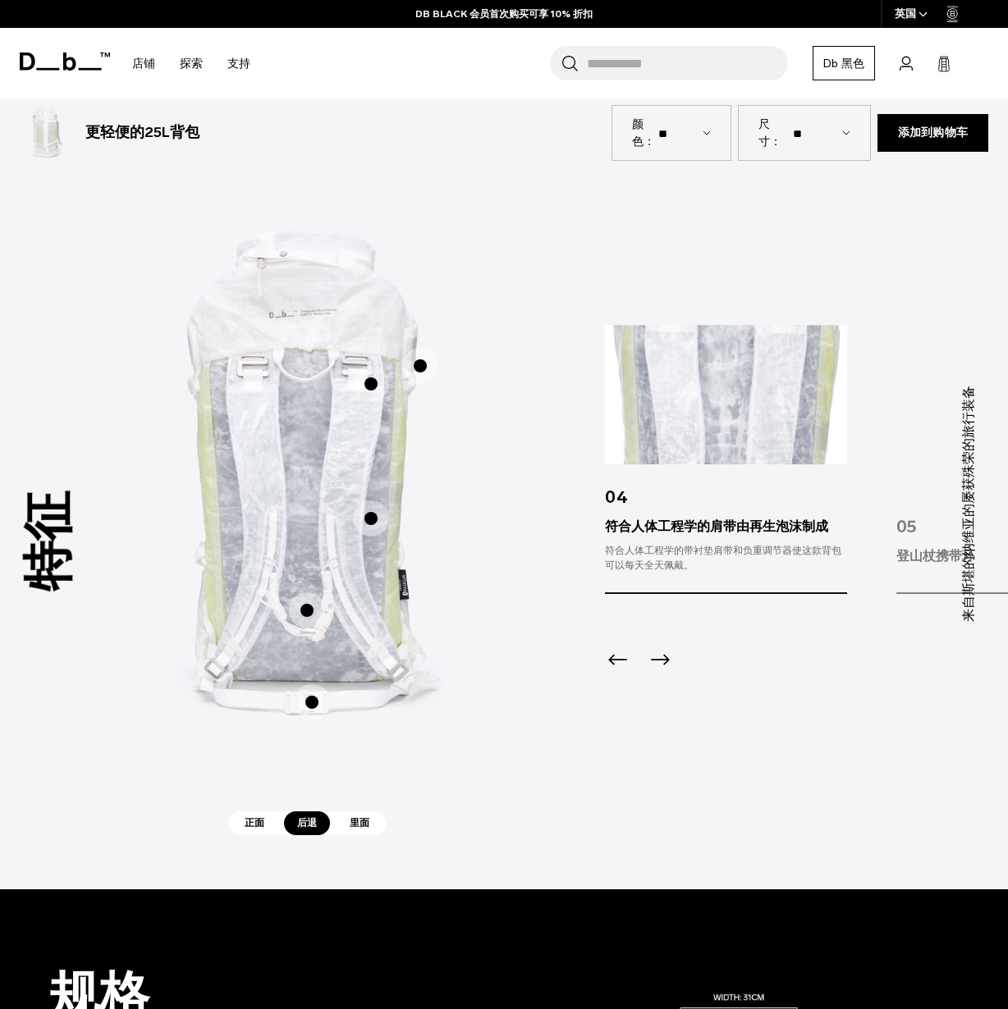
click at [306, 609] on span "2 / 3" at bounding box center [307, 611] width 36 height 36
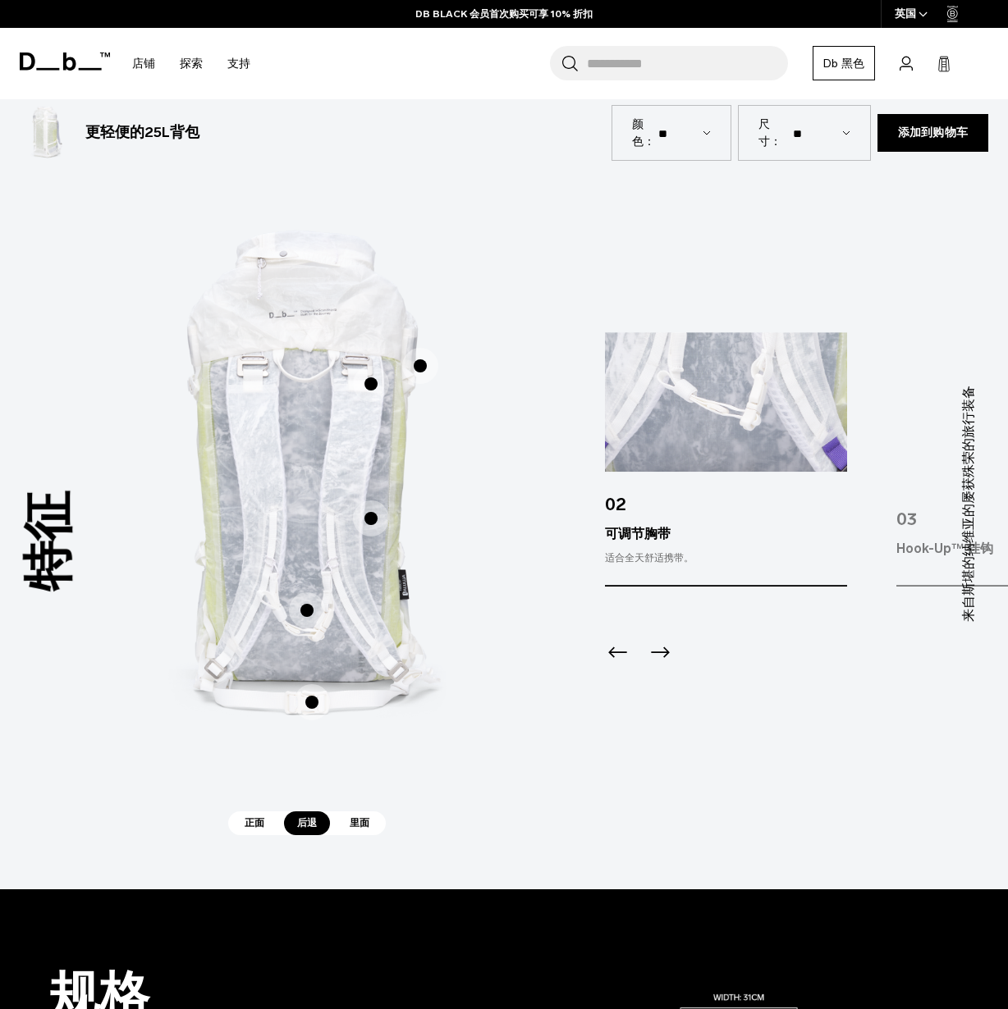
click at [306, 705] on span "2 / 3" at bounding box center [312, 702] width 36 height 36
click at [311, 703] on span "2 / 3" at bounding box center [312, 702] width 36 height 36
click at [311, 693] on span "2 / 3" at bounding box center [312, 702] width 36 height 36
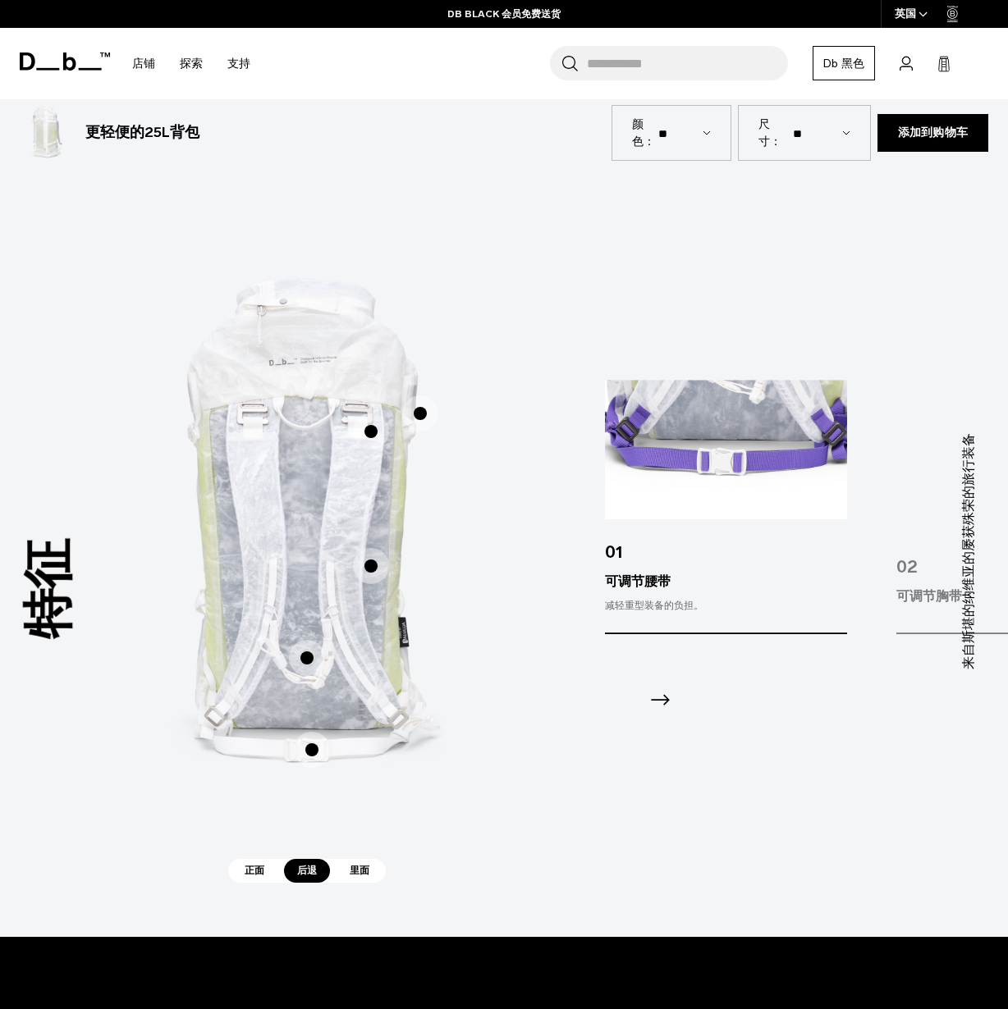
scroll to position [919, 0]
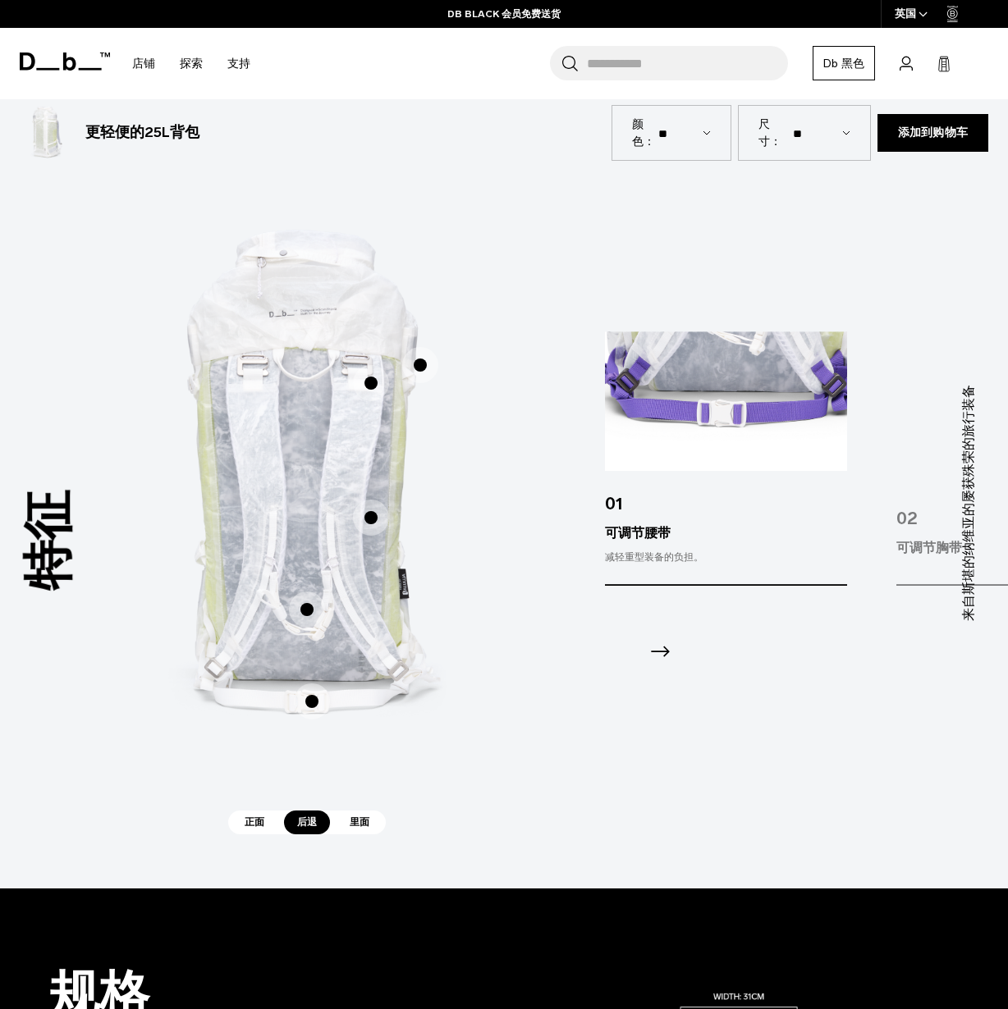
click at [361, 827] on font "里面" at bounding box center [360, 822] width 20 height 11
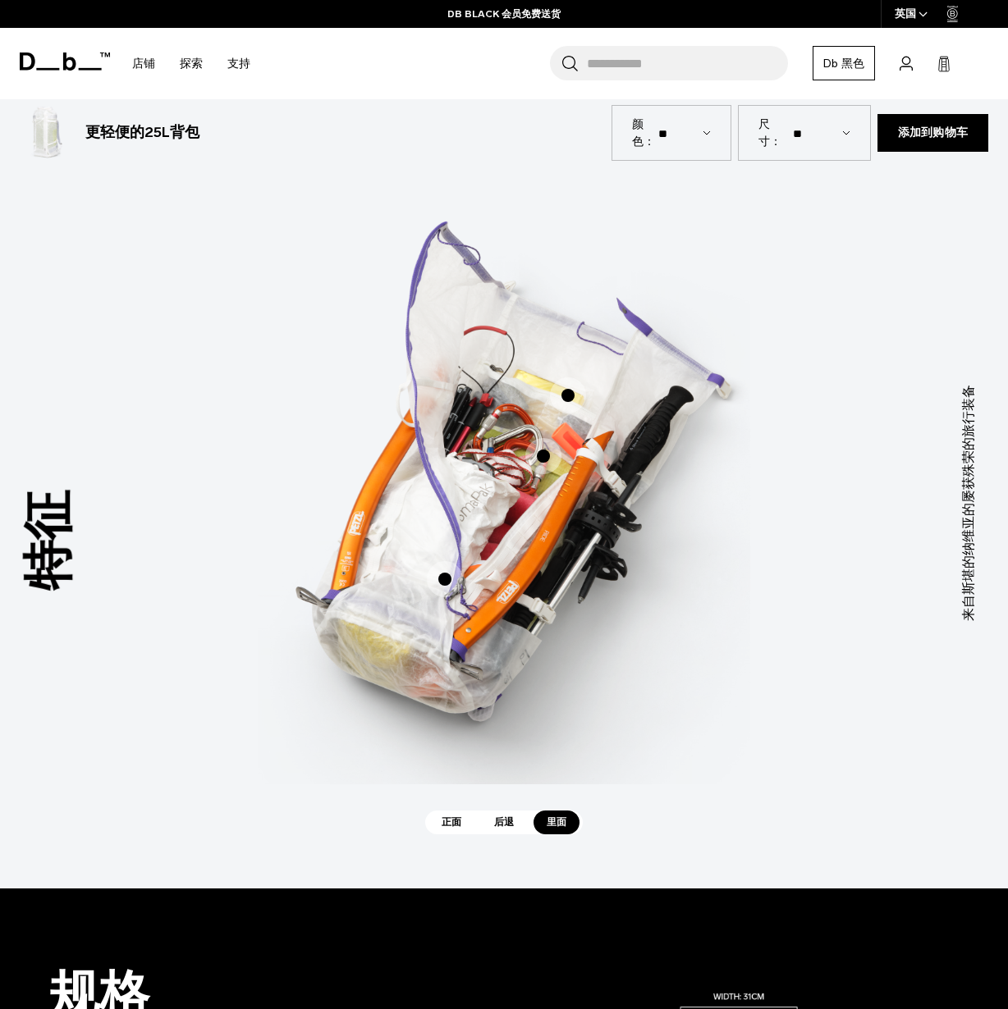
click at [448, 826] on font "正面" at bounding box center [452, 822] width 20 height 11
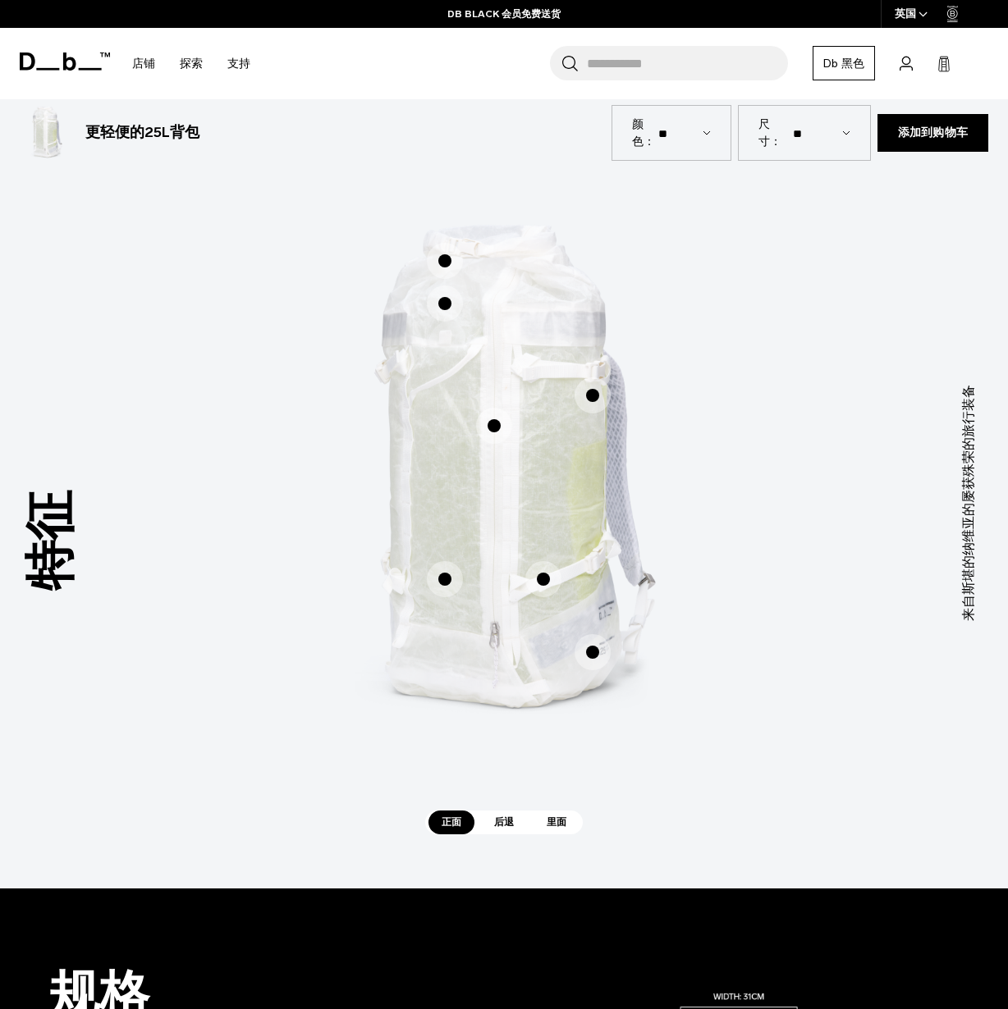
click at [450, 265] on span "1 / 3" at bounding box center [445, 261] width 36 height 36
click at [446, 263] on span "1 / 3" at bounding box center [445, 261] width 36 height 36
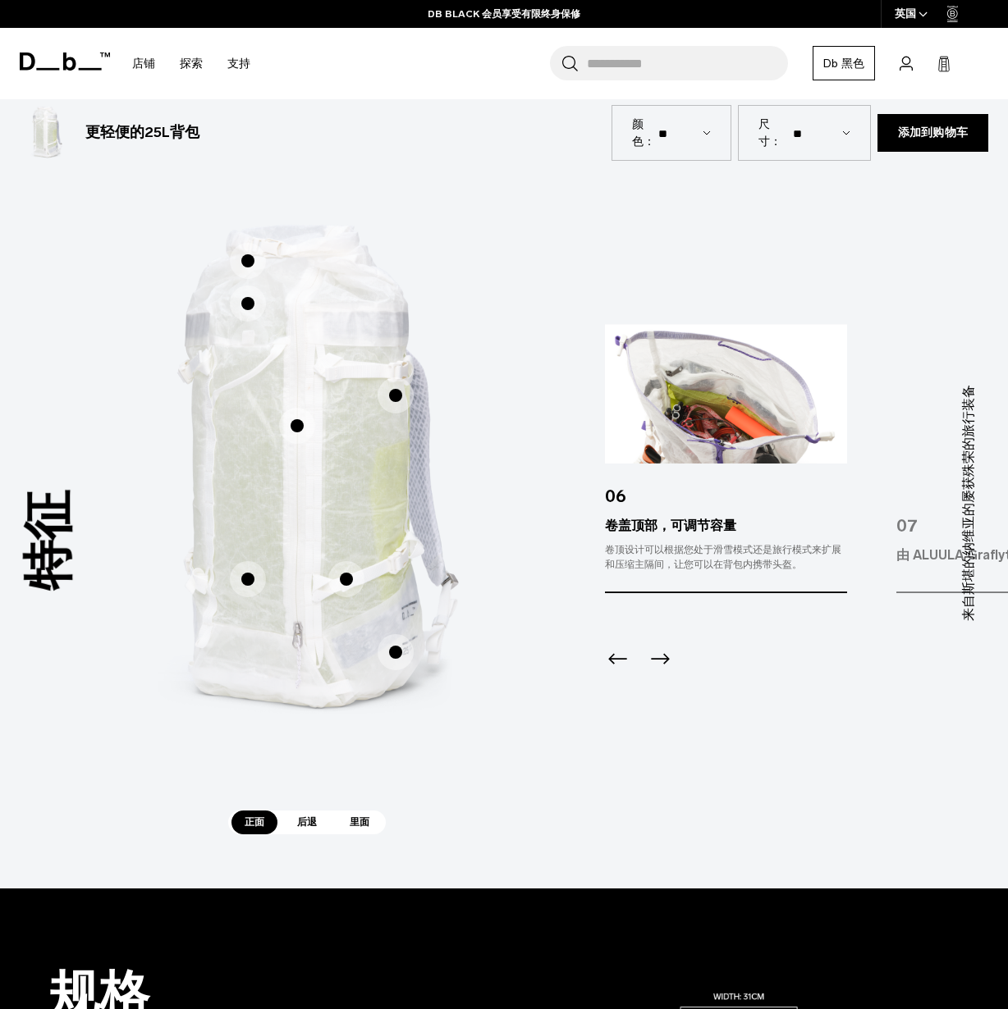
click at [252, 306] on span "1 / 3" at bounding box center [248, 304] width 36 height 36
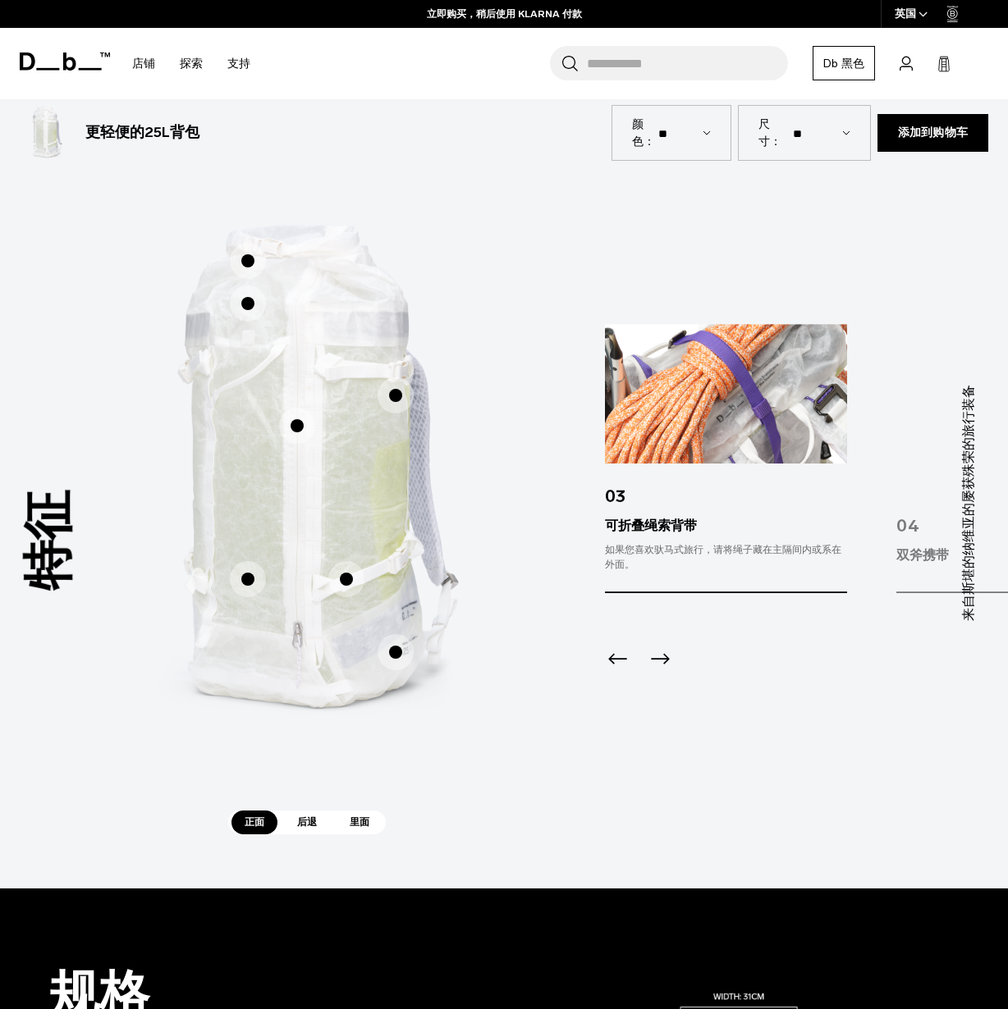
click at [392, 402] on span "1 / 3" at bounding box center [396, 396] width 36 height 36
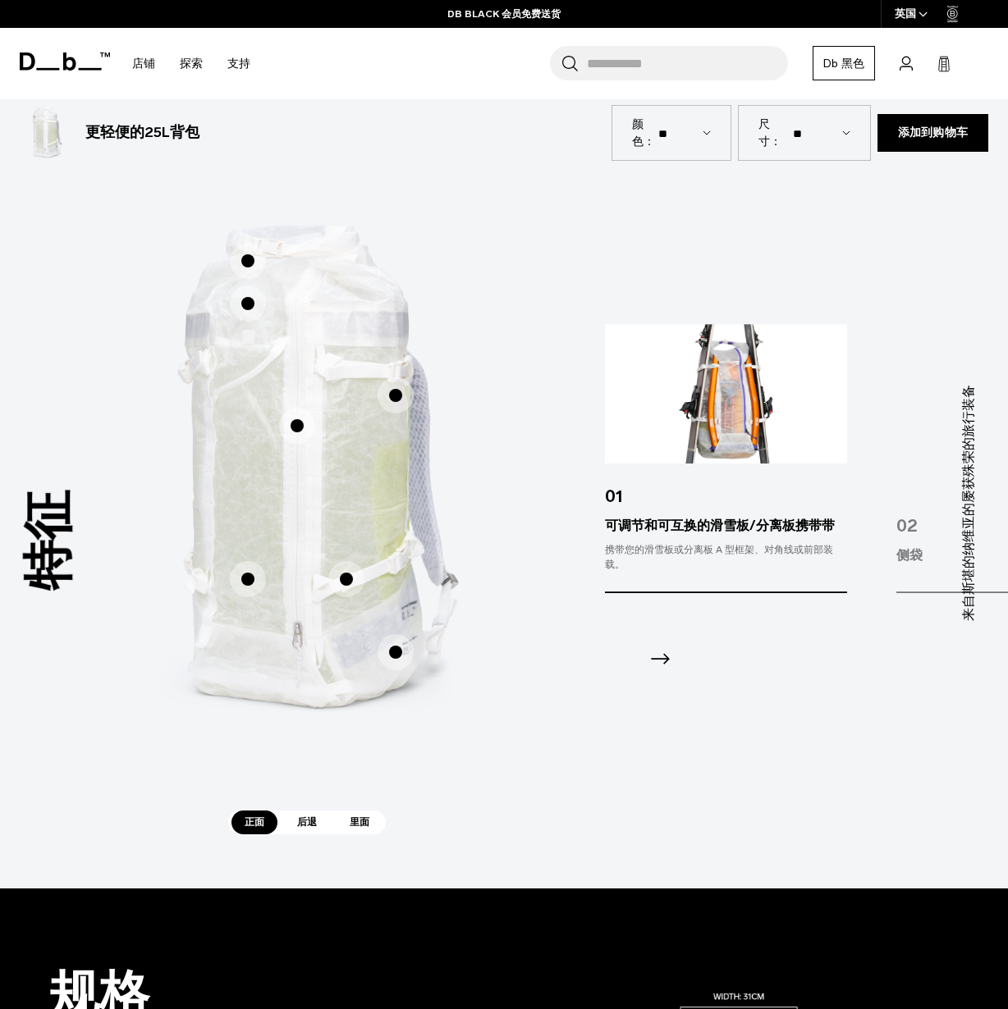
click at [301, 430] on span "1 / 3" at bounding box center [297, 426] width 36 height 36
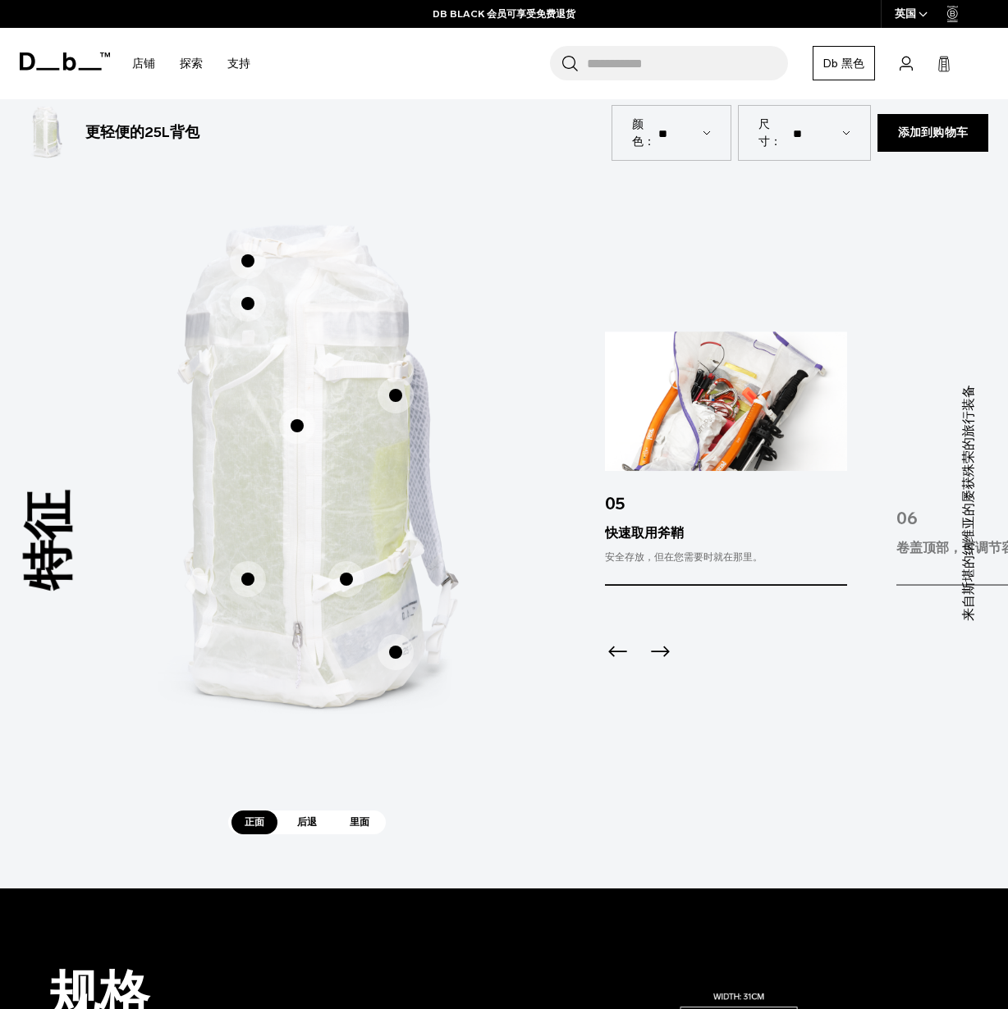
click at [257, 583] on span "1 / 3" at bounding box center [248, 579] width 36 height 36
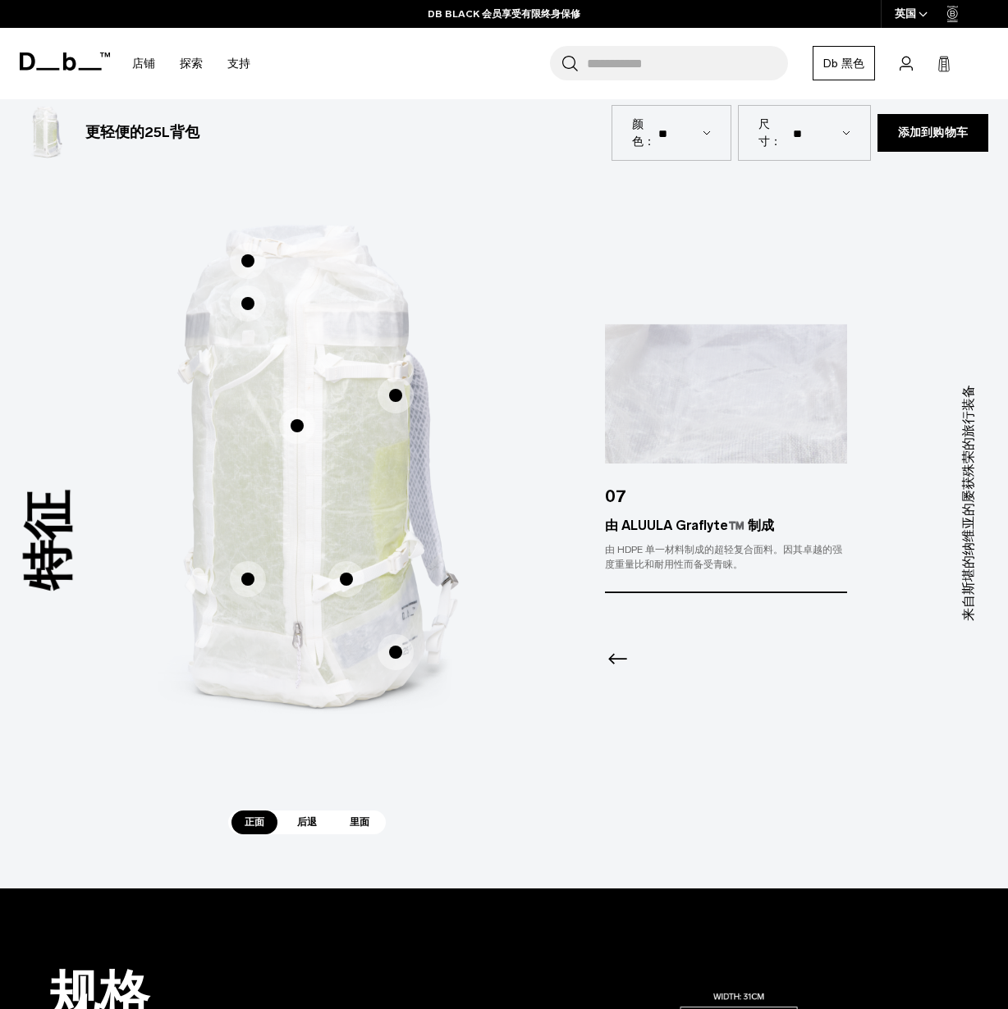
click at [339, 583] on span "1 / 3" at bounding box center [346, 579] width 36 height 36
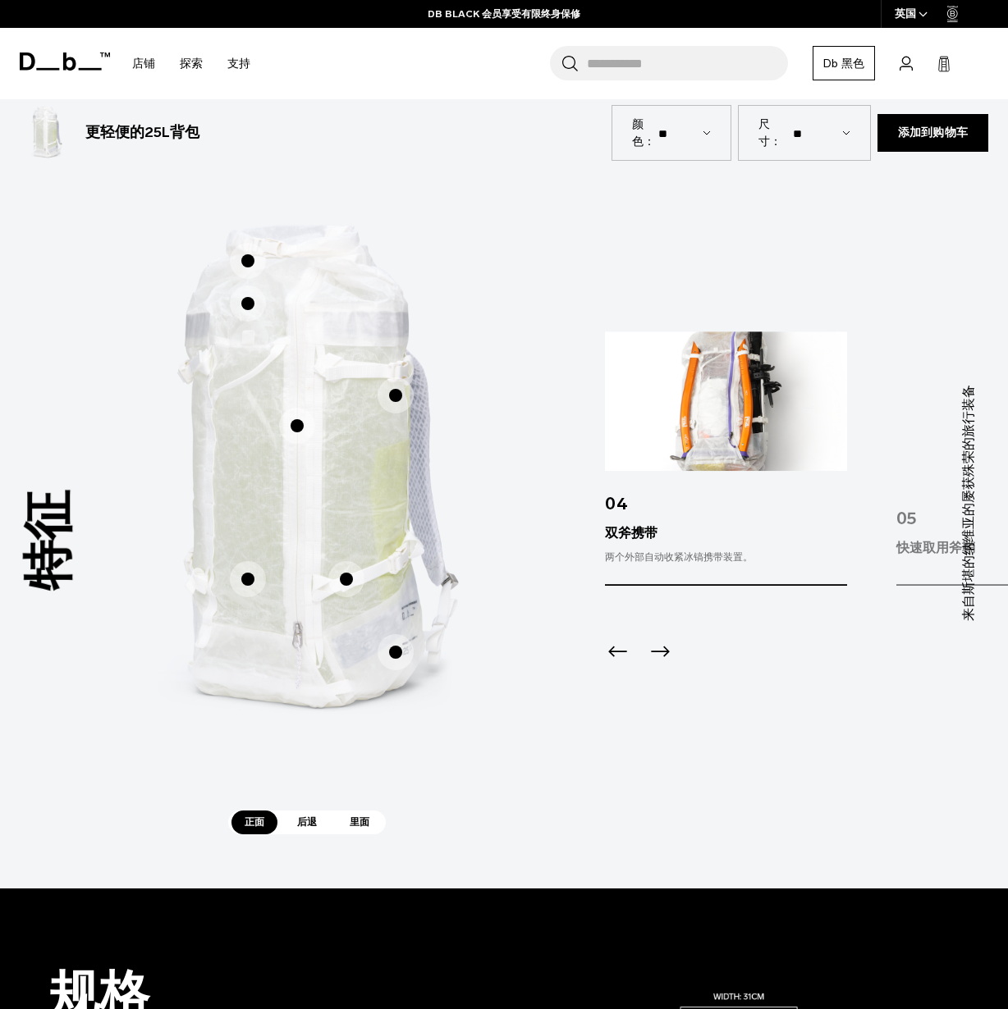
click at [395, 657] on span "1 / 3" at bounding box center [396, 652] width 36 height 36
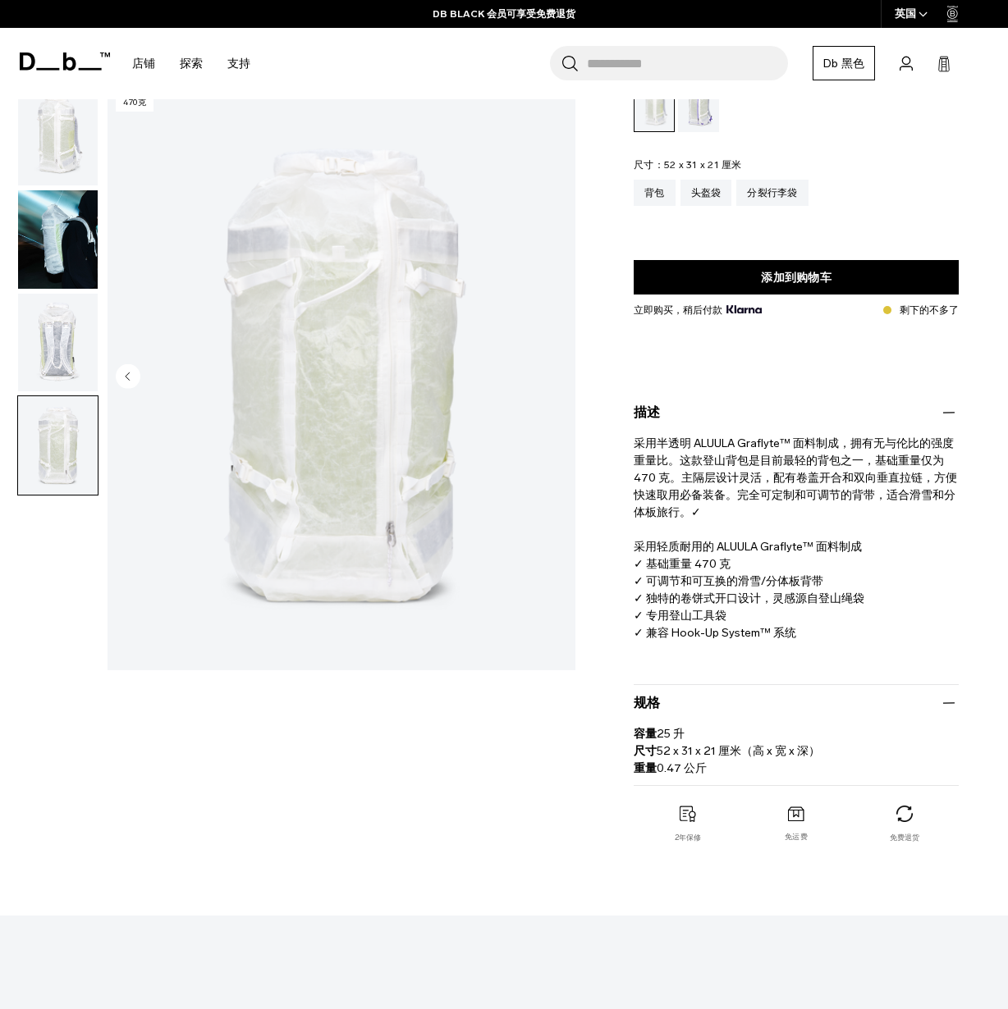
scroll to position [0, 0]
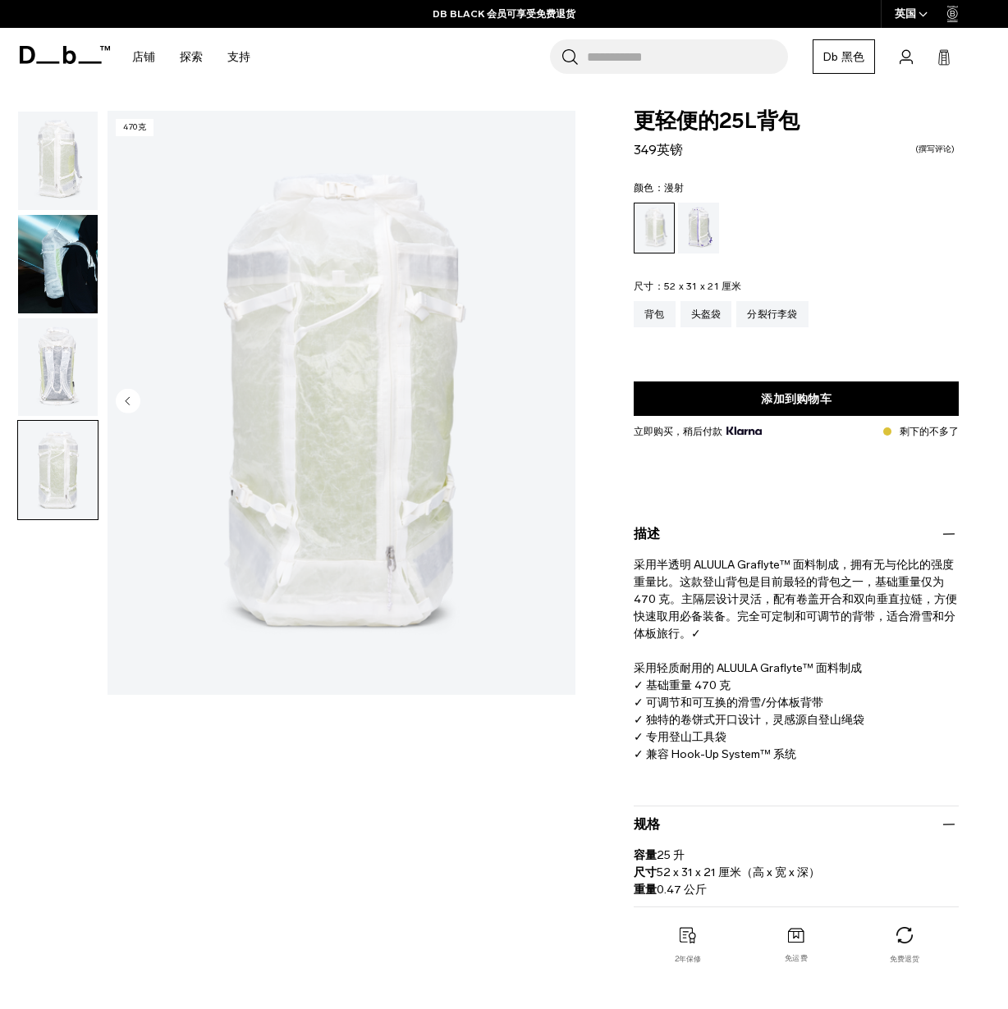
click at [55, 137] on img "button" at bounding box center [58, 161] width 80 height 98
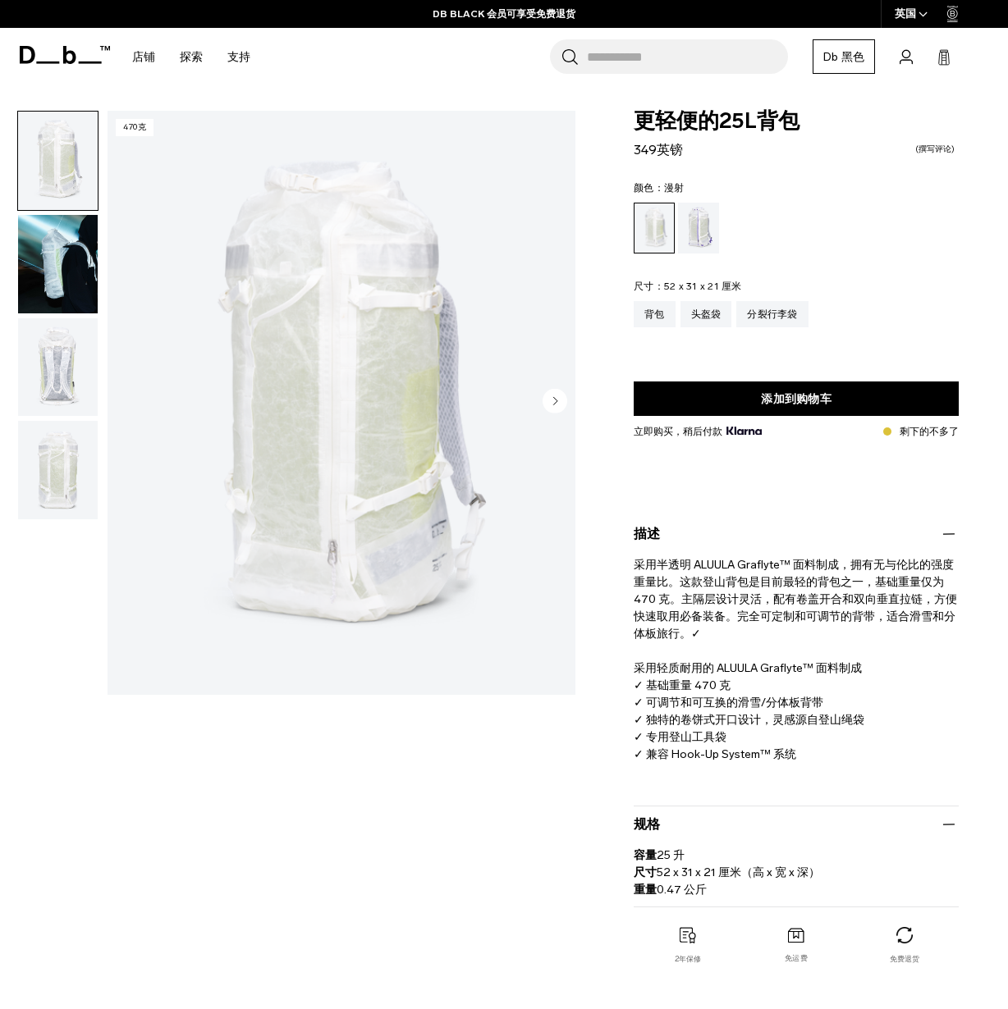
click at [60, 237] on img "button" at bounding box center [58, 264] width 80 height 98
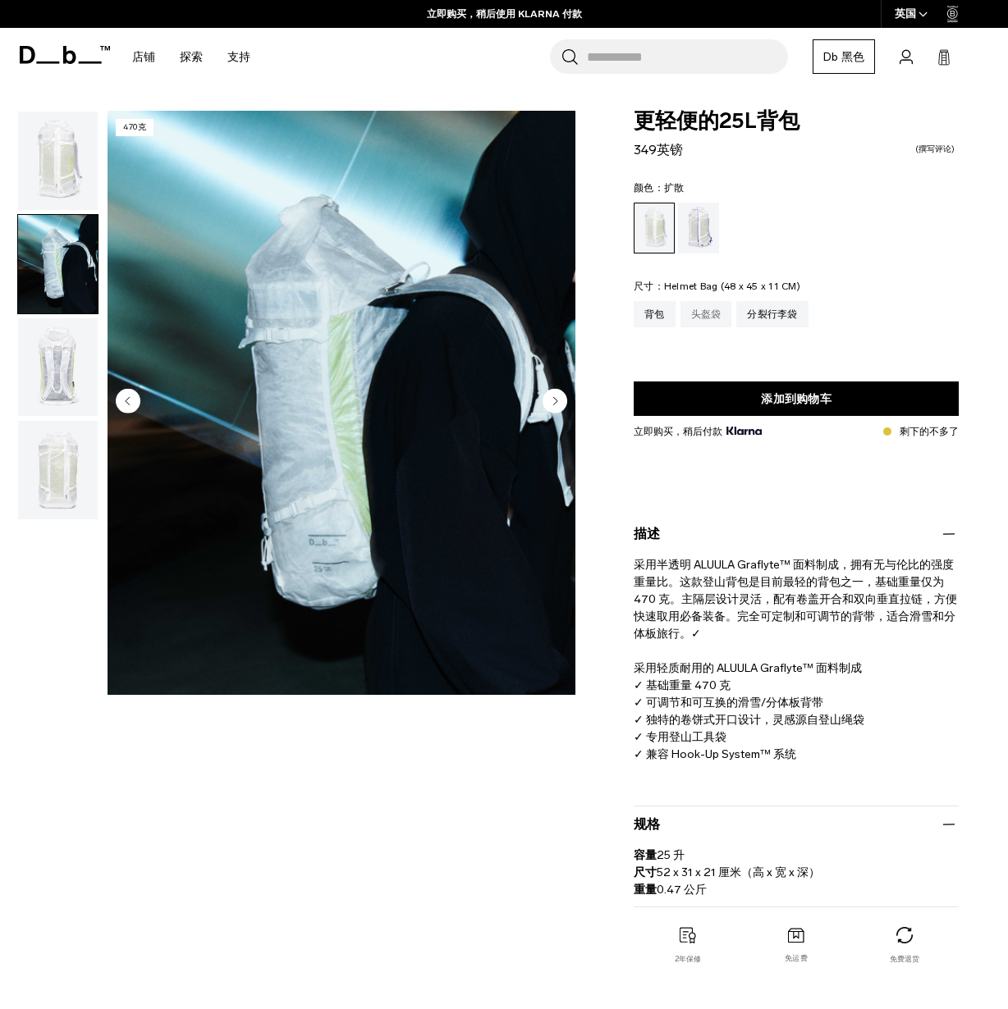
click at [704, 312] on div "头盔袋" at bounding box center [706, 314] width 52 height 26
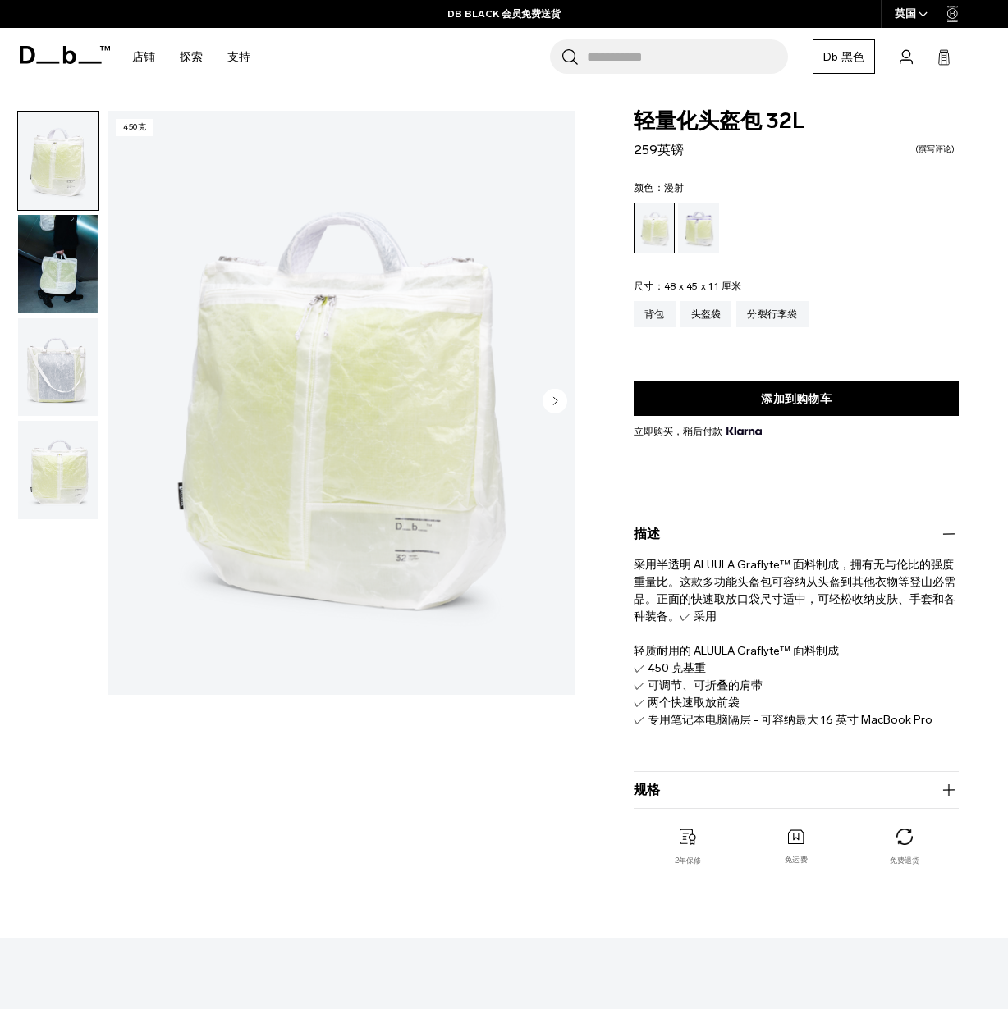
click at [693, 799] on button "规格" at bounding box center [796, 790] width 325 height 20
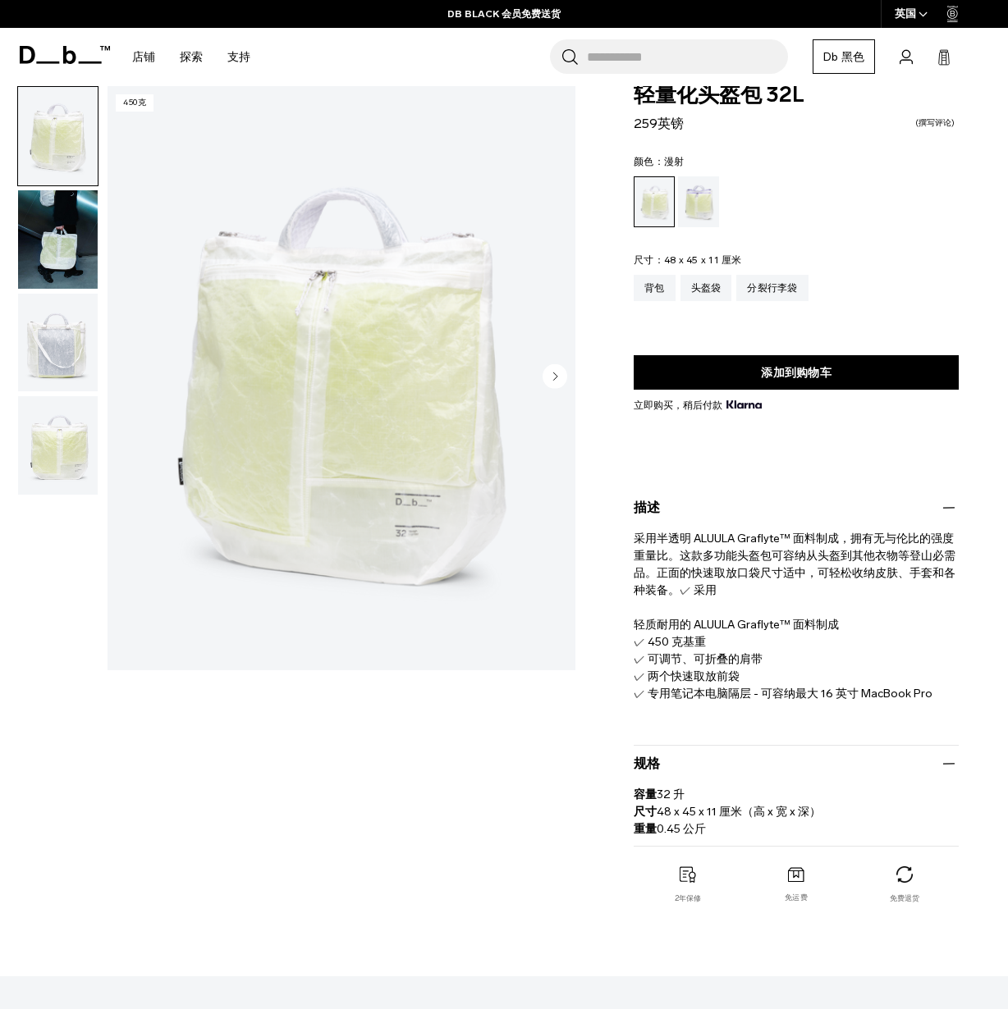
scroll to position [1002, 0]
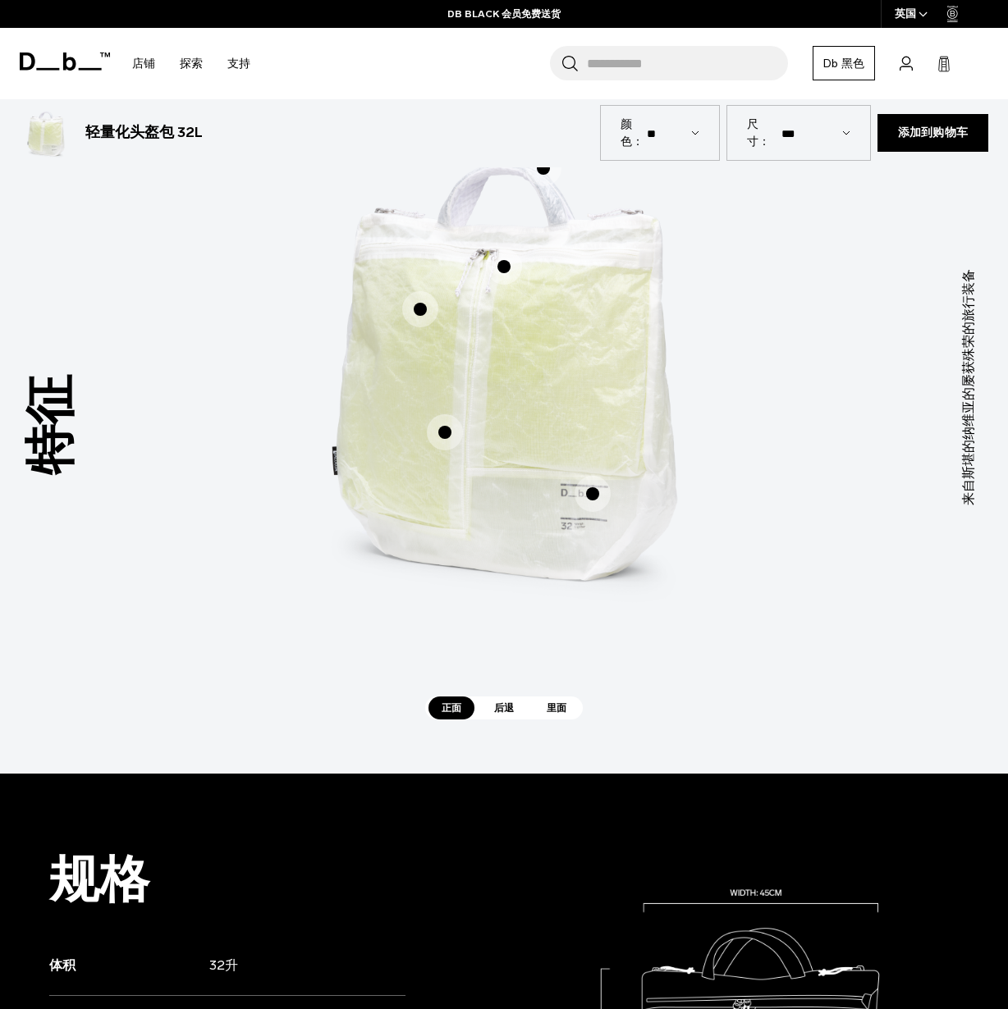
click at [544, 167] on form "轻量化头盔包 32L 259英镑 颜色： ** ** 尺寸： ** *** ***** 259英镑 添加到购物车 有货时通知我 **" at bounding box center [504, 132] width 1008 height 69
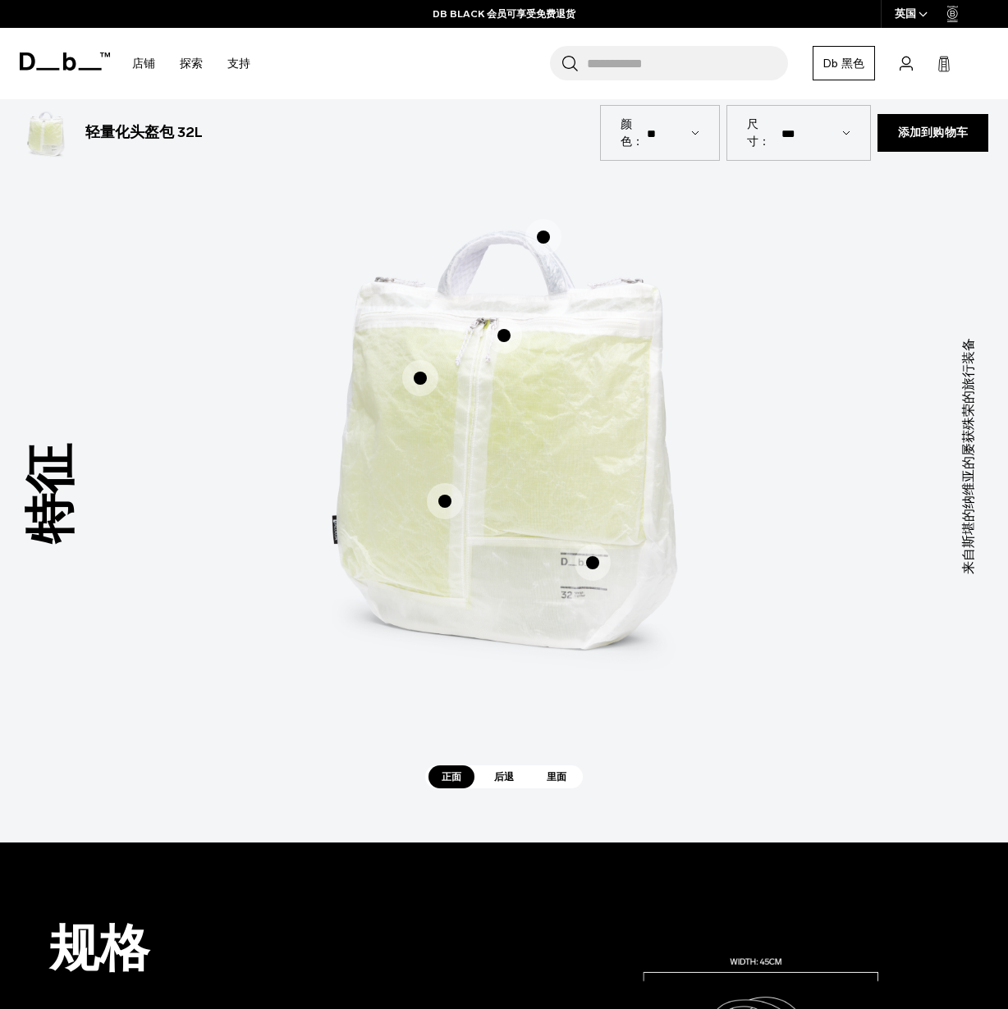
scroll to position [930, 0]
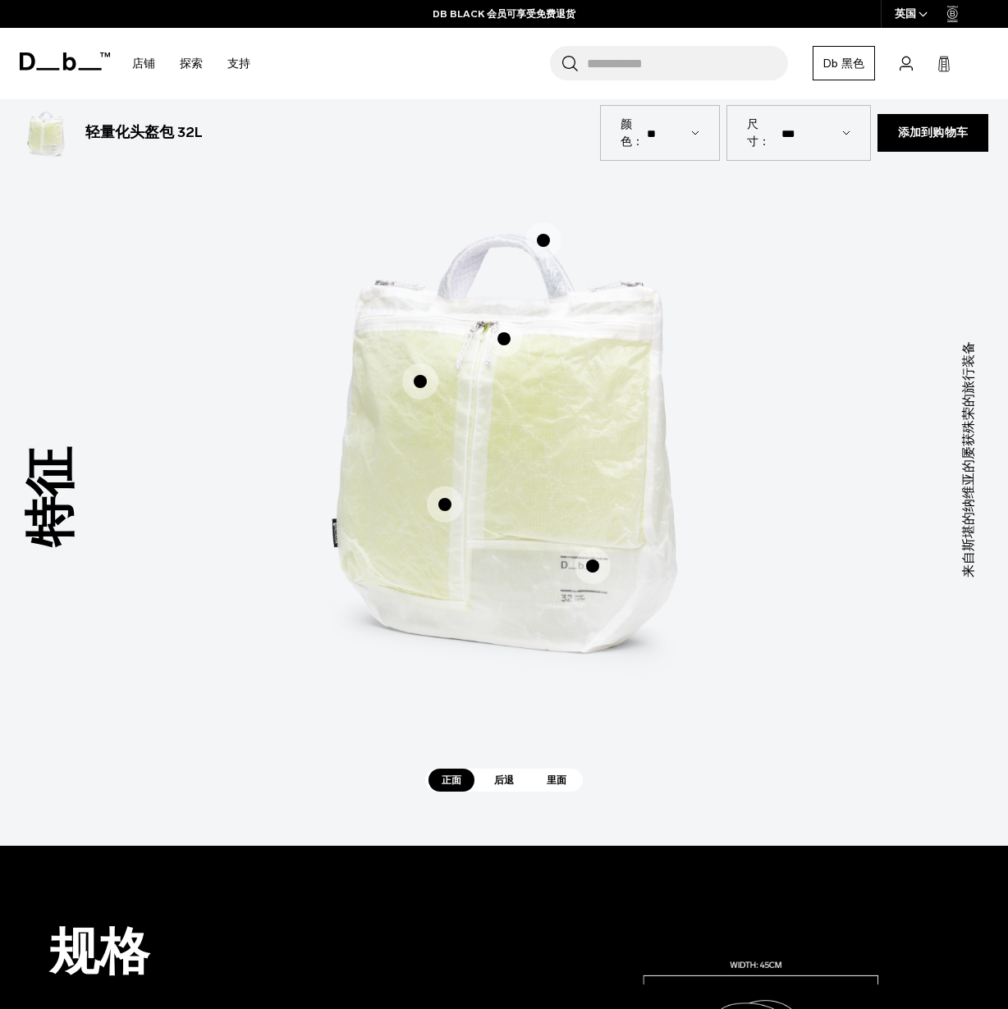
click at [547, 242] on span "1 / 3" at bounding box center [543, 240] width 36 height 36
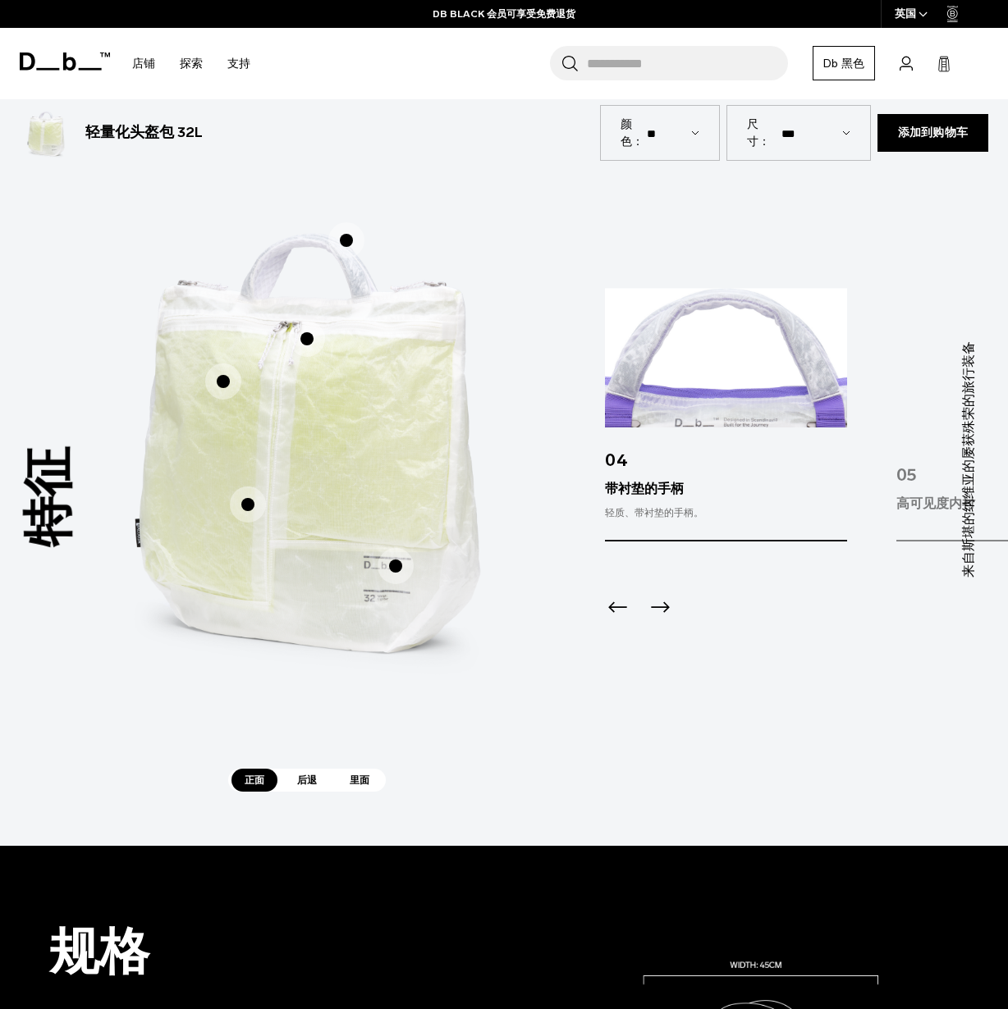
click at [224, 382] on span "1 / 3" at bounding box center [223, 382] width 36 height 36
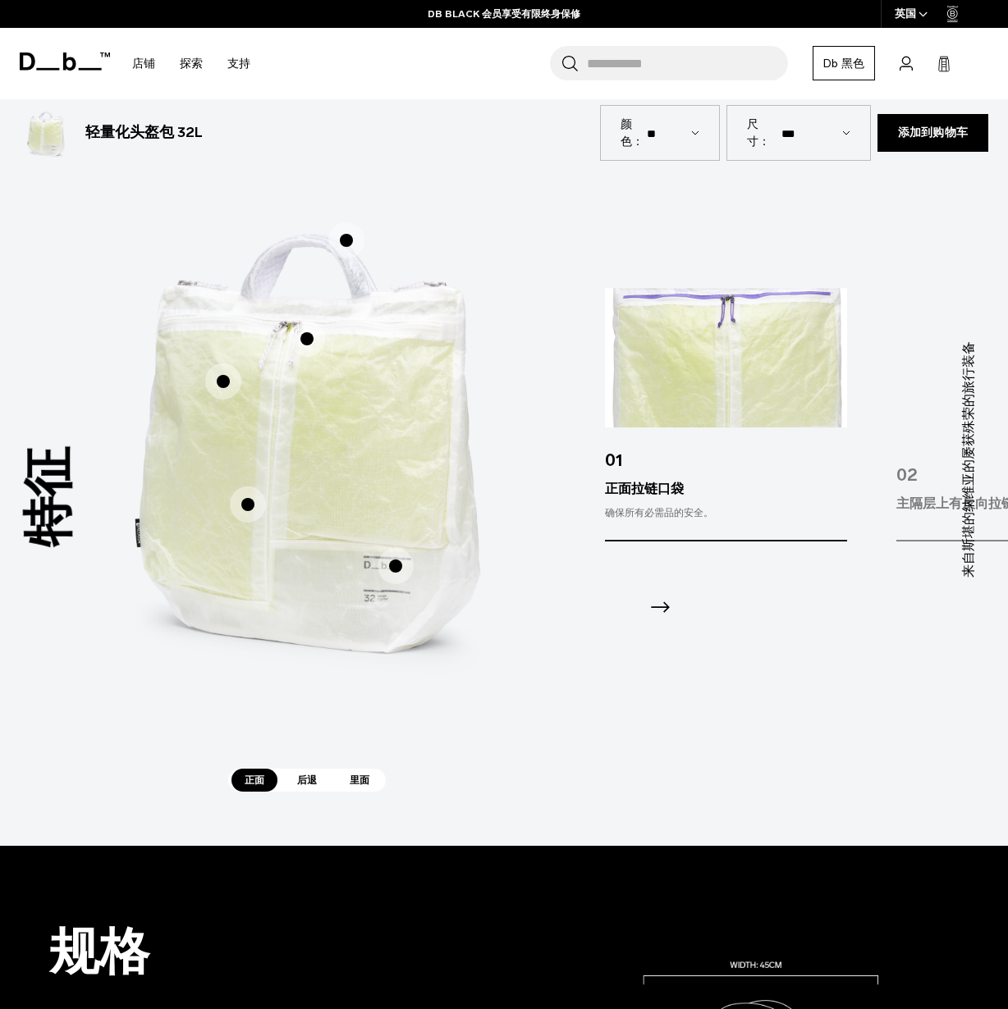
click at [311, 340] on span "1 / 3" at bounding box center [307, 339] width 36 height 36
click at [309, 333] on span "1 / 3" at bounding box center [307, 339] width 36 height 36
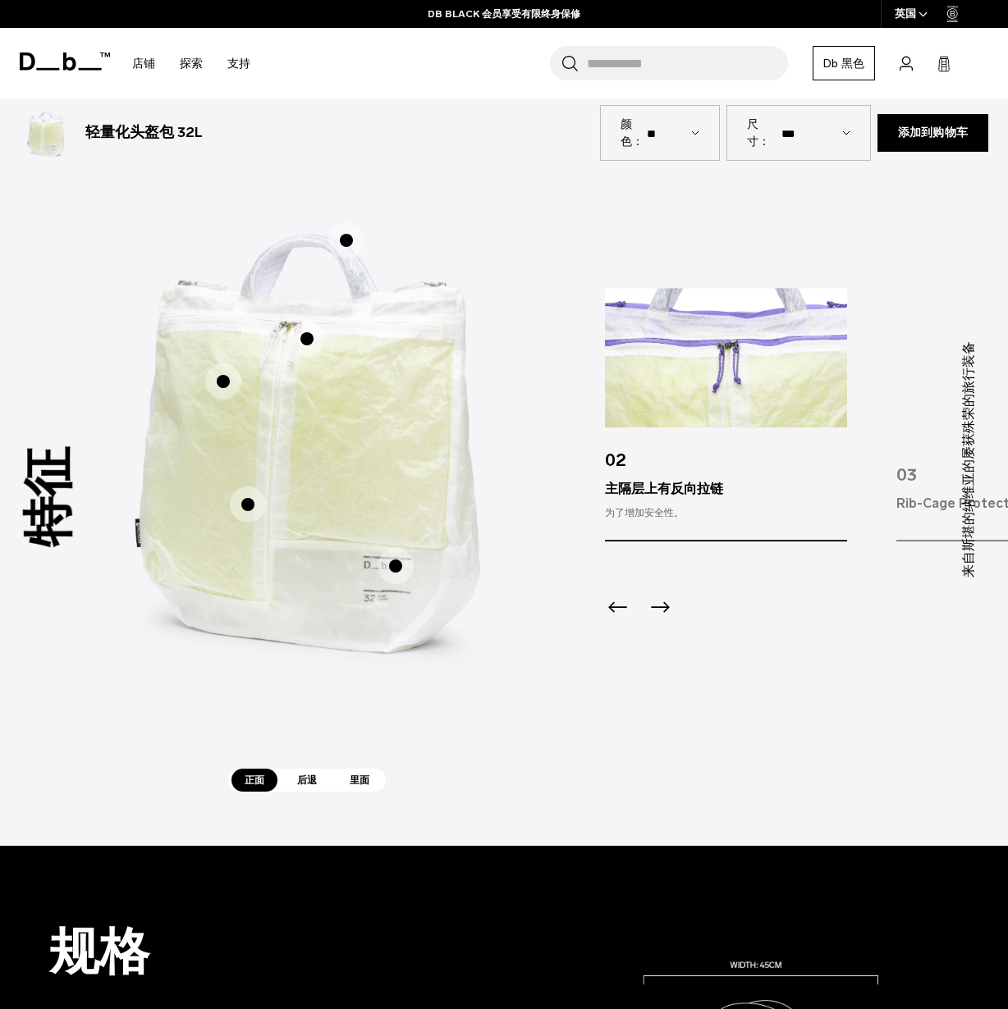
click at [249, 510] on span "1 / 3" at bounding box center [248, 505] width 36 height 36
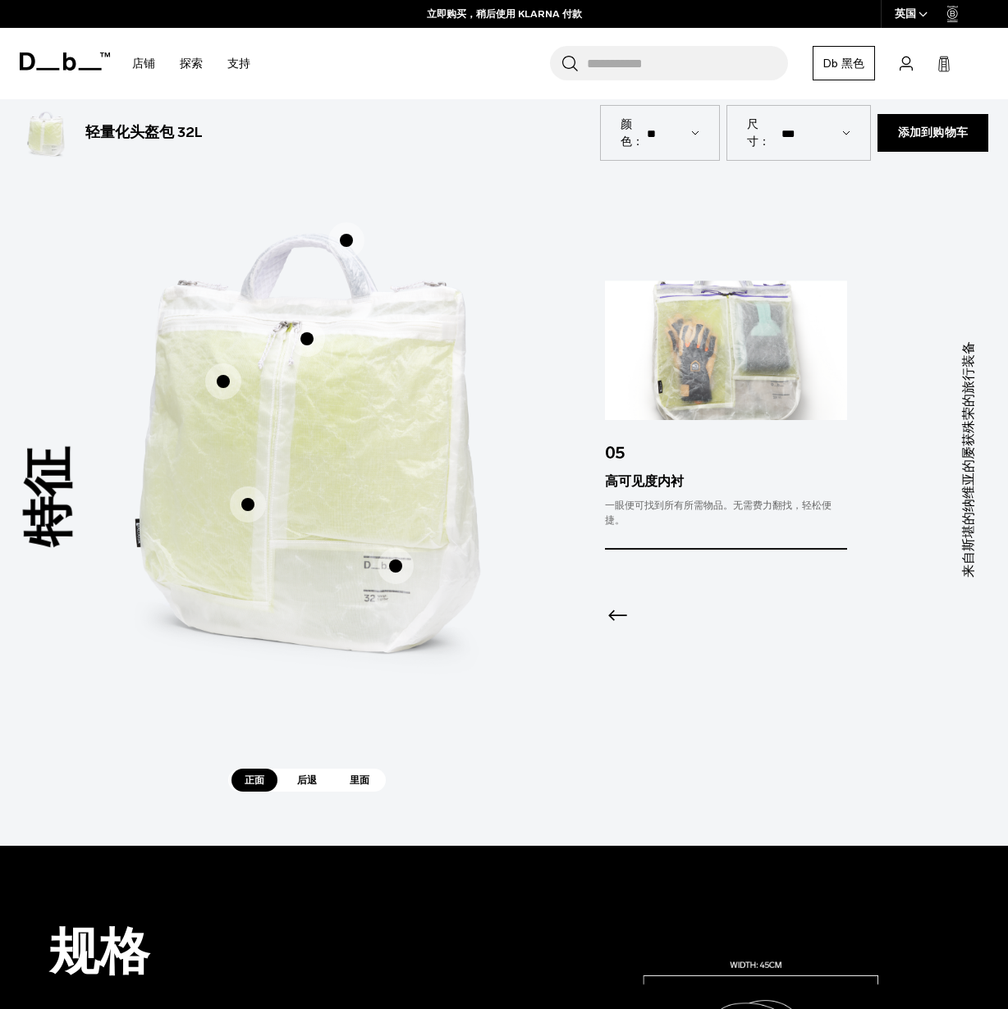
click at [399, 571] on span "1 / 3" at bounding box center [396, 566] width 36 height 36
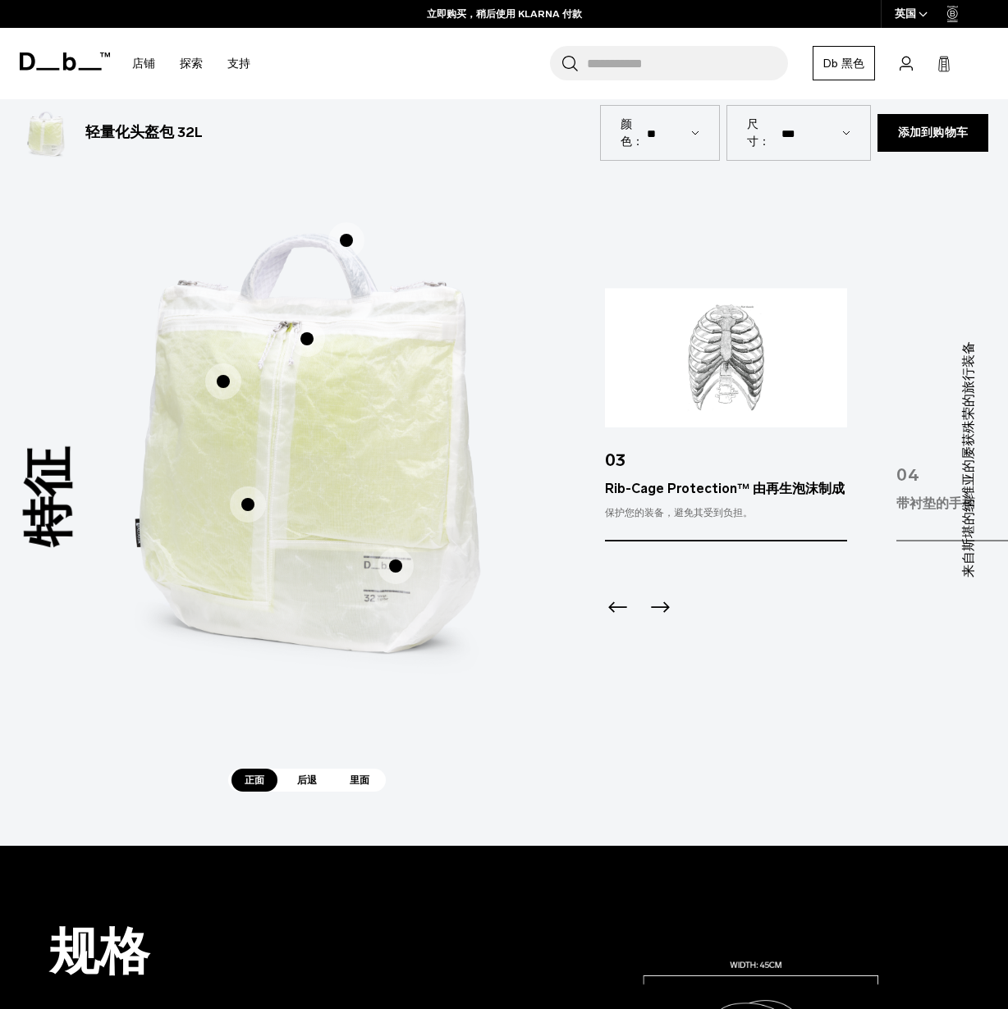
click at [298, 792] on span "后退" at bounding box center [307, 780] width 46 height 23
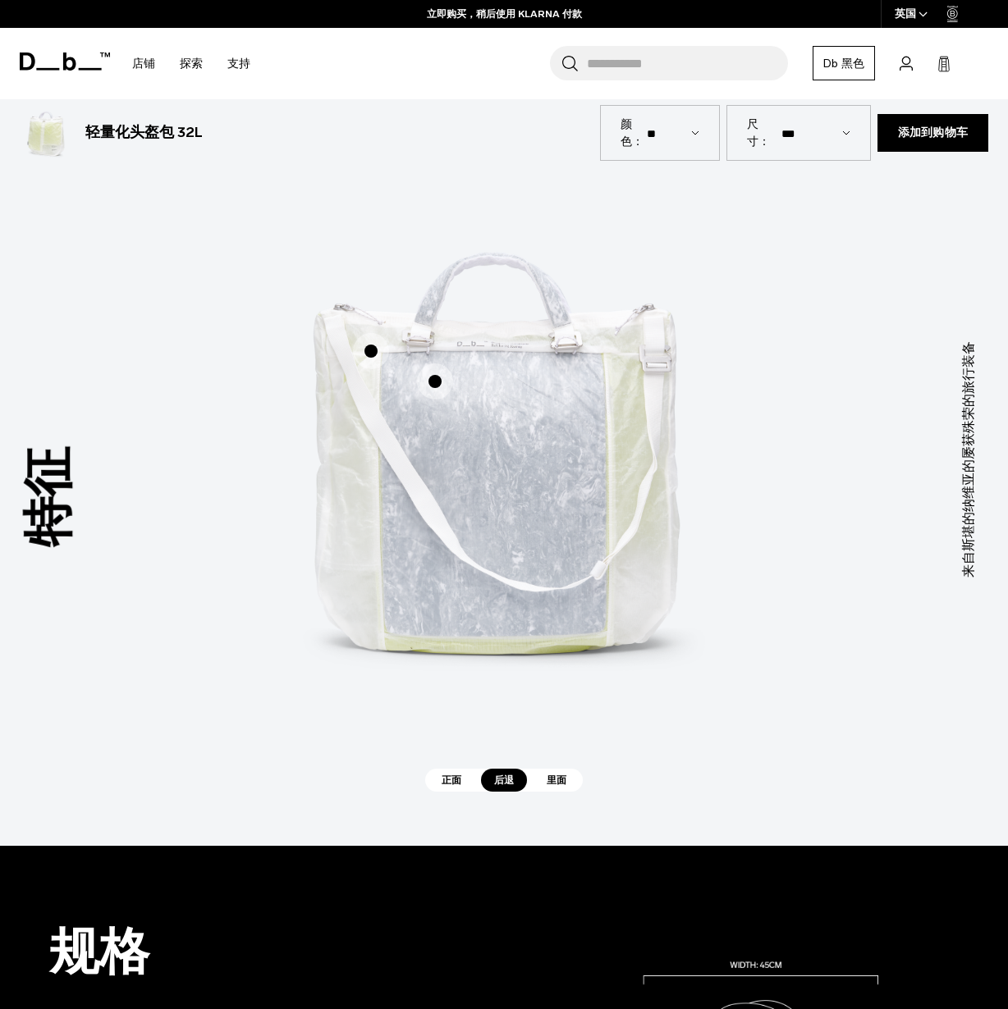
click at [373, 353] on span "2 / 3" at bounding box center [371, 351] width 36 height 36
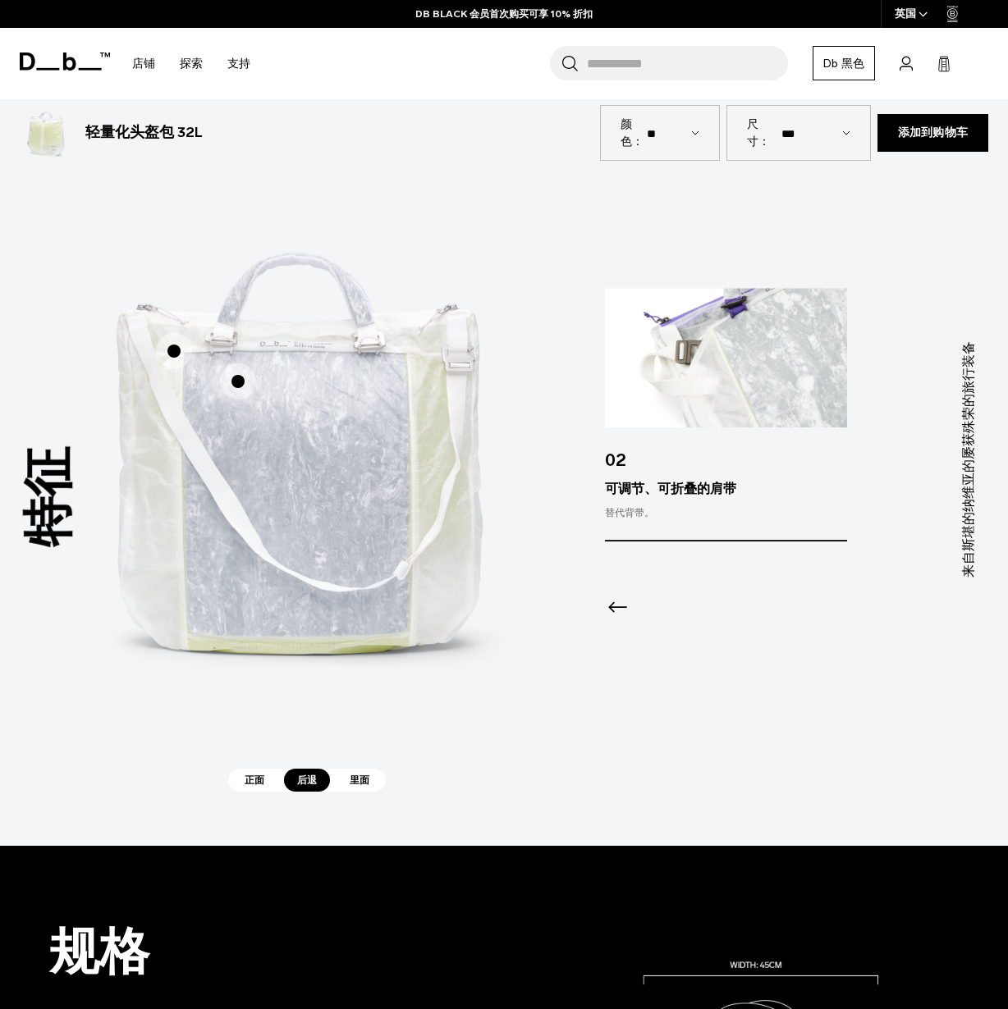
click at [247, 384] on span "2 / 3" at bounding box center [238, 382] width 36 height 36
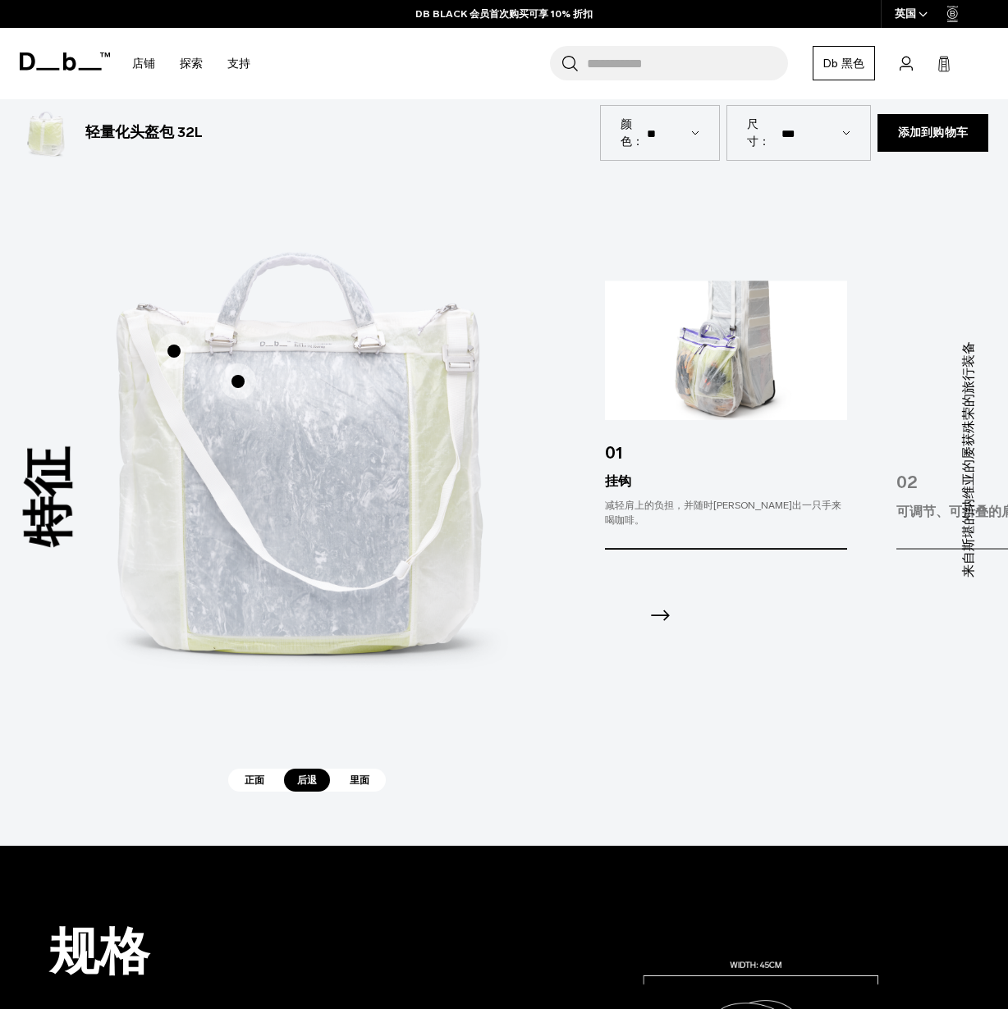
click at [364, 786] on font "里面" at bounding box center [360, 780] width 20 height 11
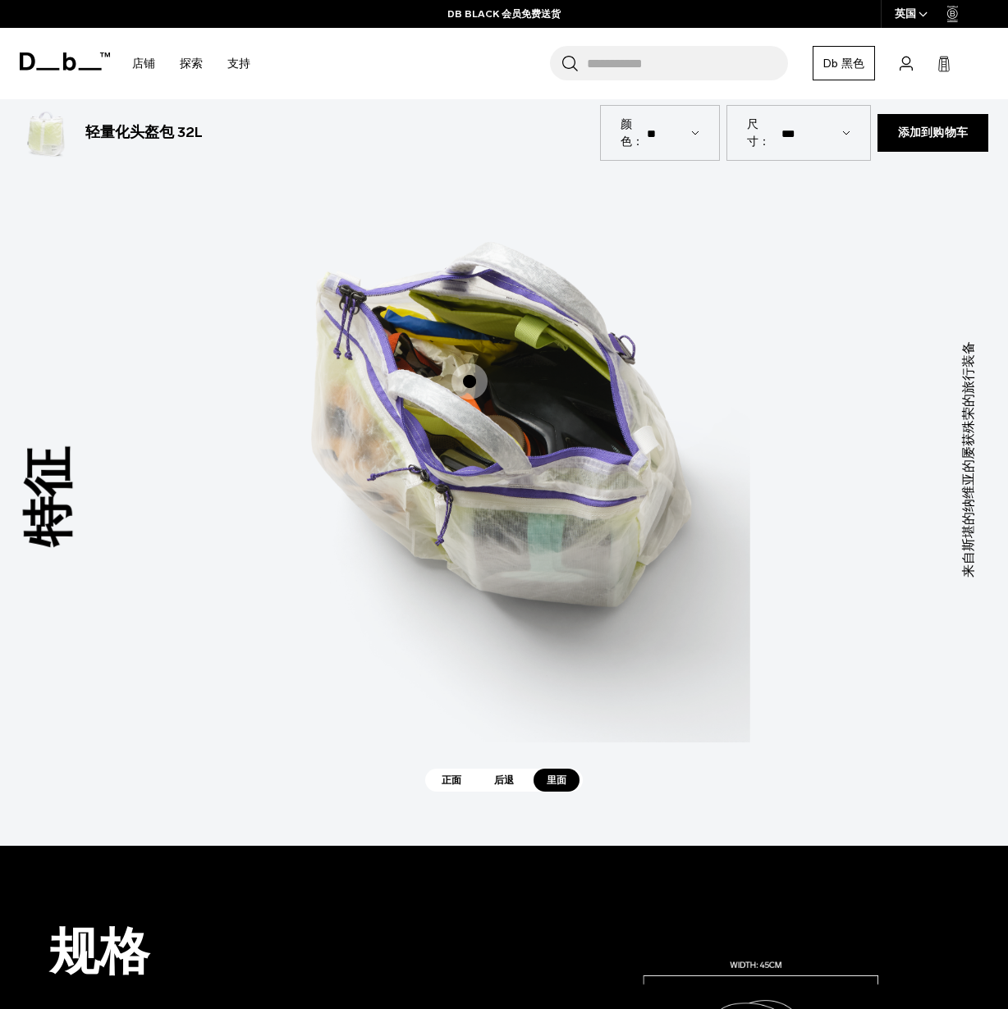
click at [475, 382] on span "3 / 3" at bounding box center [469, 382] width 36 height 36
click at [460, 384] on span "3 / 3" at bounding box center [469, 382] width 36 height 36
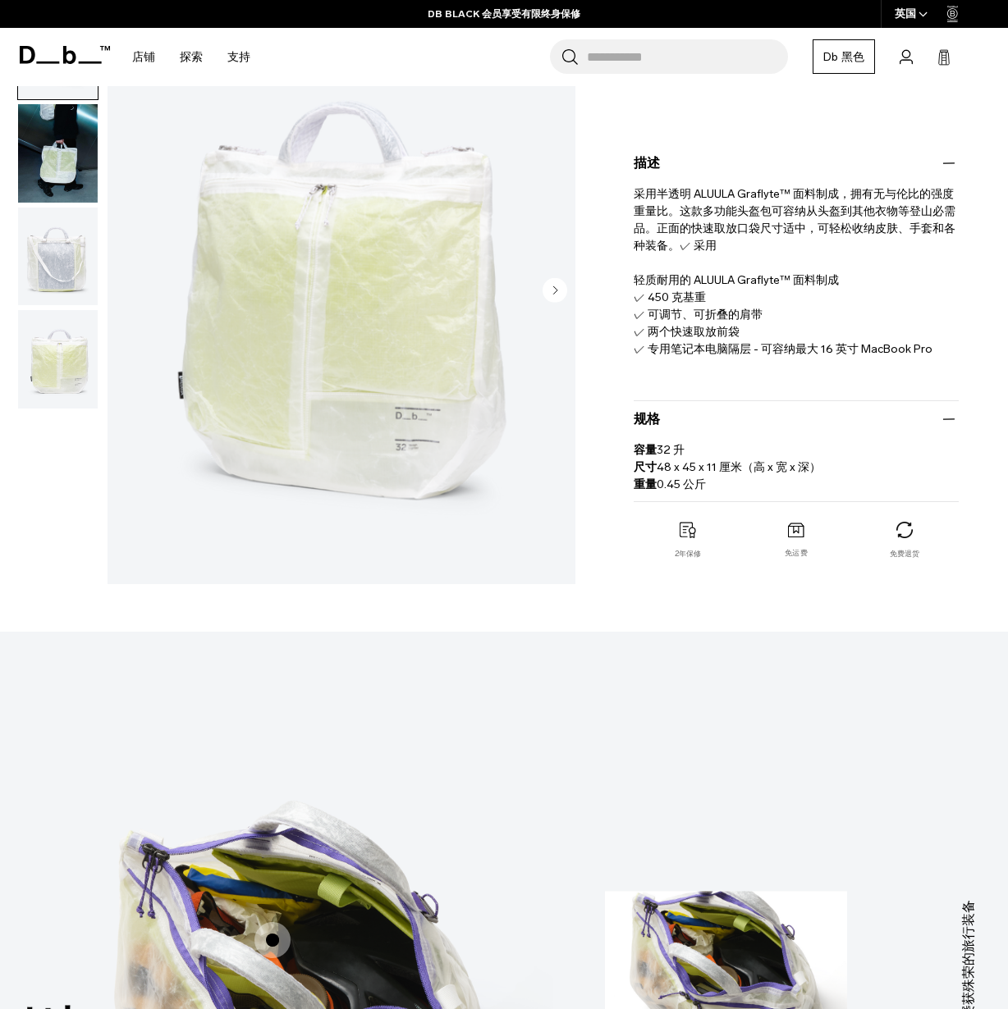
scroll to position [0, 0]
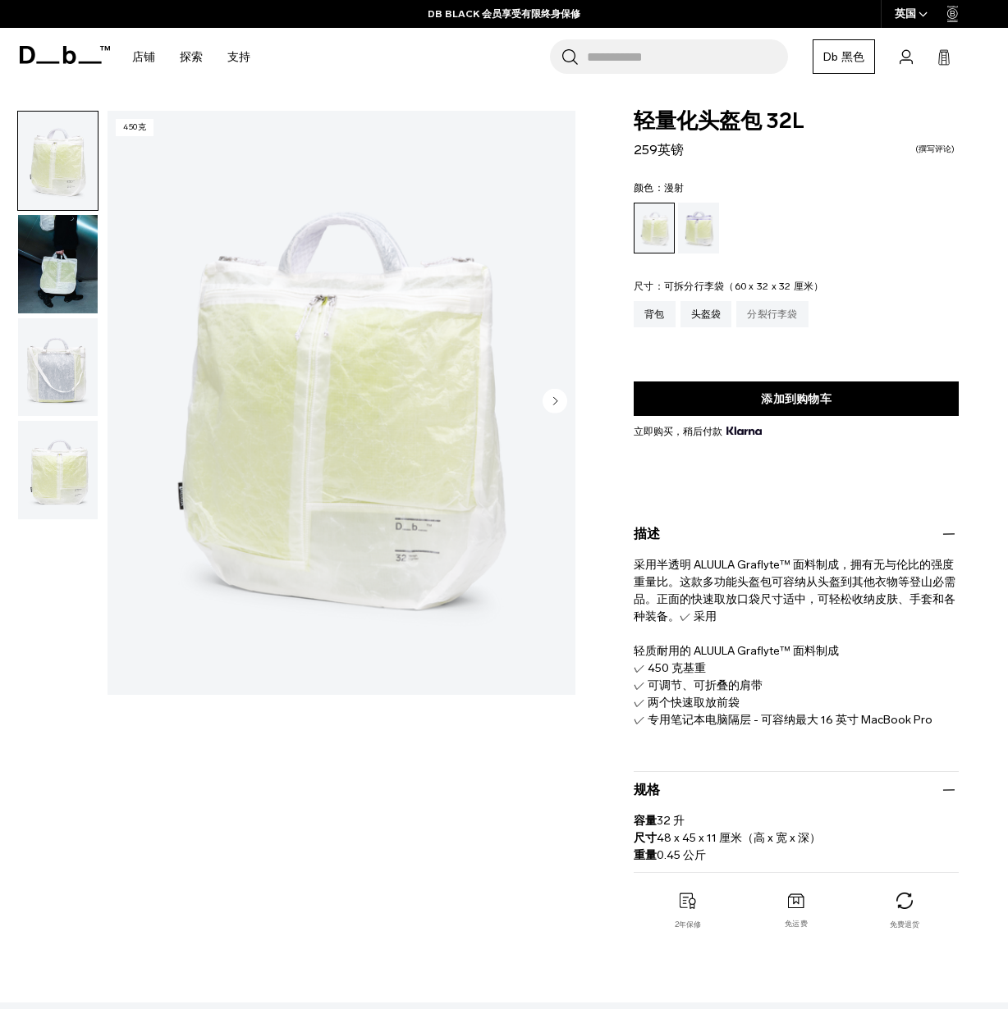
click at [751, 311] on div "分裂行李袋" at bounding box center [771, 314] width 71 height 26
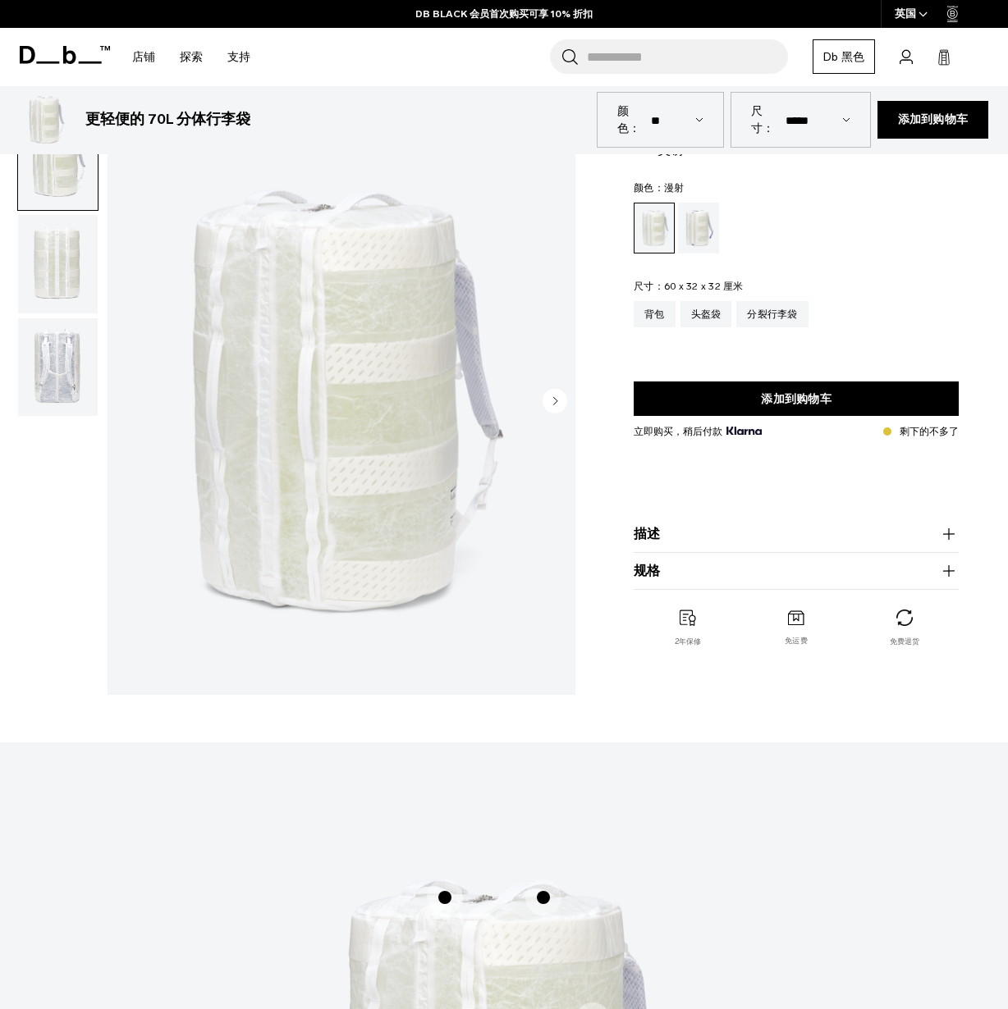
click at [441, 880] on span "1 / 3" at bounding box center [445, 898] width 36 height 36
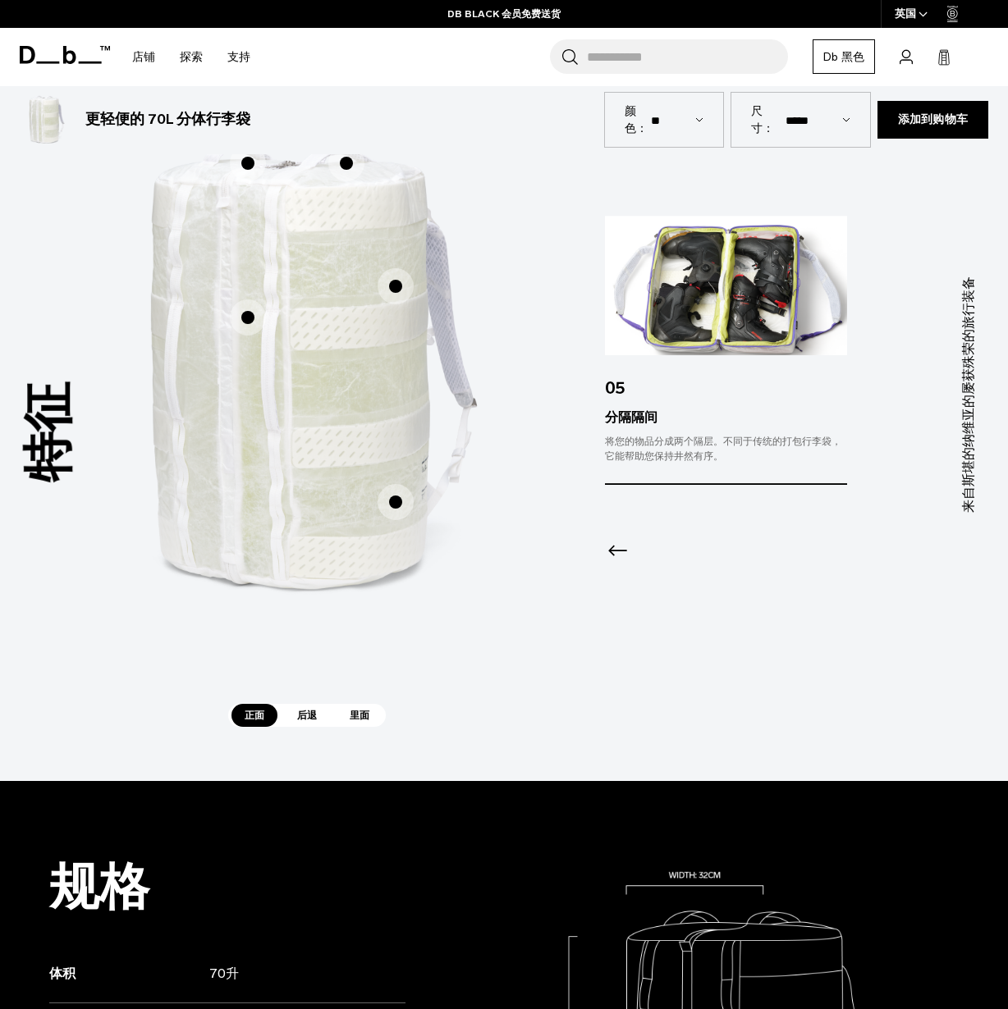
click at [343, 162] on span "1 / 3" at bounding box center [346, 163] width 36 height 36
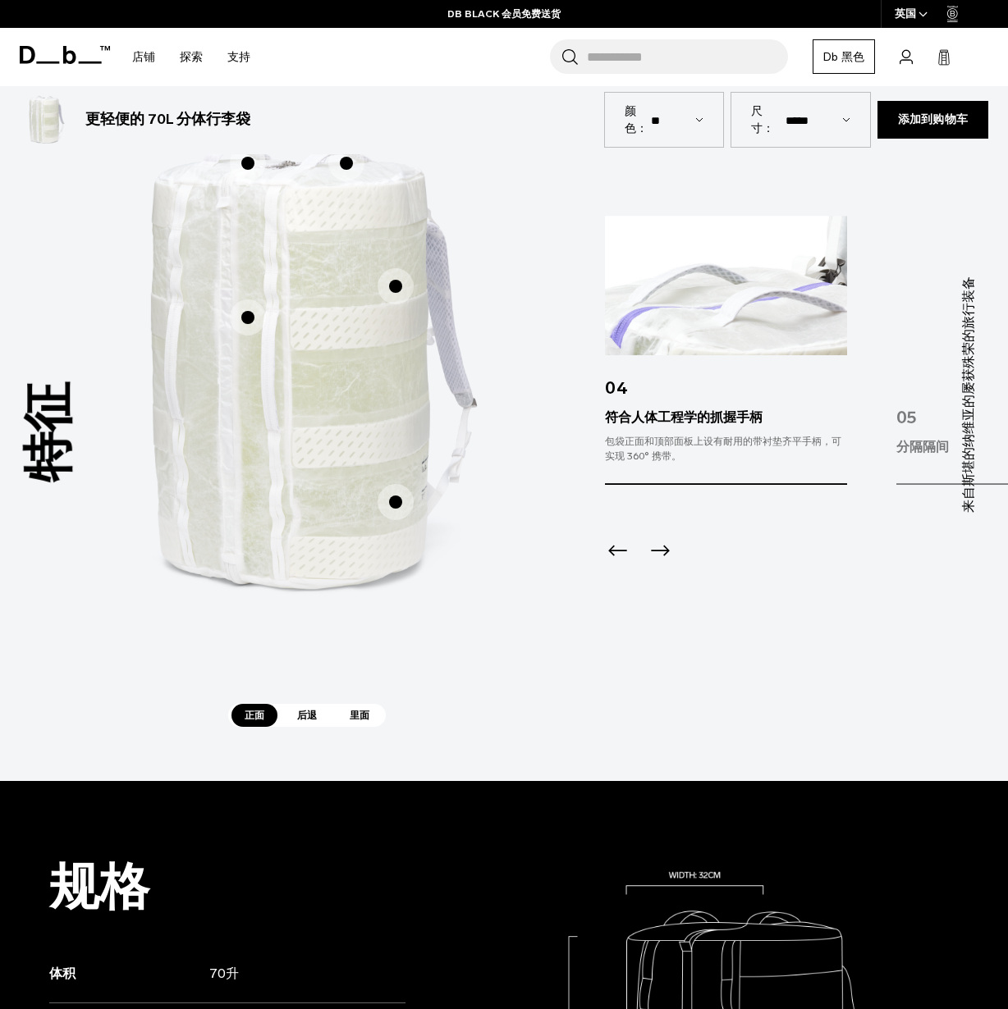
click at [251, 315] on span "1 / 3" at bounding box center [248, 318] width 36 height 36
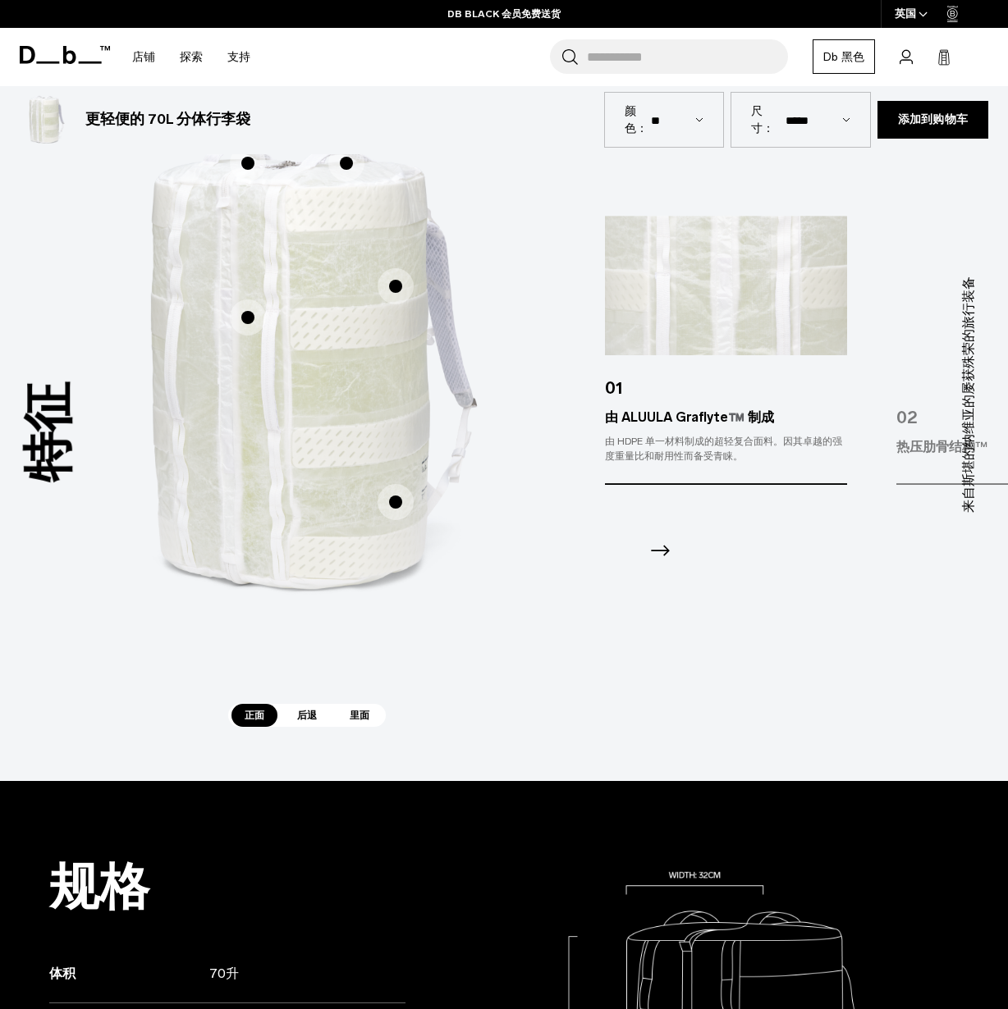
click at [389, 277] on span "1 / 3" at bounding box center [396, 286] width 36 height 36
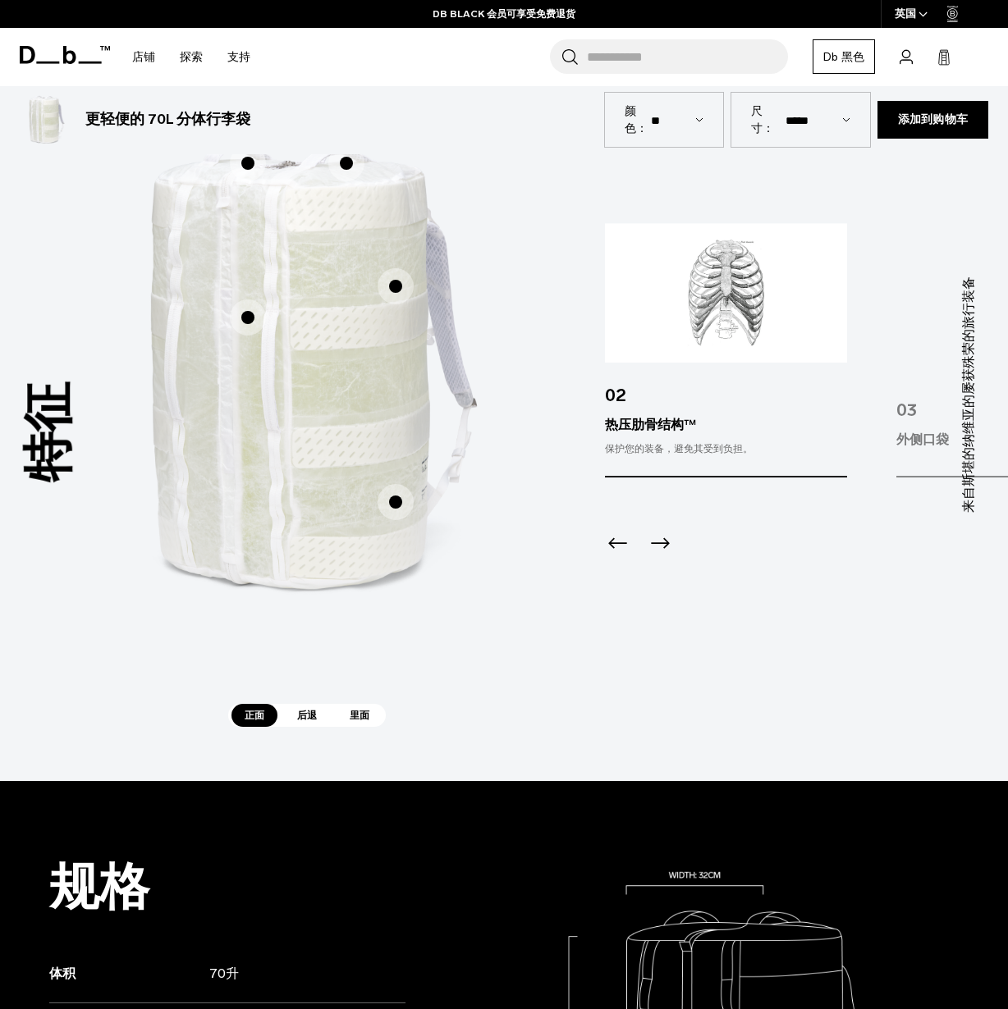
click at [396, 509] on span "1 / 3" at bounding box center [396, 502] width 36 height 36
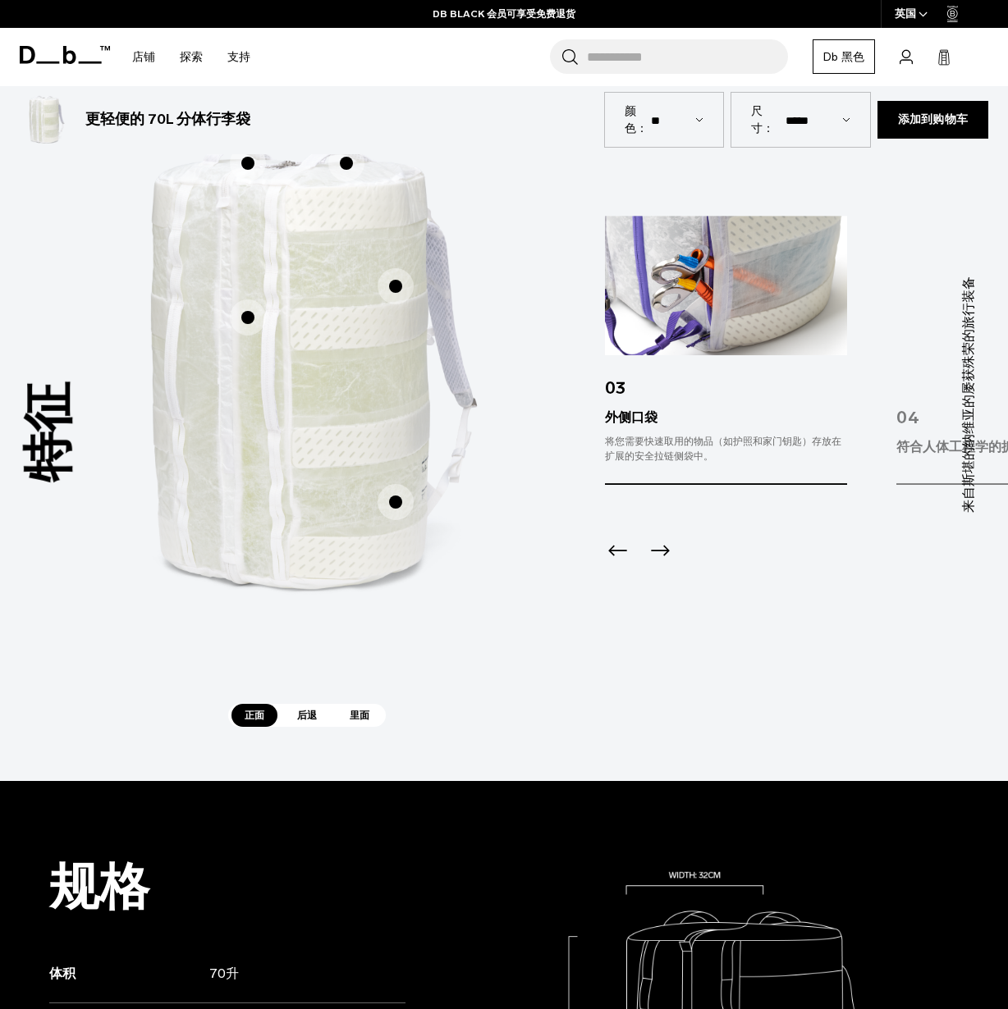
click at [304, 720] on font "后退" at bounding box center [307, 715] width 20 height 11
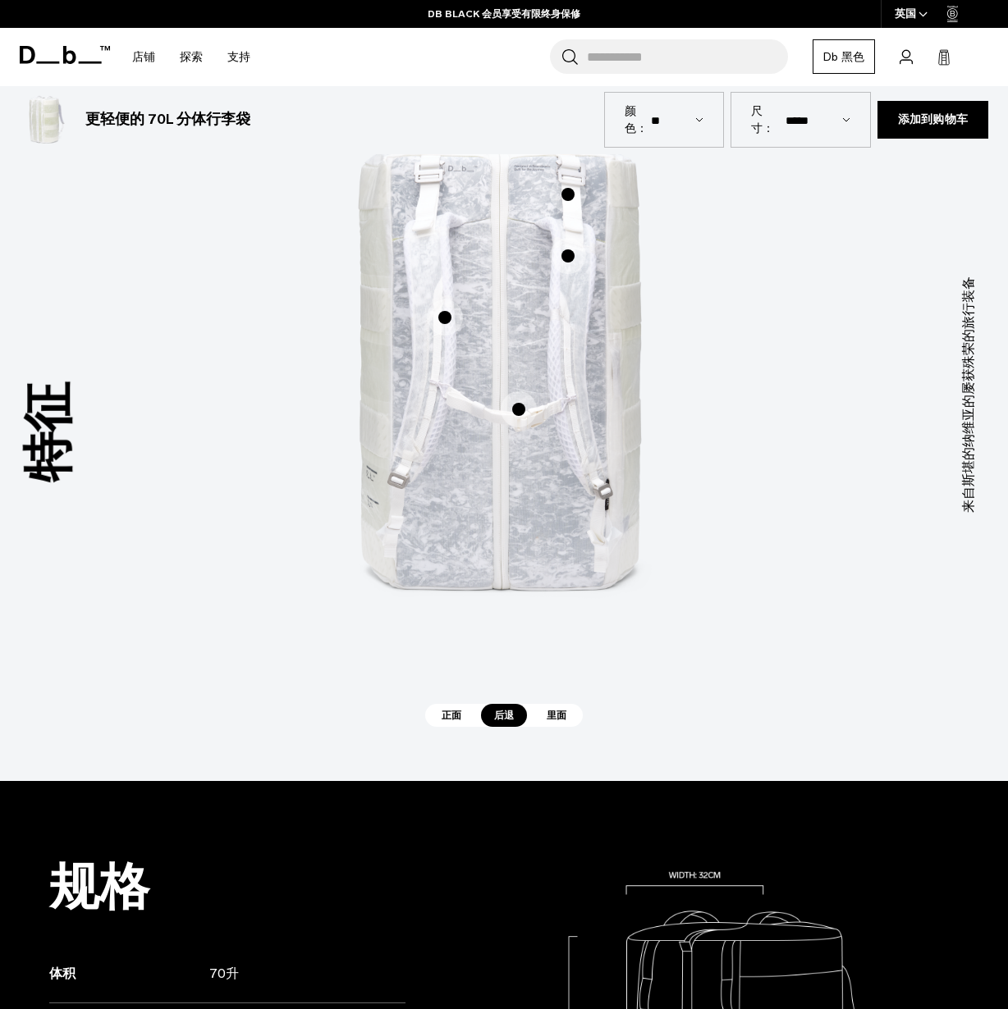
click at [441, 315] on span "2 / 3" at bounding box center [445, 318] width 36 height 36
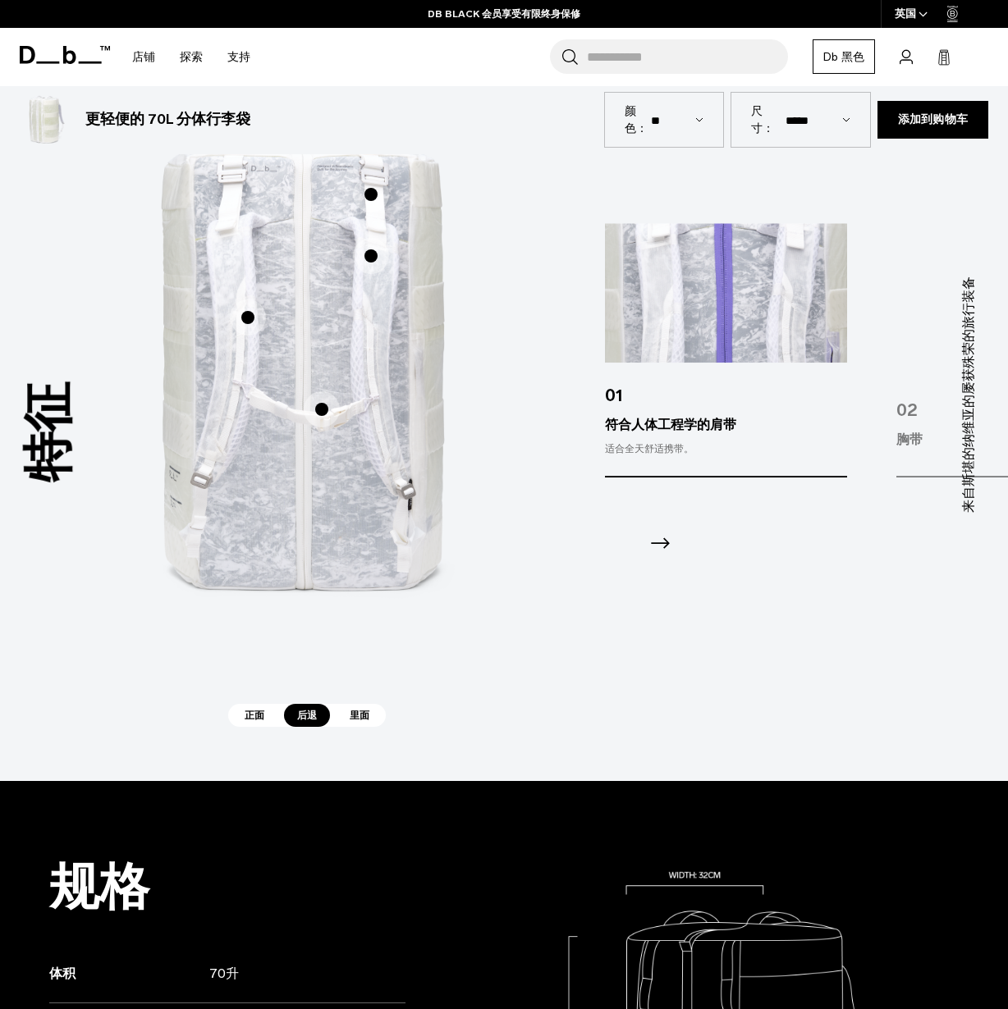
click at [314, 407] on span "2 / 3" at bounding box center [322, 409] width 36 height 36
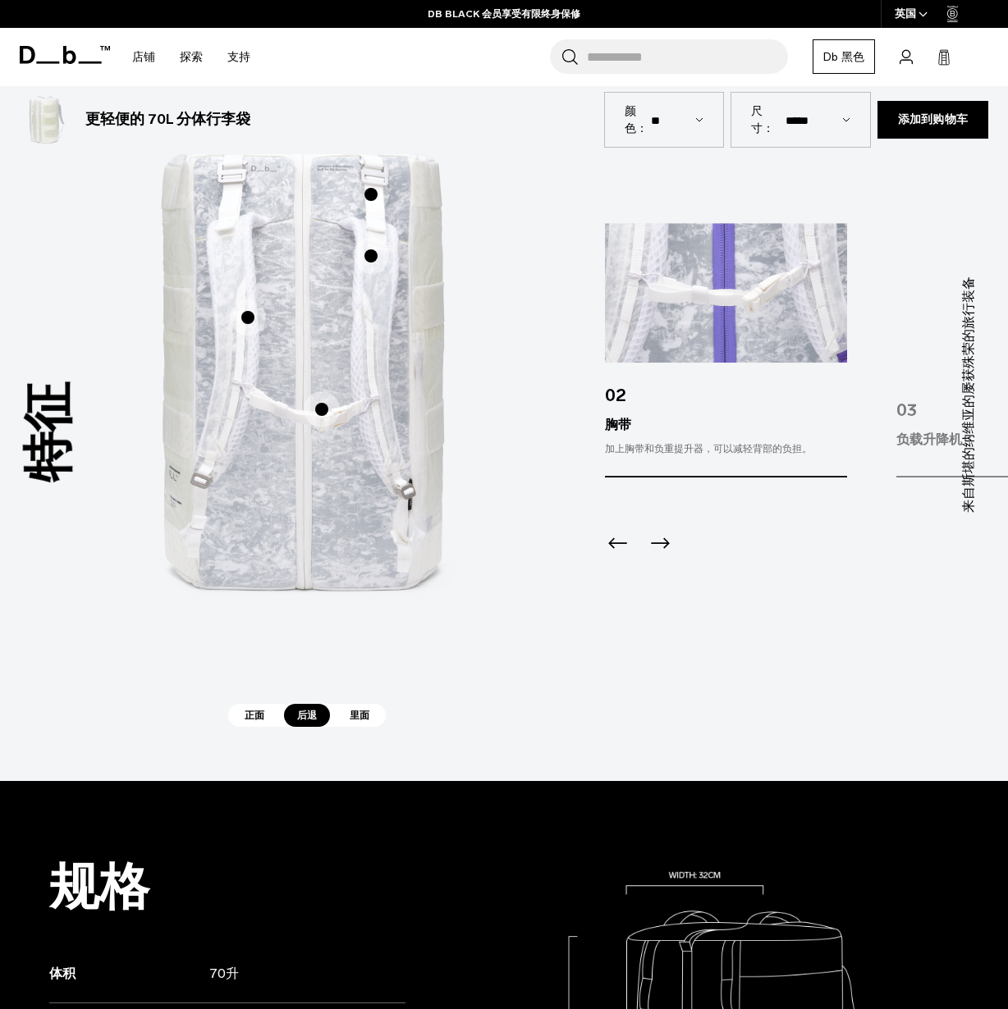
click at [370, 250] on span "2 / 3" at bounding box center [371, 256] width 36 height 36
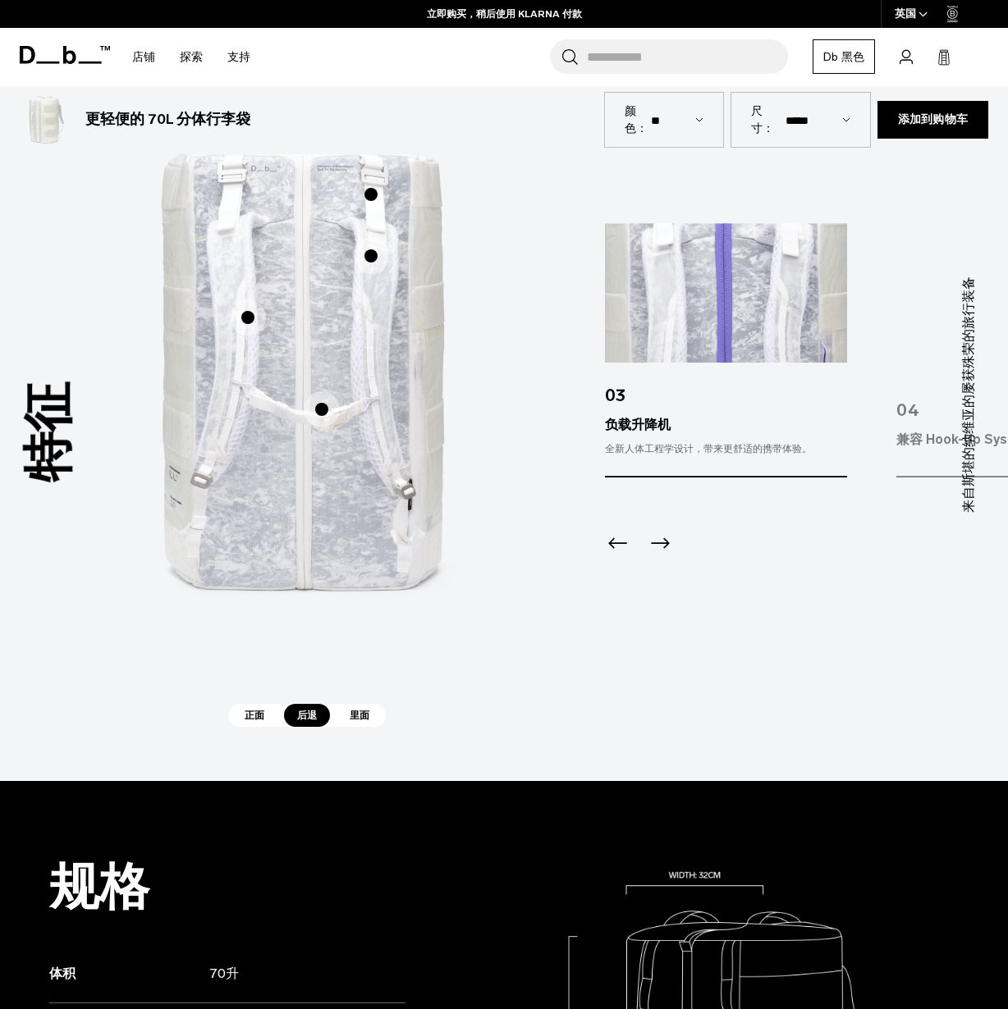
click at [378, 194] on span "2 / 3" at bounding box center [371, 194] width 36 height 36
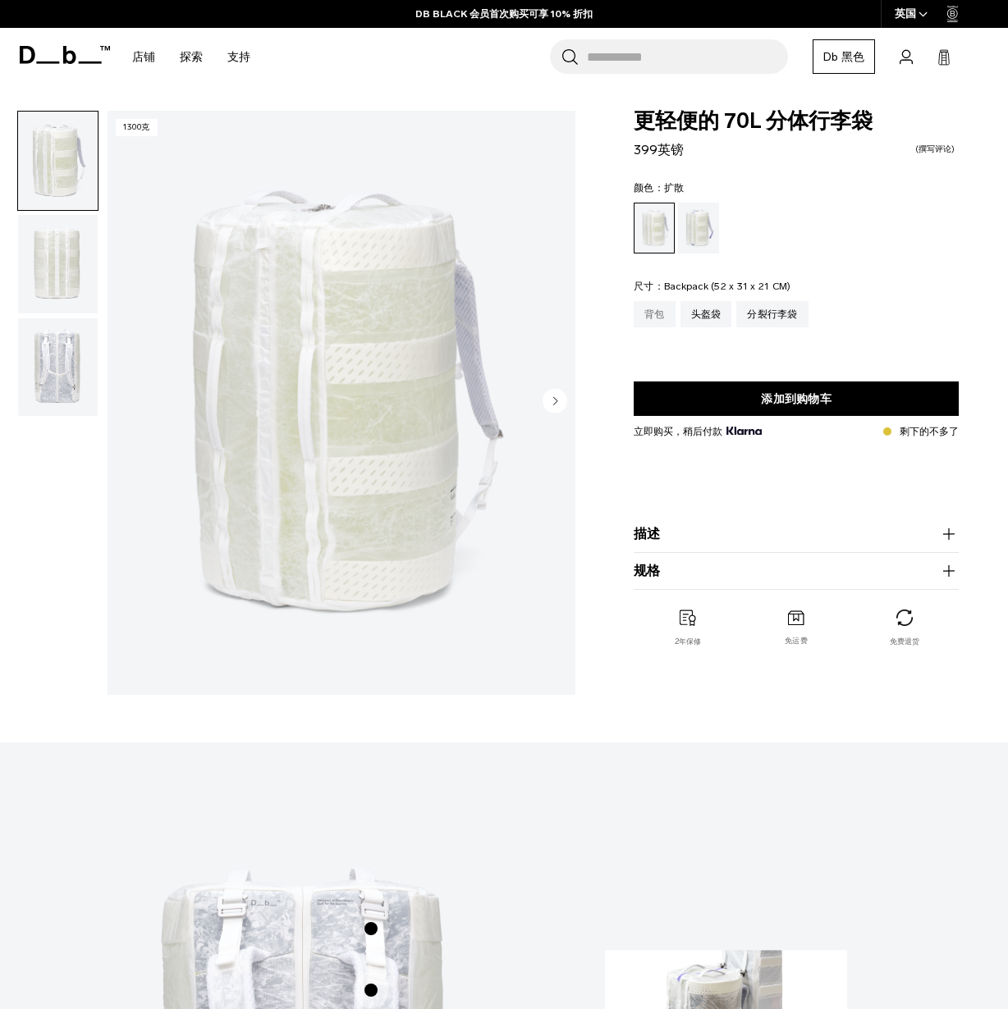
click at [658, 315] on div "背包" at bounding box center [655, 314] width 42 height 26
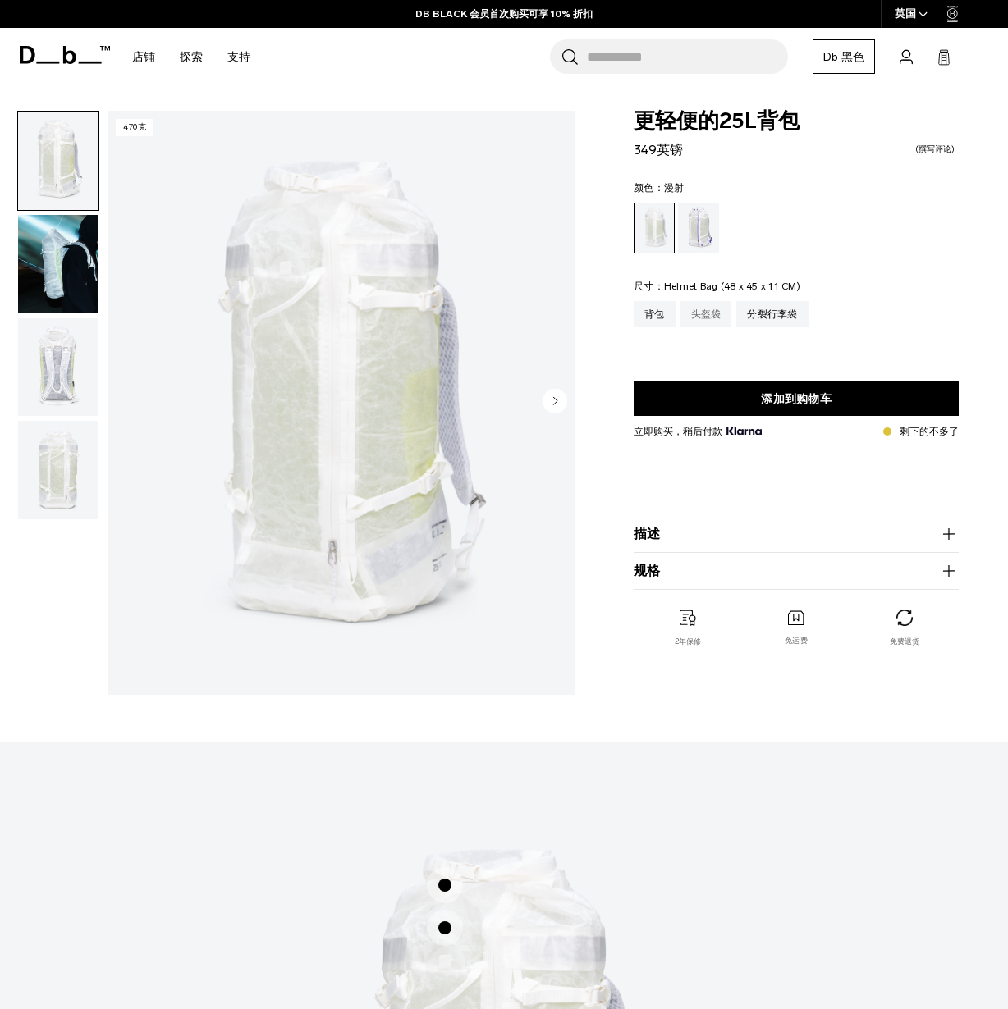
click at [707, 318] on div "头盔袋" at bounding box center [706, 314] width 52 height 26
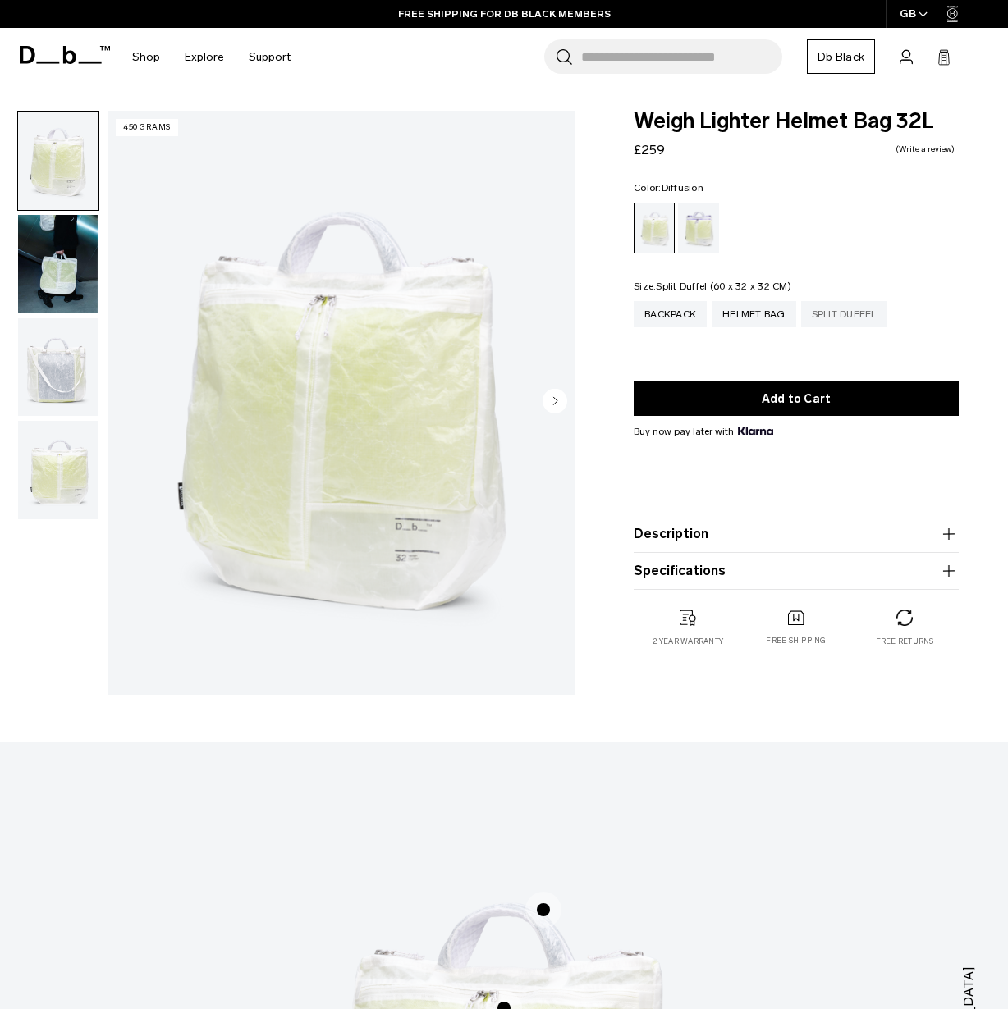
click at [838, 317] on div "Split Duffel" at bounding box center [844, 314] width 86 height 26
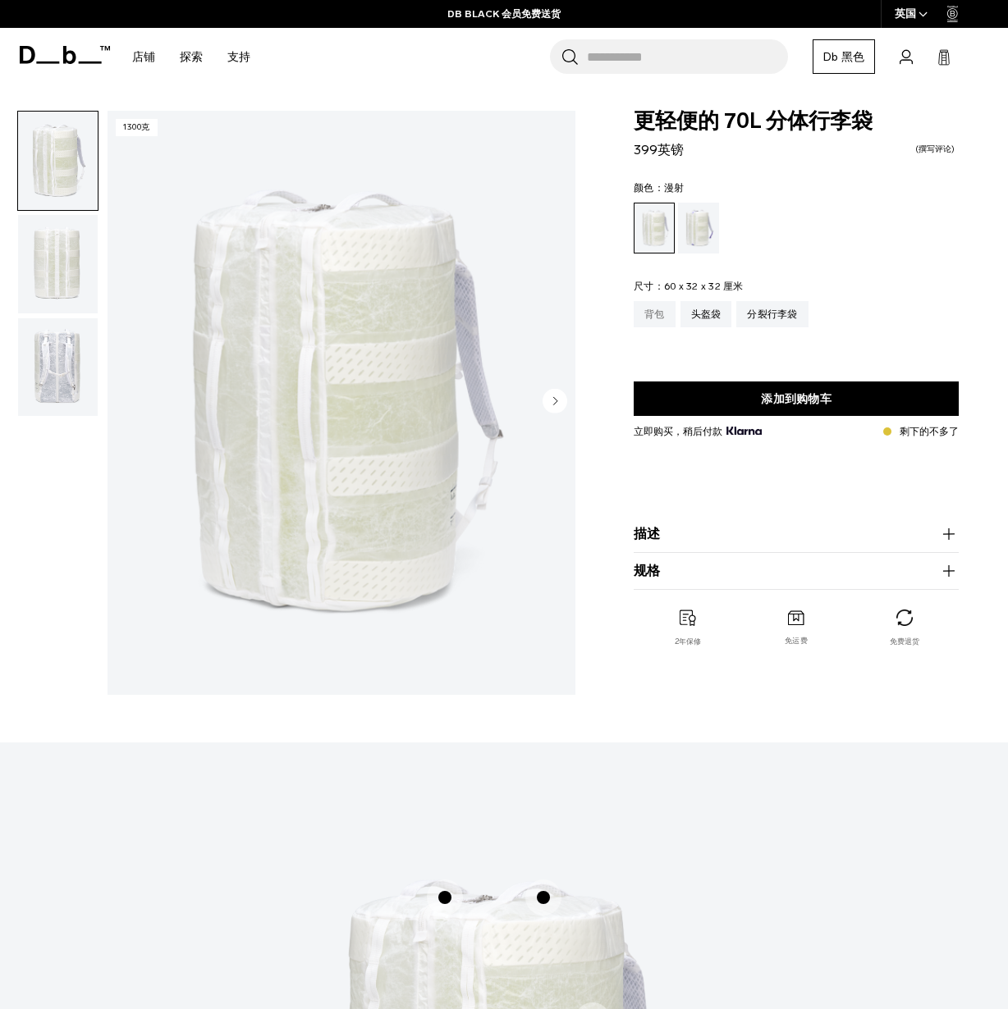
click at [656, 309] on div "背包" at bounding box center [655, 314] width 42 height 26
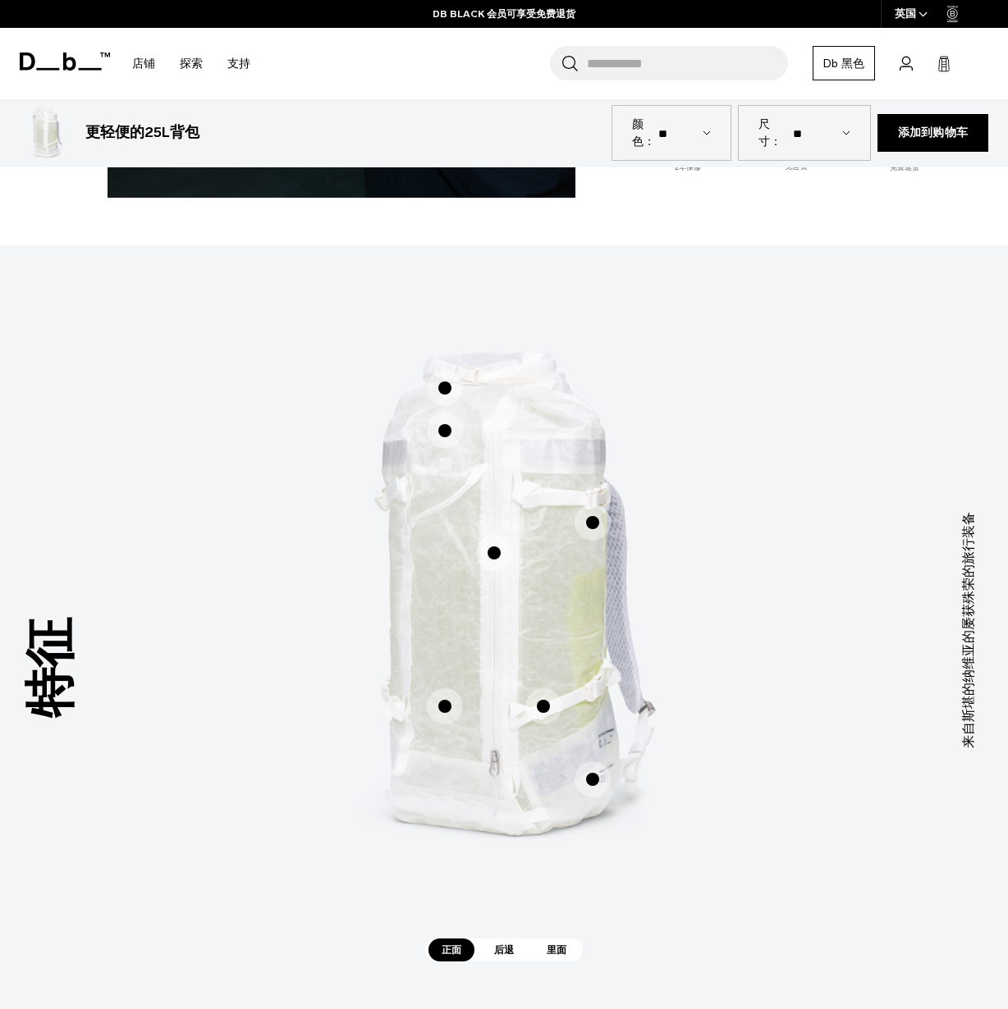
scroll to position [501, 0]
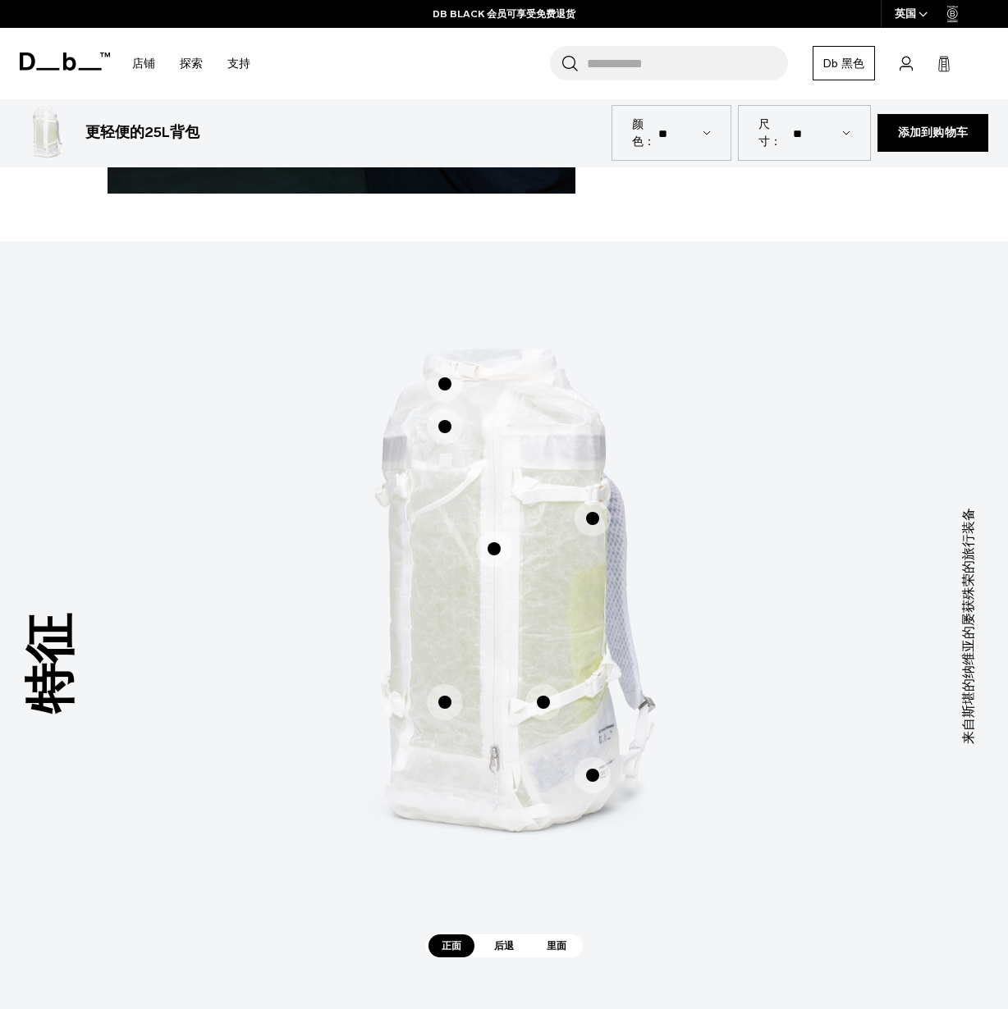
click at [553, 956] on span "里面" at bounding box center [556, 946] width 46 height 23
